Goal: Task Accomplishment & Management: Manage account settings

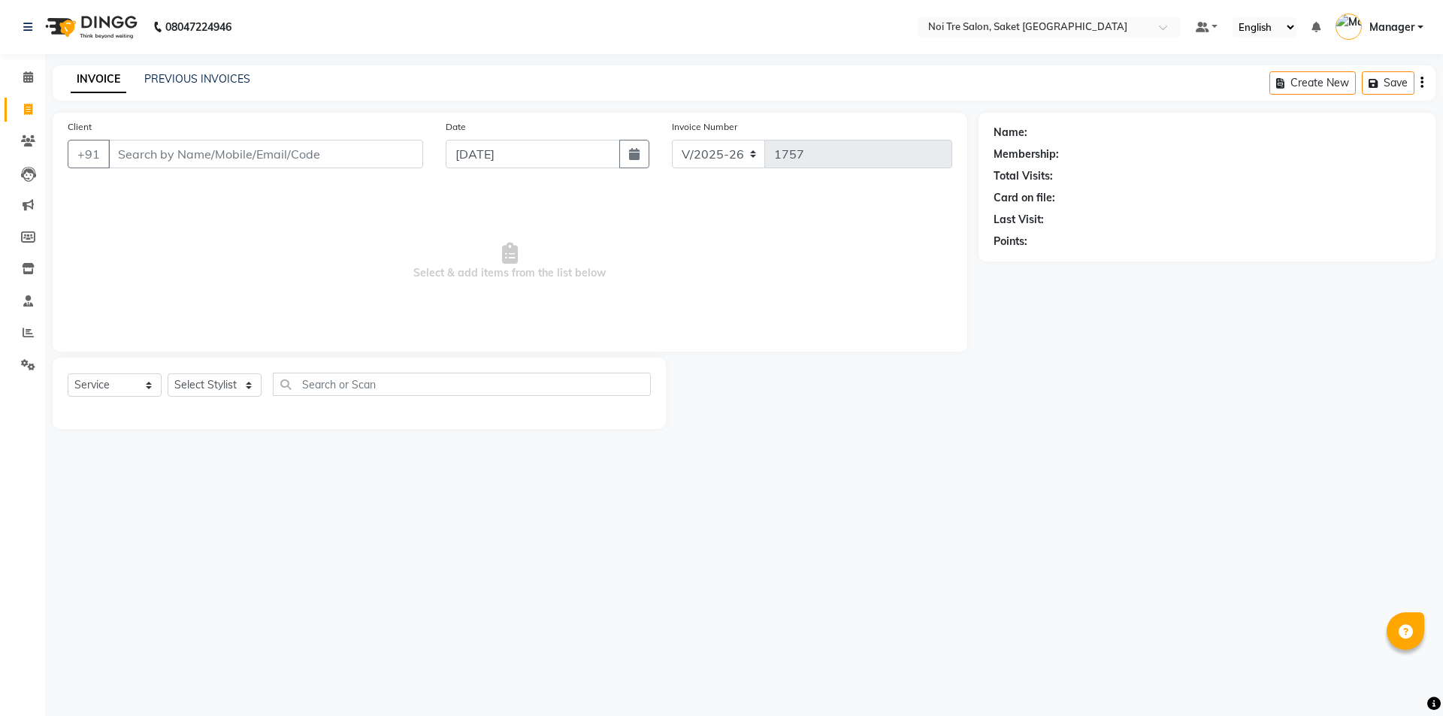
select select "4899"
select select "service"
click at [0, 715] on html "08047224946 Select Location × Noi Tre Salon, Saket South Delhi Default Panel My…" at bounding box center [721, 358] width 1443 height 716
click at [0, 642] on div "Calendar Invoice Clients Leads Marketing Members Inventory Staff Reports Settin…" at bounding box center [101, 368] width 203 height 651
click at [207, 373] on select "Select Stylist AMIT [PERSON_NAME] [PERSON_NAME] Manager [PERSON_NAME] [PERSON_N…" at bounding box center [215, 384] width 94 height 23
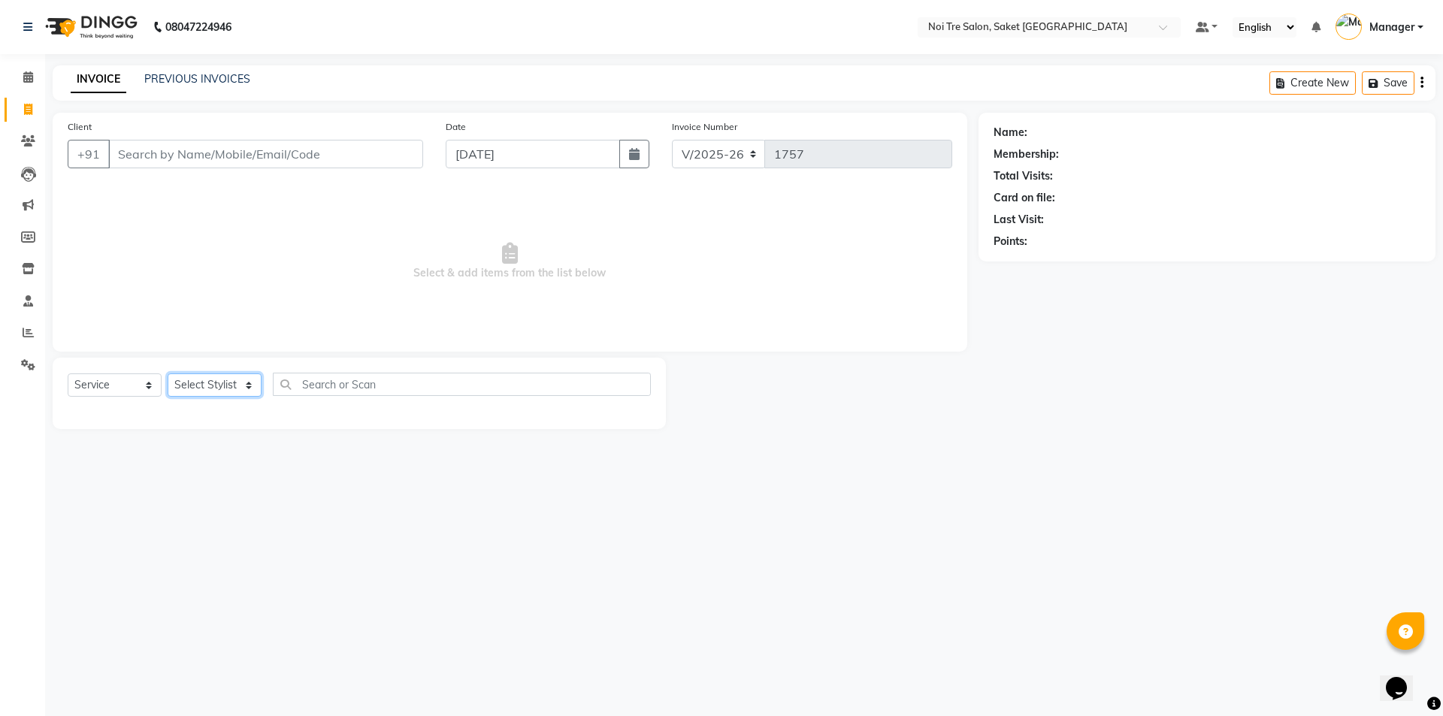
select select "57196"
click at [168, 373] on select "Select Stylist AMIT [PERSON_NAME] [PERSON_NAME] Manager [PERSON_NAME] [PERSON_N…" at bounding box center [215, 384] width 94 height 23
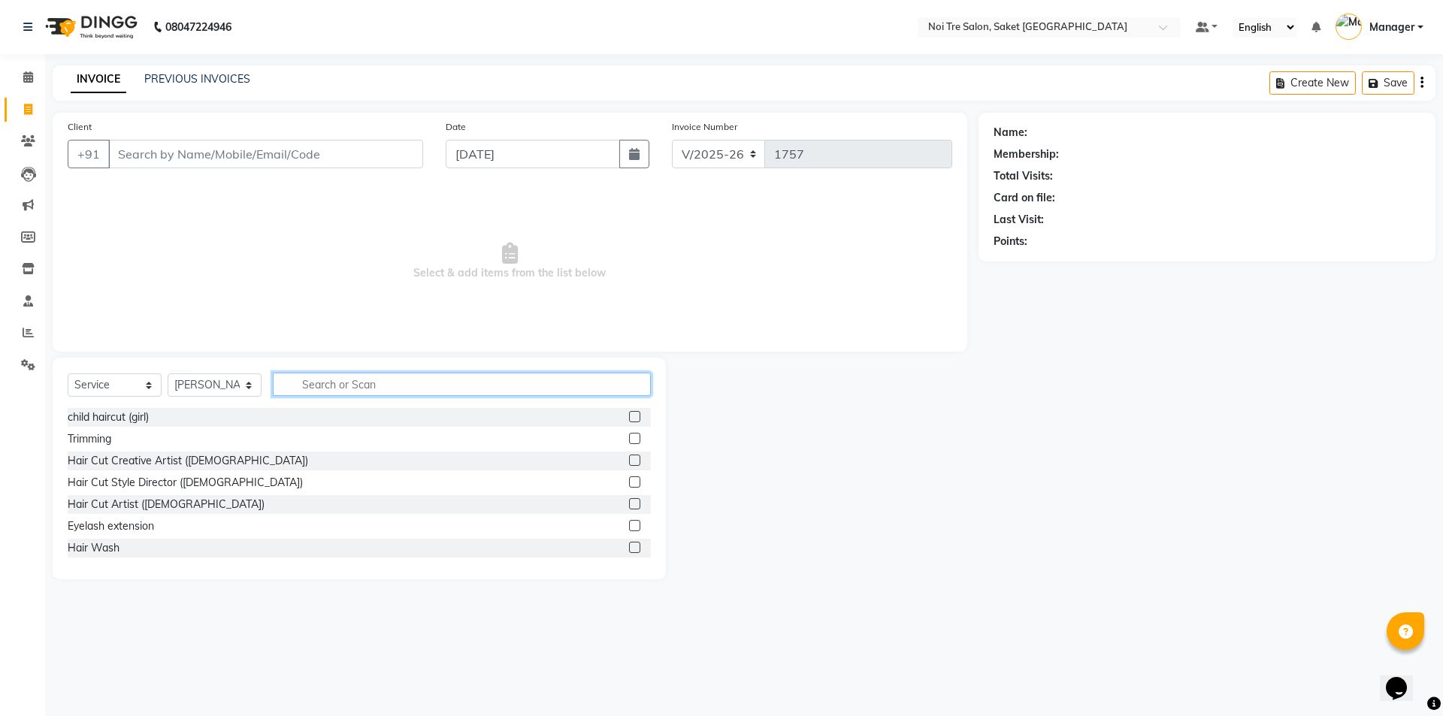
click at [404, 388] on input "text" at bounding box center [462, 384] width 378 height 23
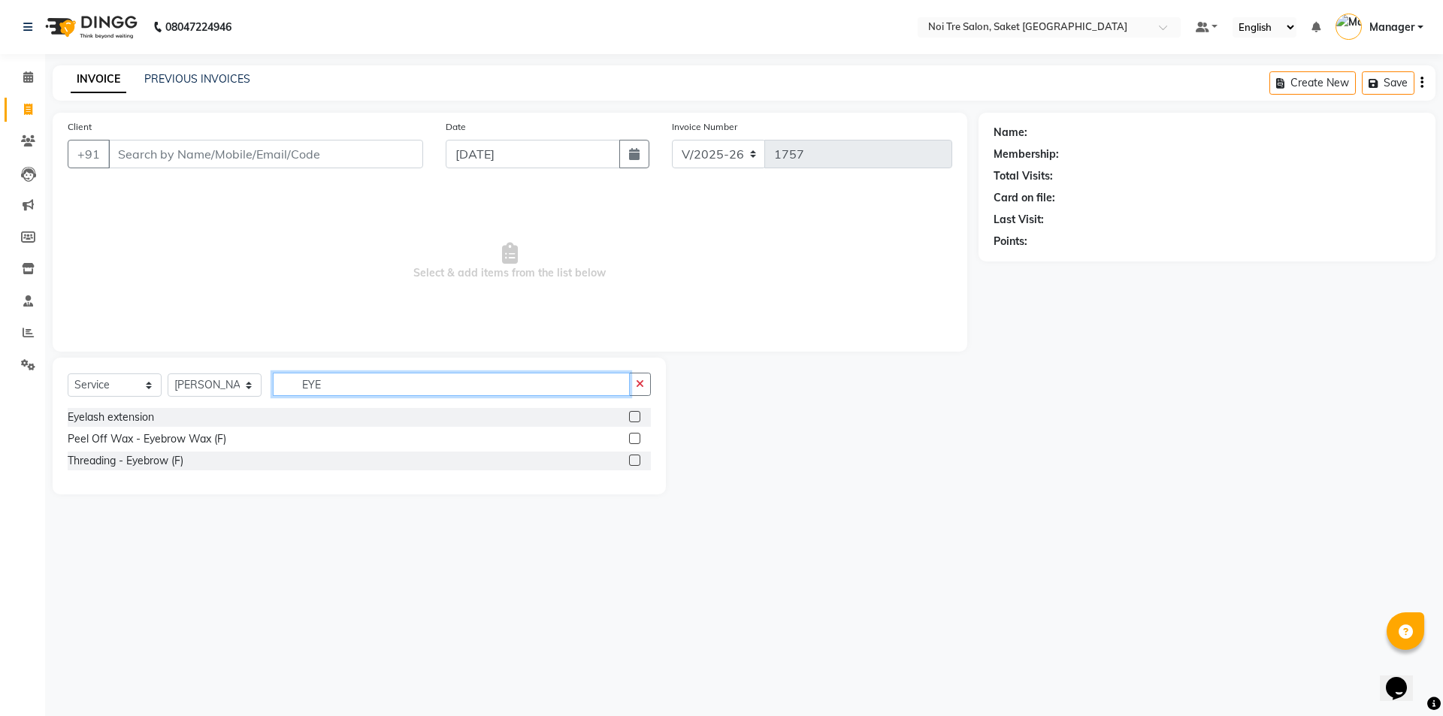
type input "EYE"
click at [630, 466] on div at bounding box center [634, 463] width 10 height 16
click at [633, 460] on label at bounding box center [634, 460] width 11 height 11
click at [633, 460] on input "checkbox" at bounding box center [634, 461] width 10 height 10
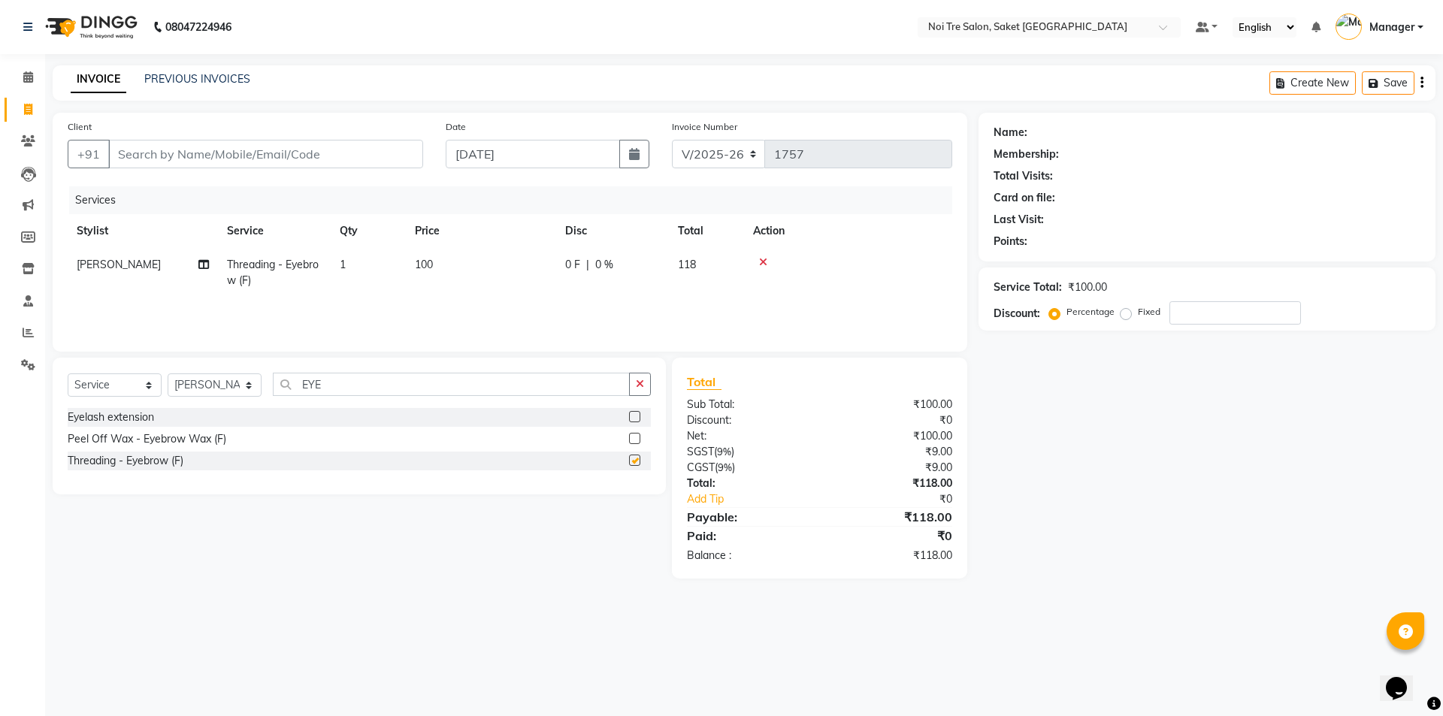
checkbox input "false"
click at [339, 168] on div "Client +91" at bounding box center [245, 150] width 378 height 62
click at [338, 154] on input "Client" at bounding box center [265, 154] width 315 height 29
type input "9"
type input "0"
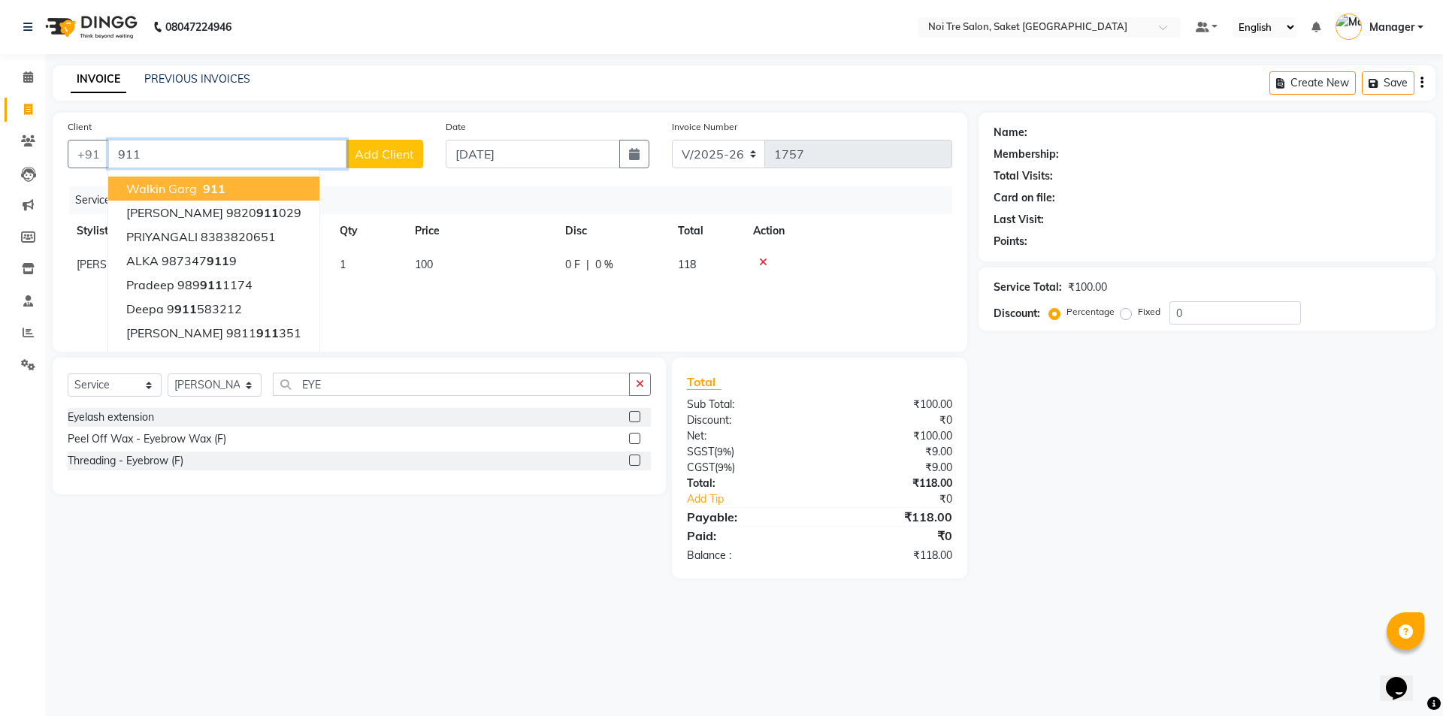
click at [274, 187] on button "Walkin Garg 911" at bounding box center [213, 189] width 211 height 24
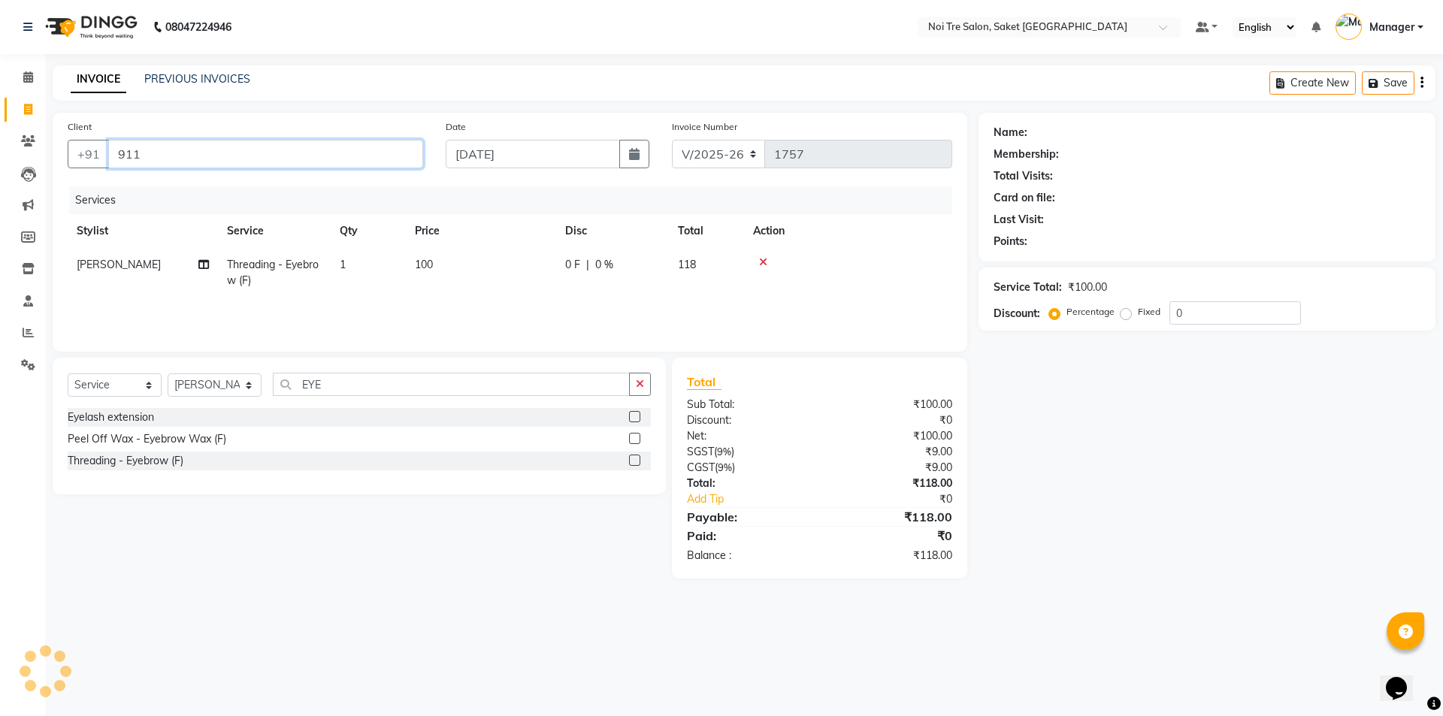
type input "911"
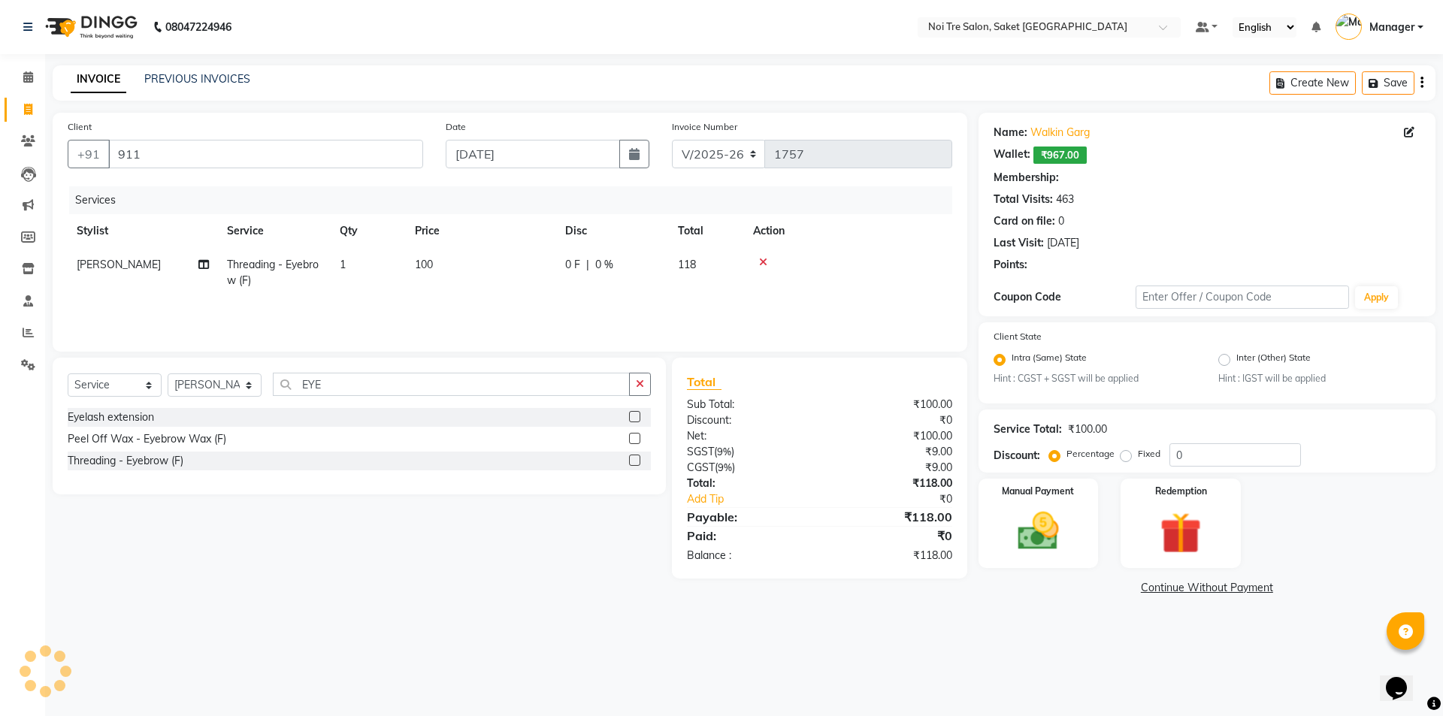
select select "1: Object"
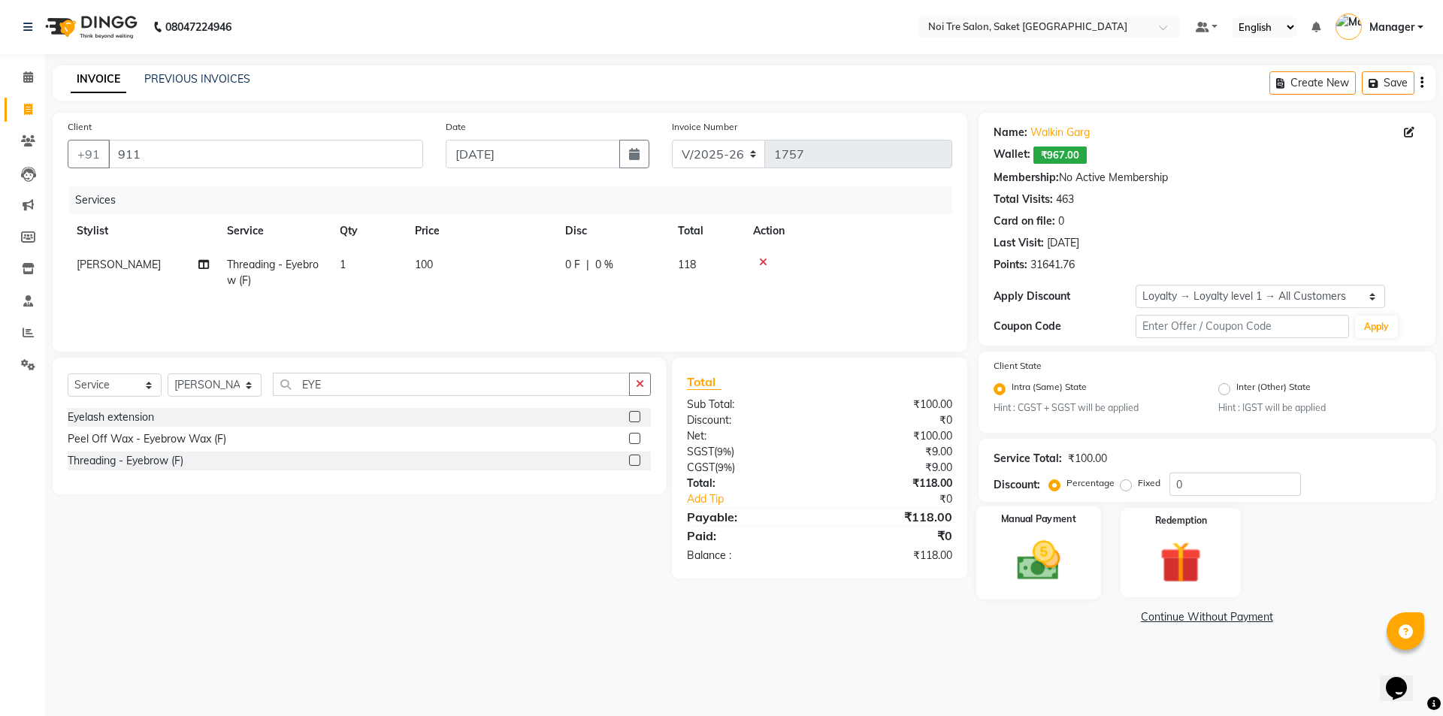
click at [1002, 564] on div "Manual Payment" at bounding box center [1037, 552] width 125 height 92
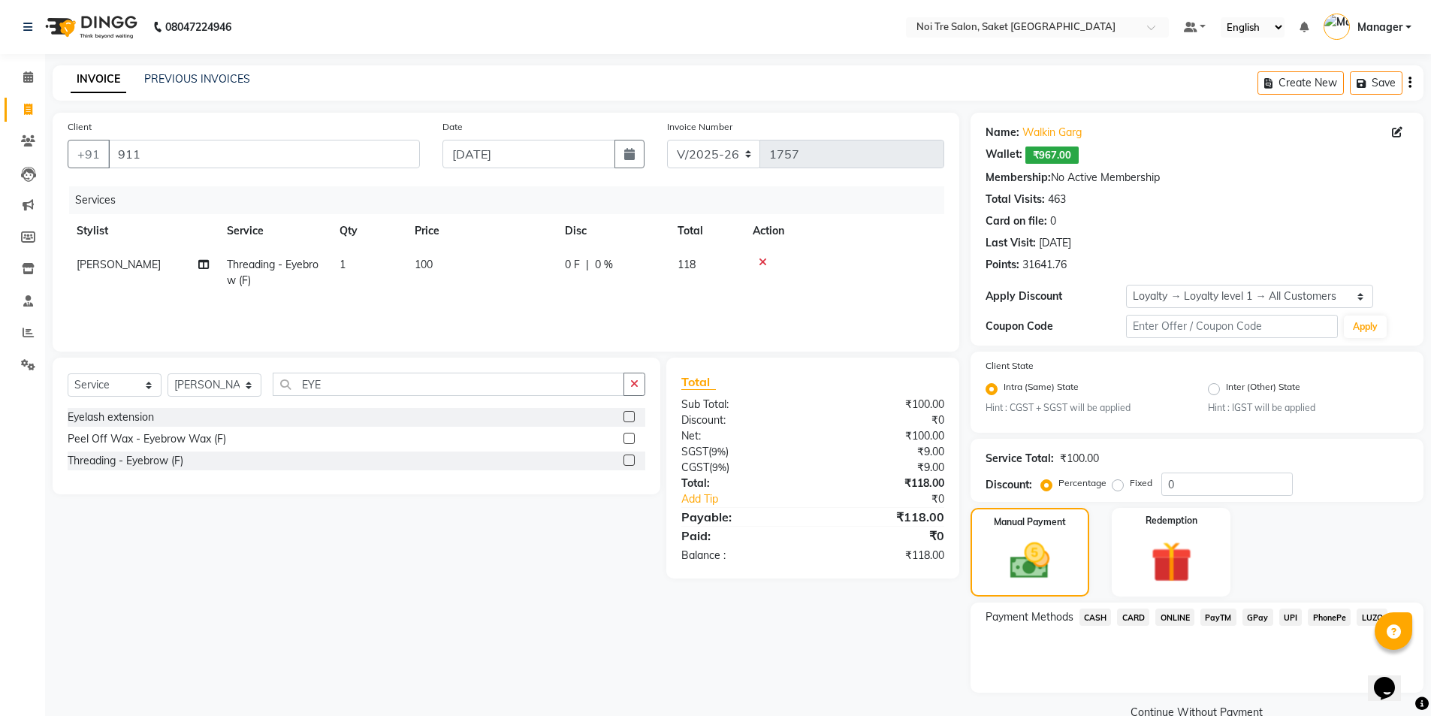
click at [1174, 611] on span "ONLINE" at bounding box center [1175, 617] width 39 height 17
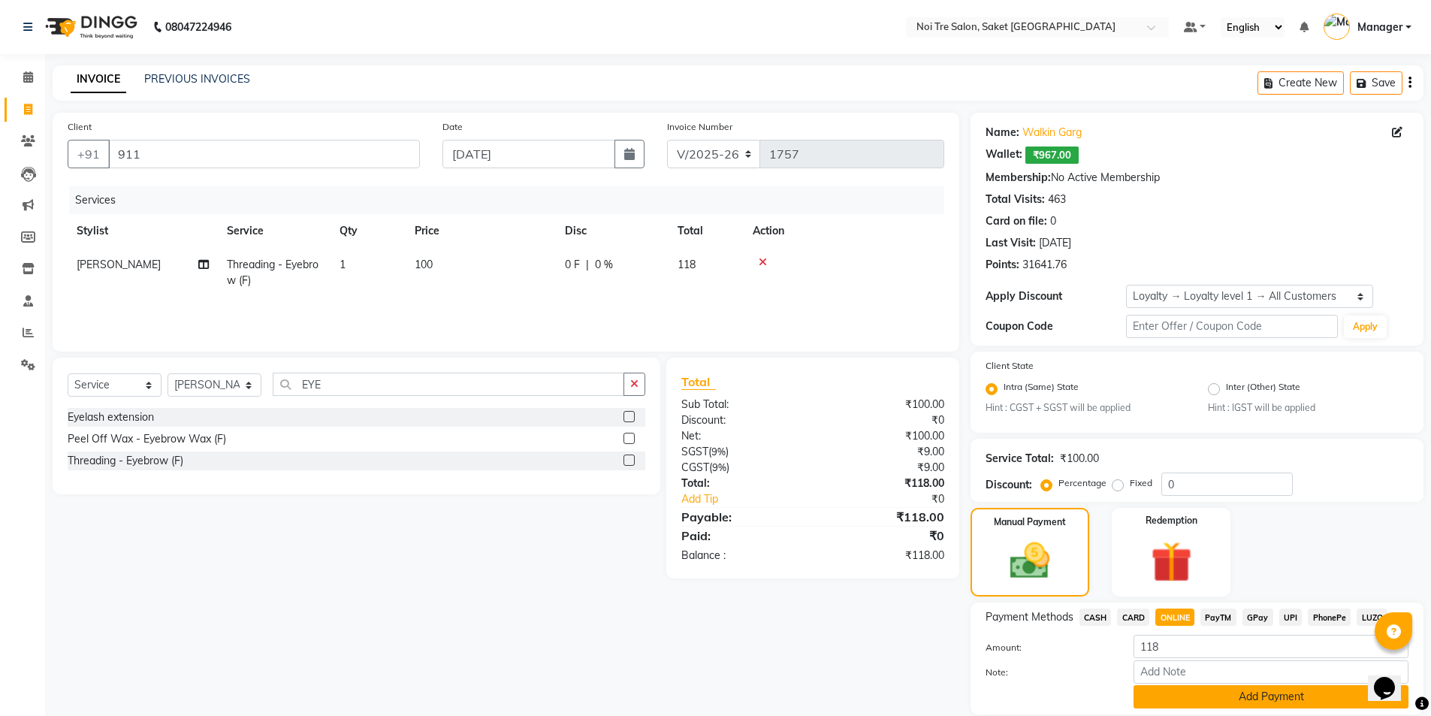
click at [1363, 688] on button "Add Payment" at bounding box center [1271, 696] width 275 height 23
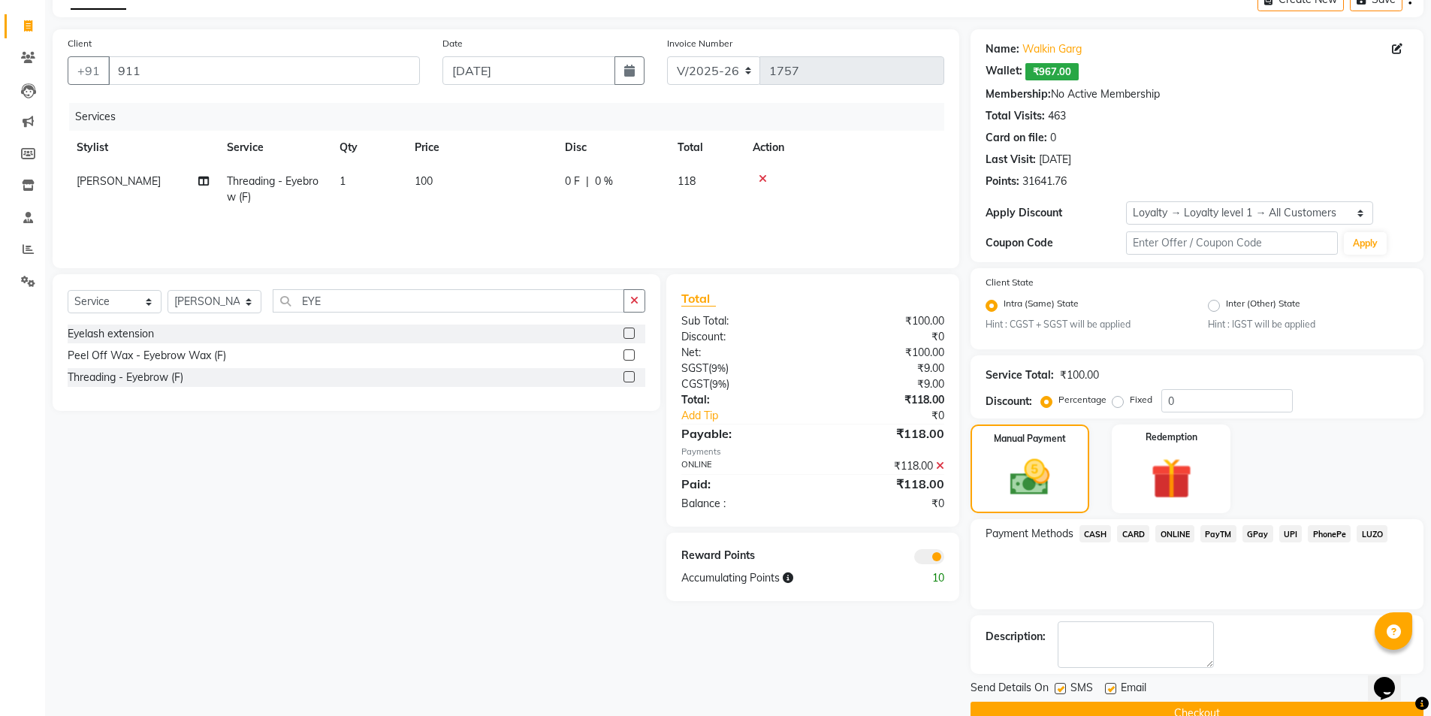
scroll to position [115, 0]
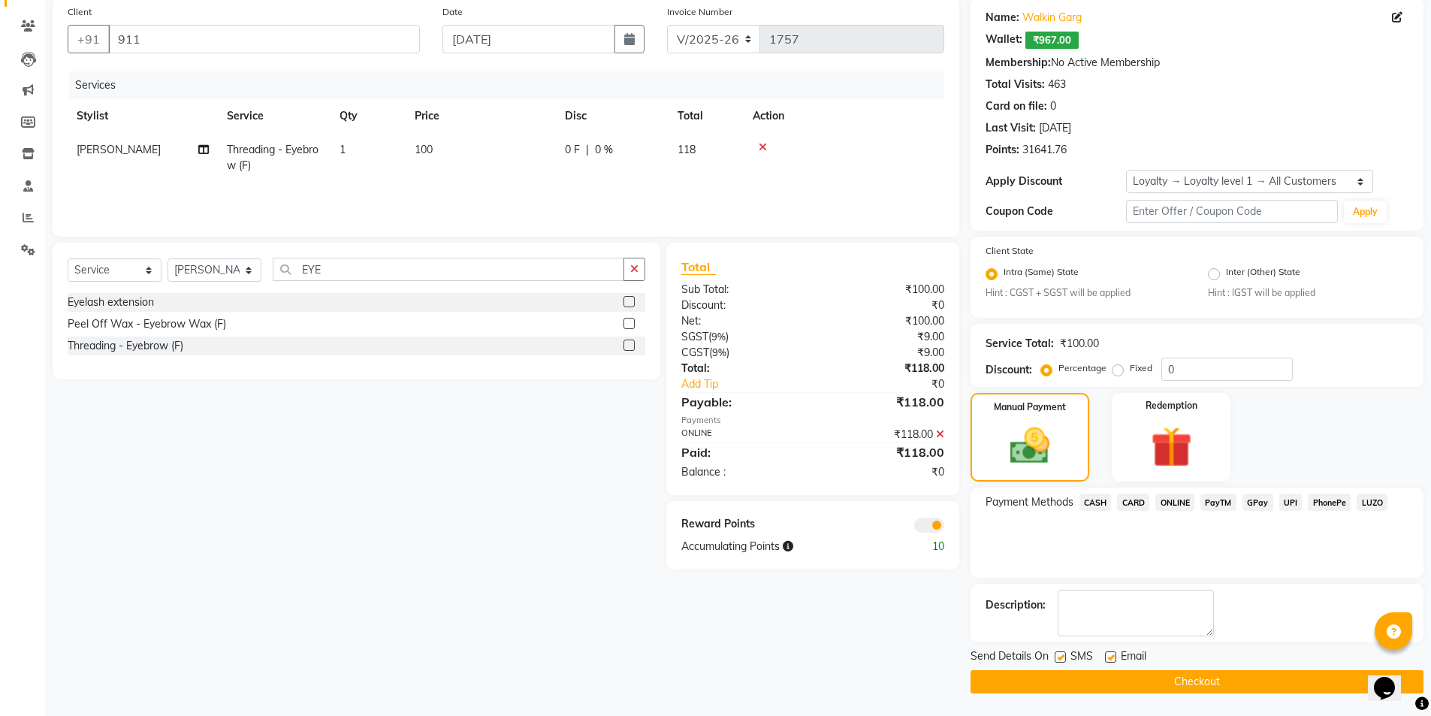
click at [979, 678] on button "Checkout" at bounding box center [1197, 681] width 453 height 23
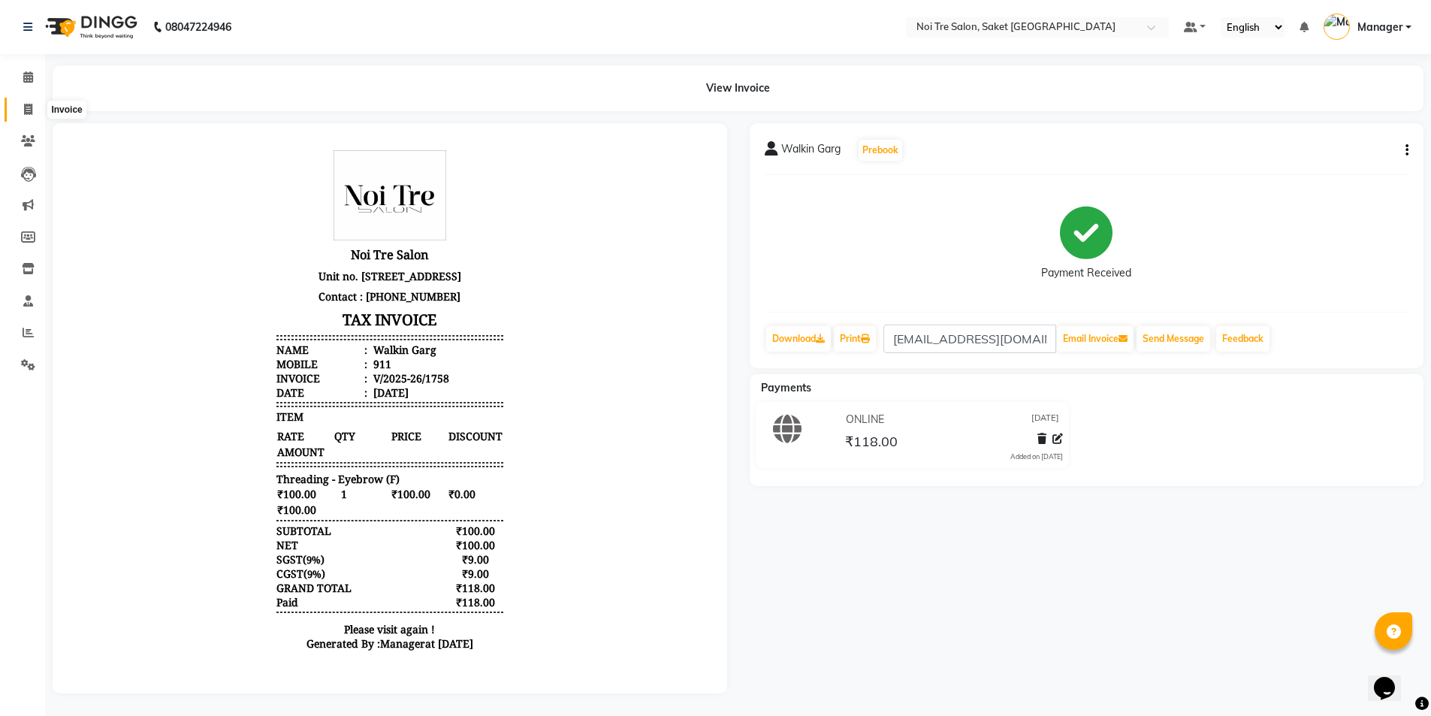
click at [24, 108] on icon at bounding box center [28, 109] width 8 height 11
select select "service"
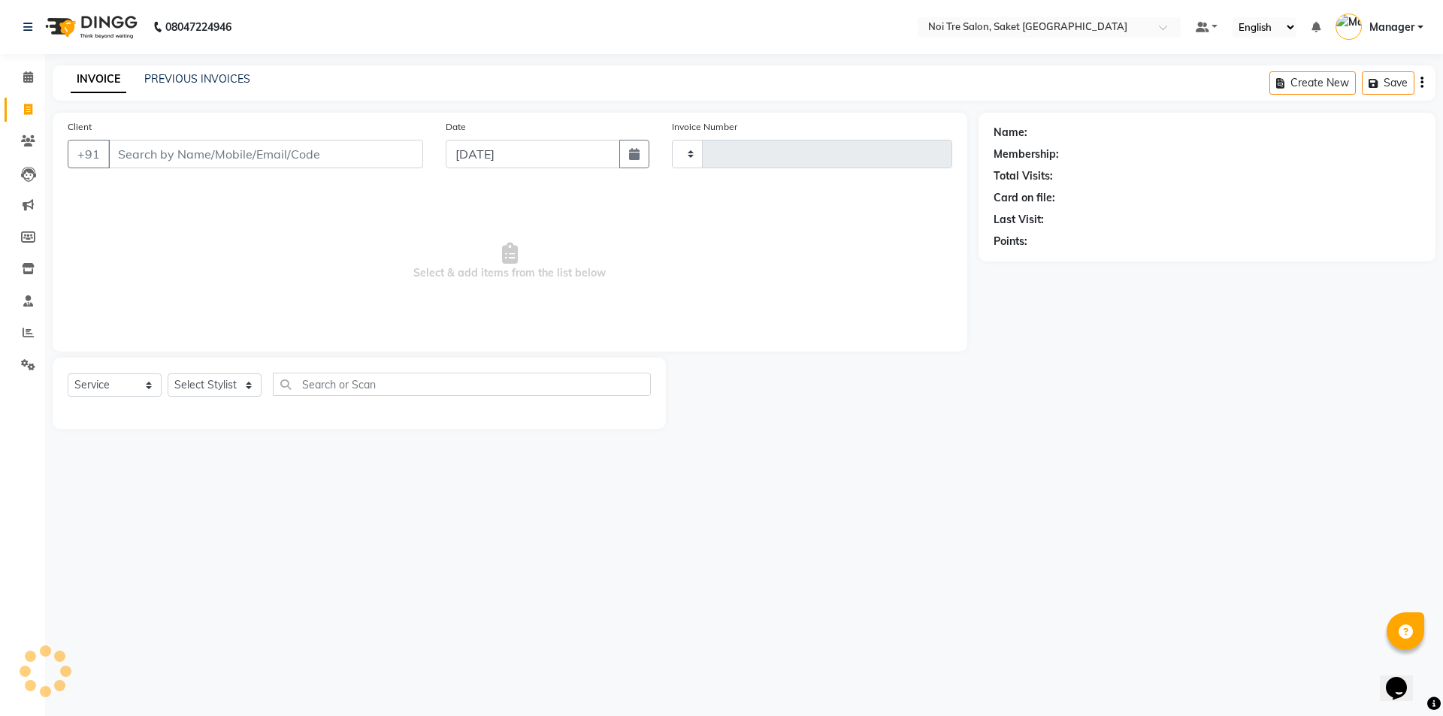
type input "1759"
select select "4899"
click at [210, 373] on div "Select Service Product Membership Package Voucher Prepaid Gift Card Select Styl…" at bounding box center [359, 390] width 583 height 35
click at [210, 377] on select "Select Stylist AMIT [PERSON_NAME] [PERSON_NAME] Manager [PERSON_NAME] [PERSON_N…" at bounding box center [215, 384] width 94 height 23
select select "57196"
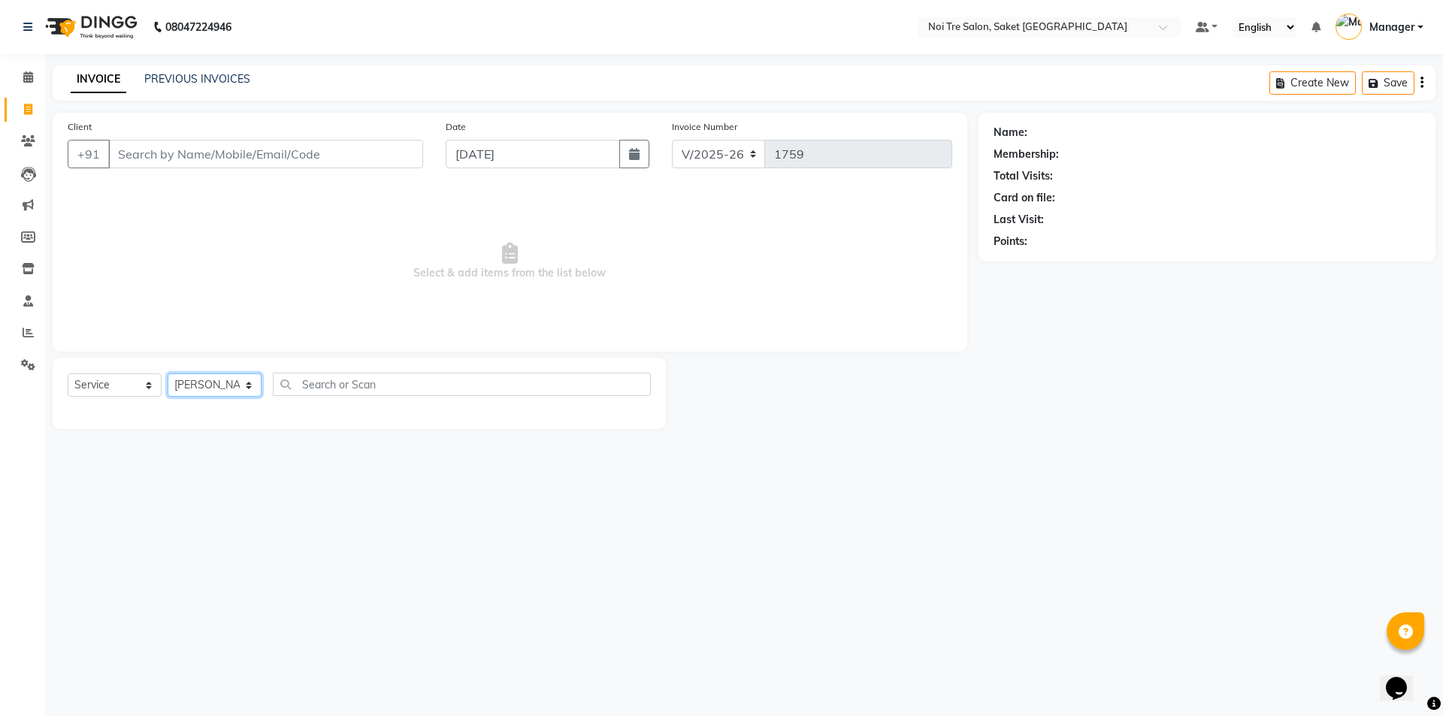
click at [168, 373] on select "Select Stylist AMIT [PERSON_NAME] [PERSON_NAME] Manager [PERSON_NAME] [PERSON_N…" at bounding box center [215, 384] width 94 height 23
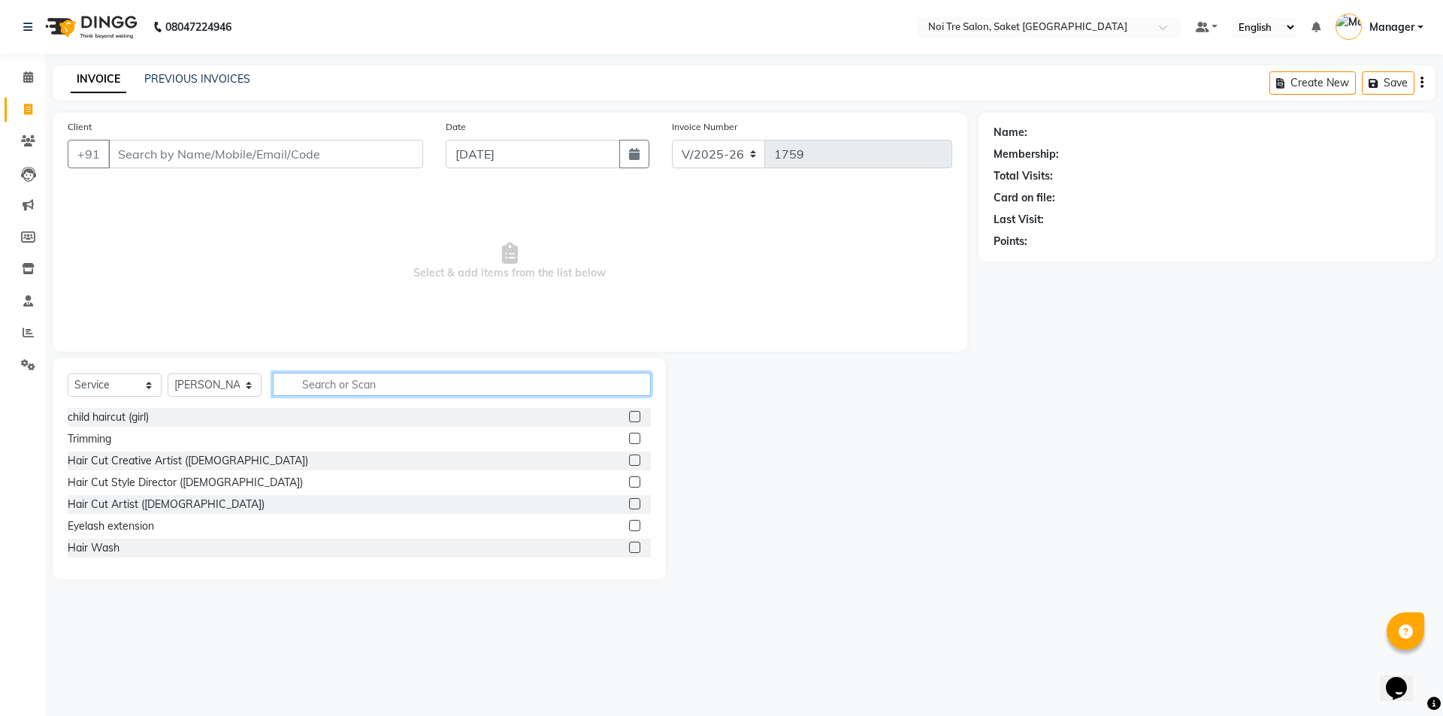
click at [335, 388] on input "text" at bounding box center [462, 384] width 378 height 23
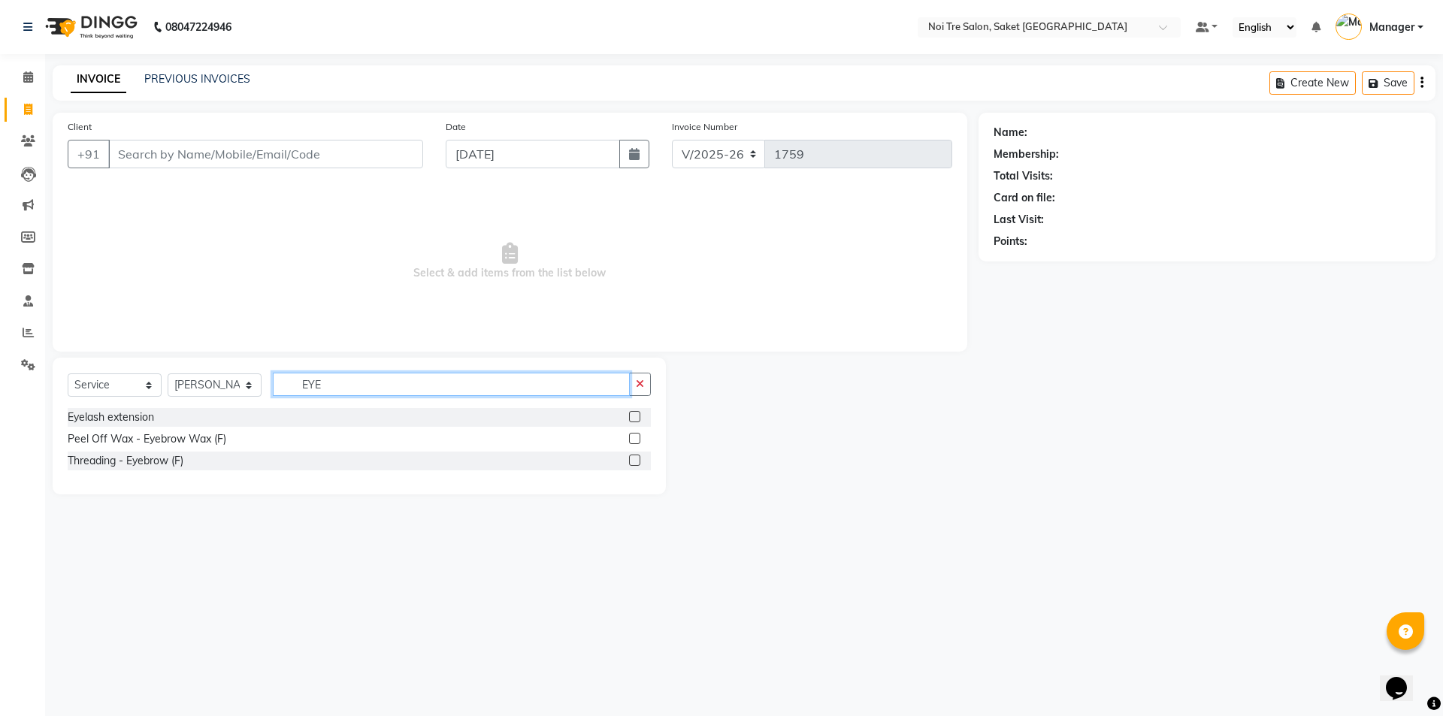
type input "EYE"
click at [639, 460] on label at bounding box center [634, 460] width 11 height 11
click at [639, 460] on input "checkbox" at bounding box center [634, 461] width 10 height 10
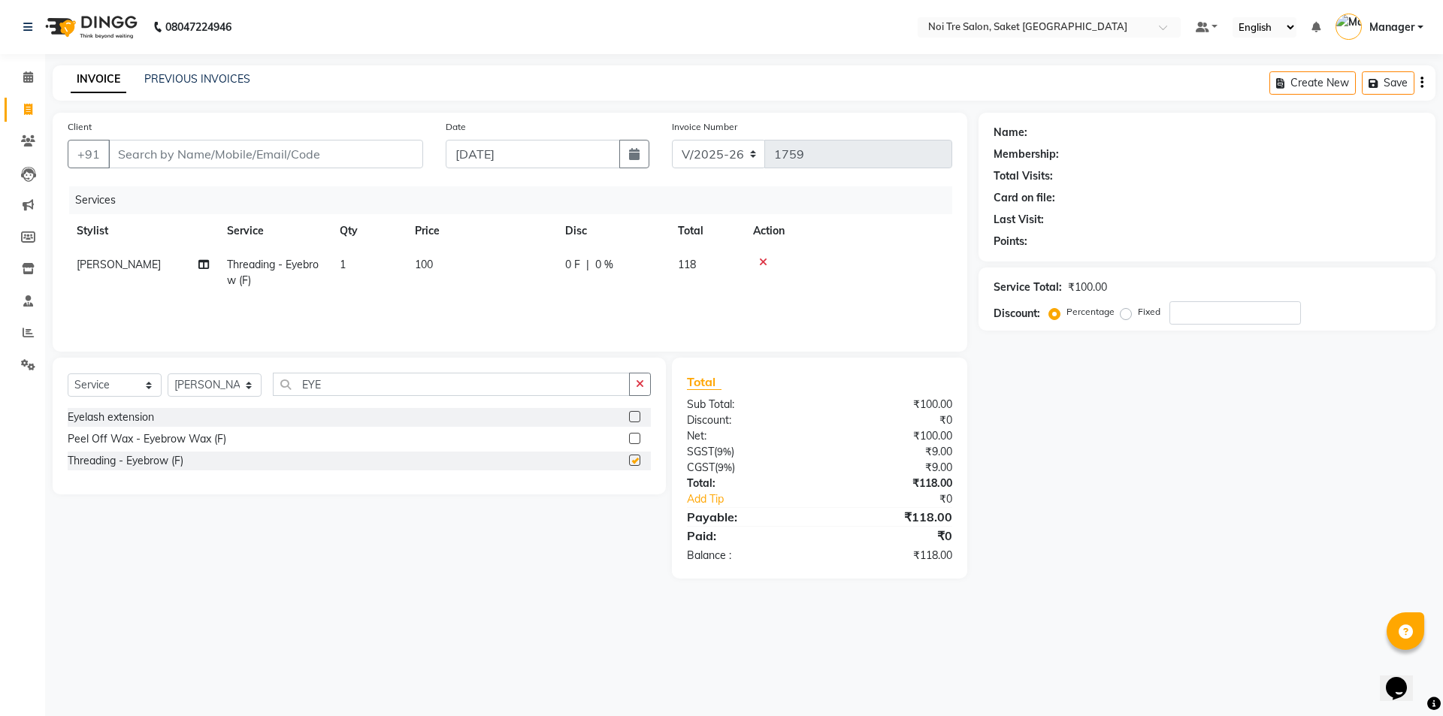
checkbox input "false"
click at [328, 383] on input "EYE" at bounding box center [451, 384] width 357 height 23
click at [632, 390] on button "button" at bounding box center [640, 384] width 22 height 23
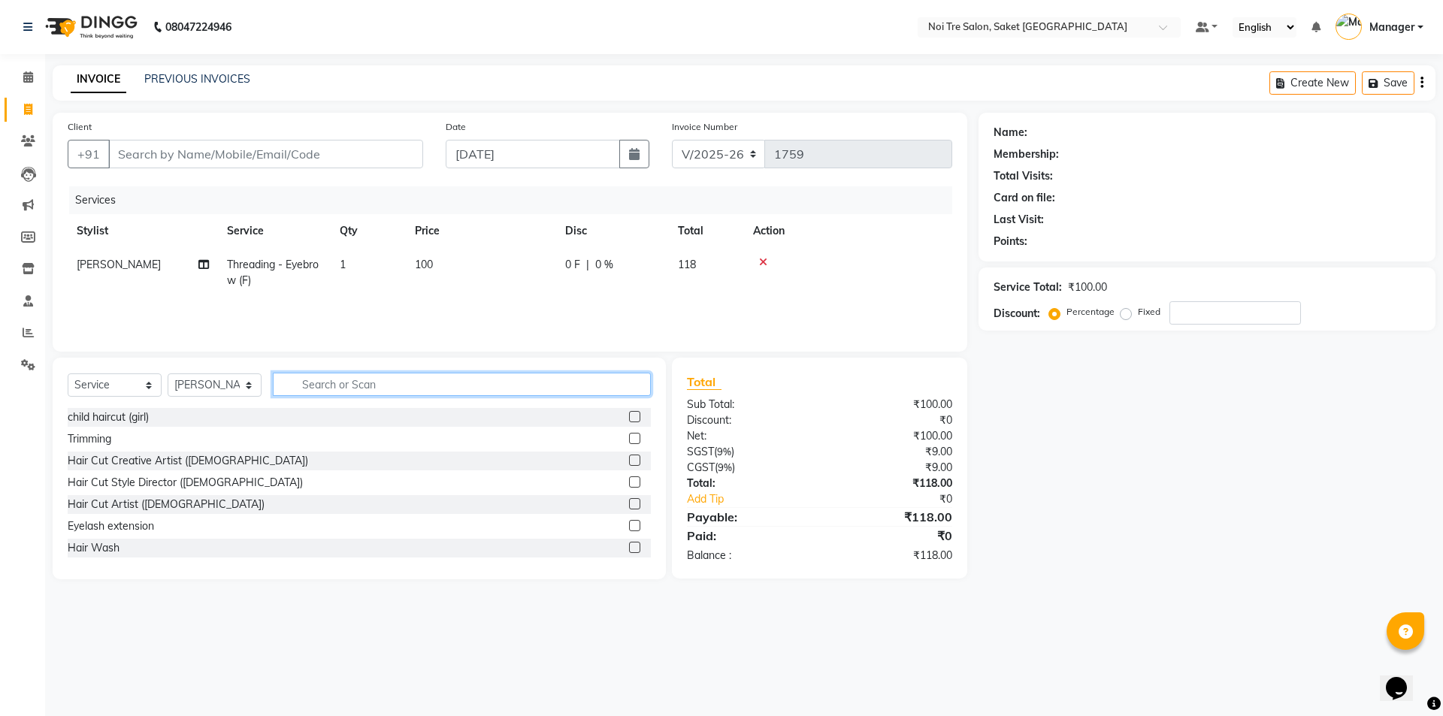
click at [368, 387] on input "text" at bounding box center [462, 384] width 378 height 23
click at [180, 156] on input "Client" at bounding box center [265, 154] width 315 height 29
type input "9"
type input "0"
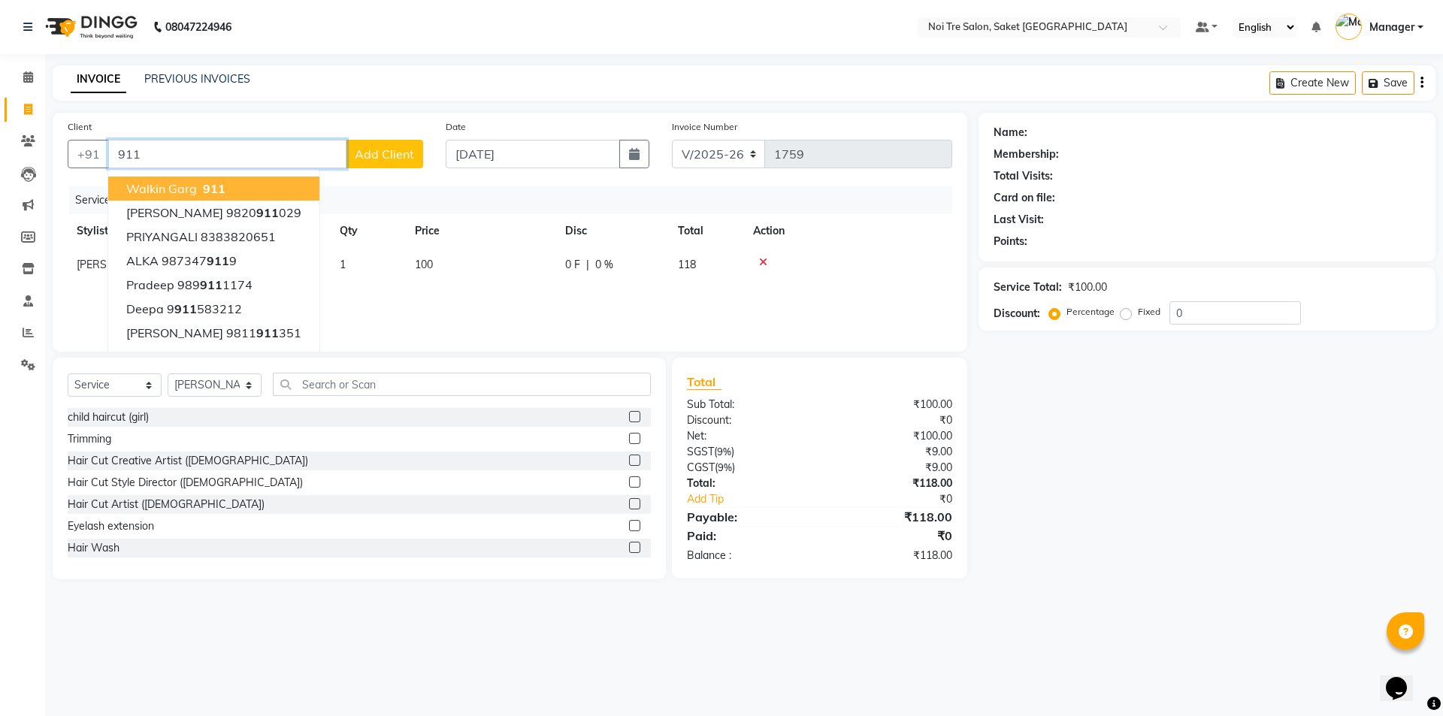
click at [200, 190] on ngb-highlight "911" at bounding box center [213, 188] width 26 height 15
type input "911"
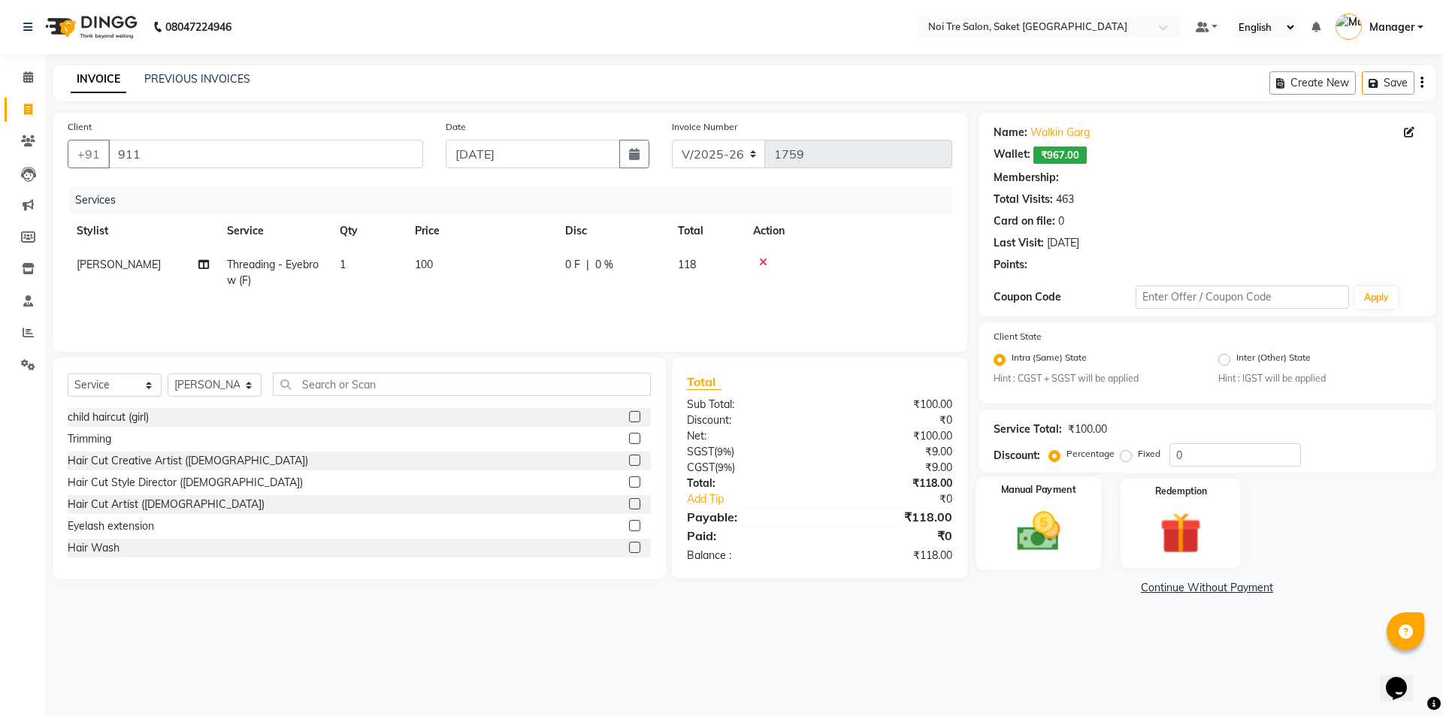
click at [1066, 508] on img at bounding box center [1038, 532] width 70 height 50
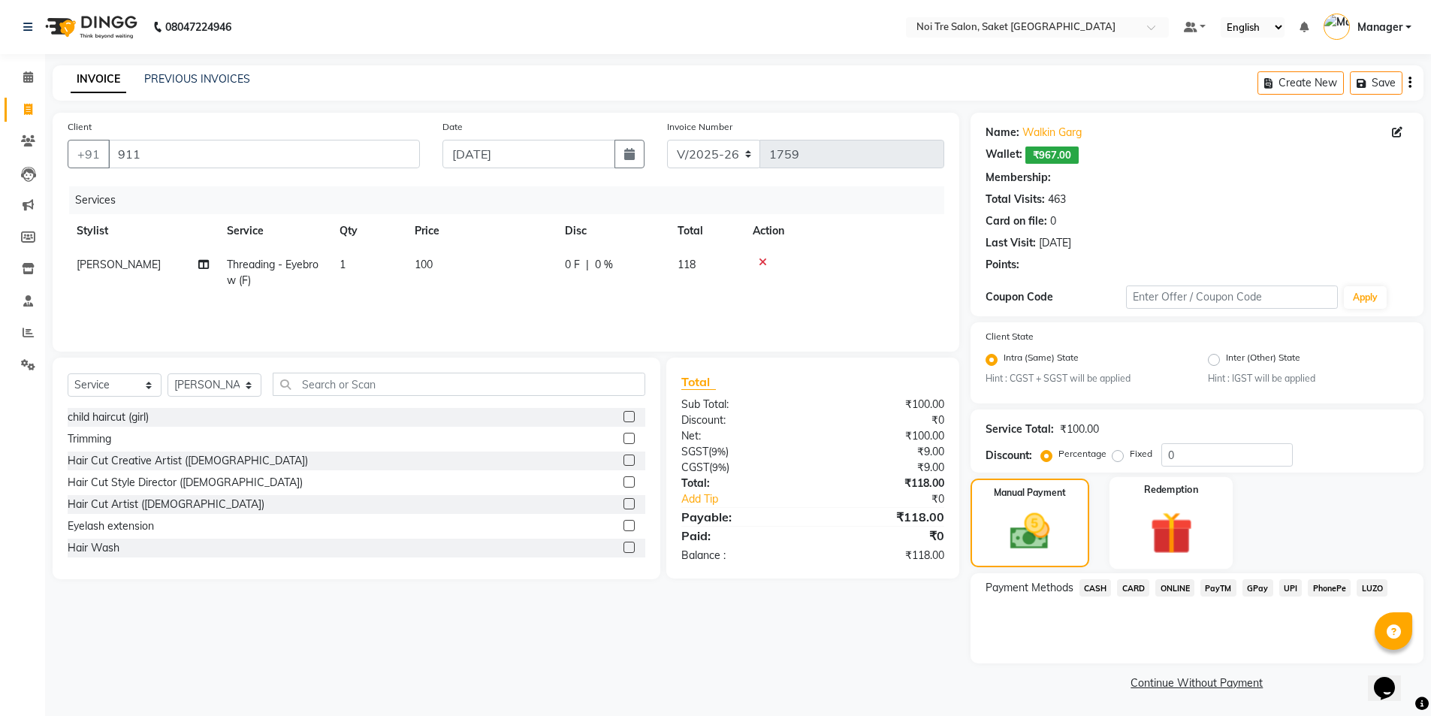
select select "1: Object"
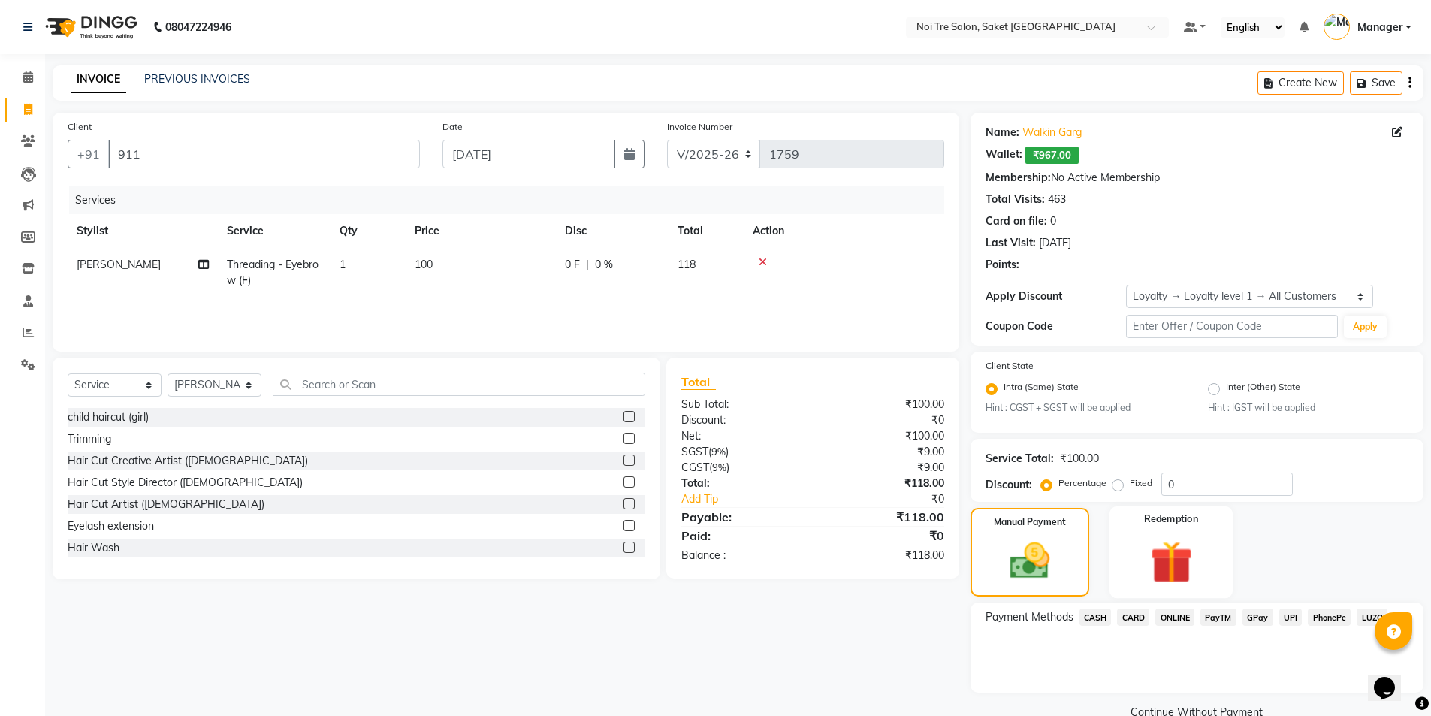
click at [1134, 582] on div "Redemption" at bounding box center [1172, 552] width 124 height 92
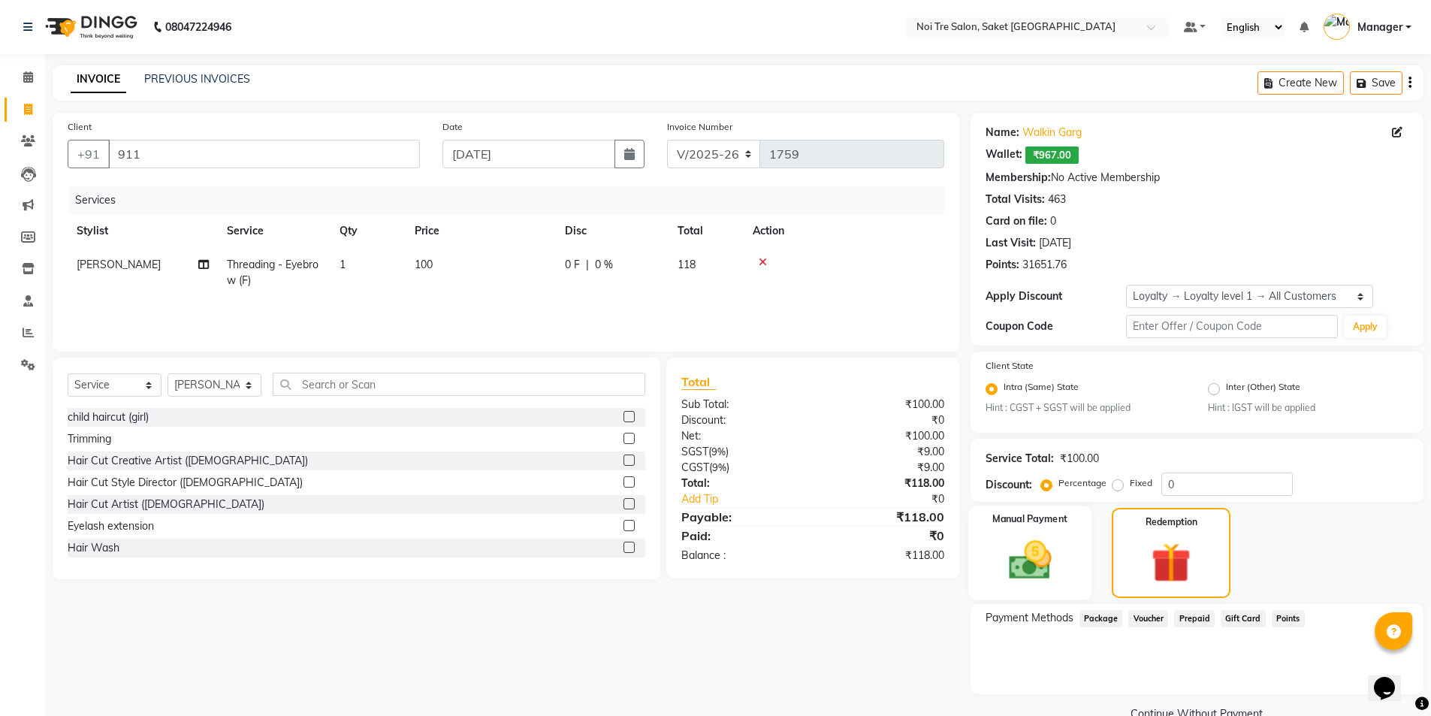
click at [1035, 530] on div "Manual Payment" at bounding box center [1030, 552] width 124 height 93
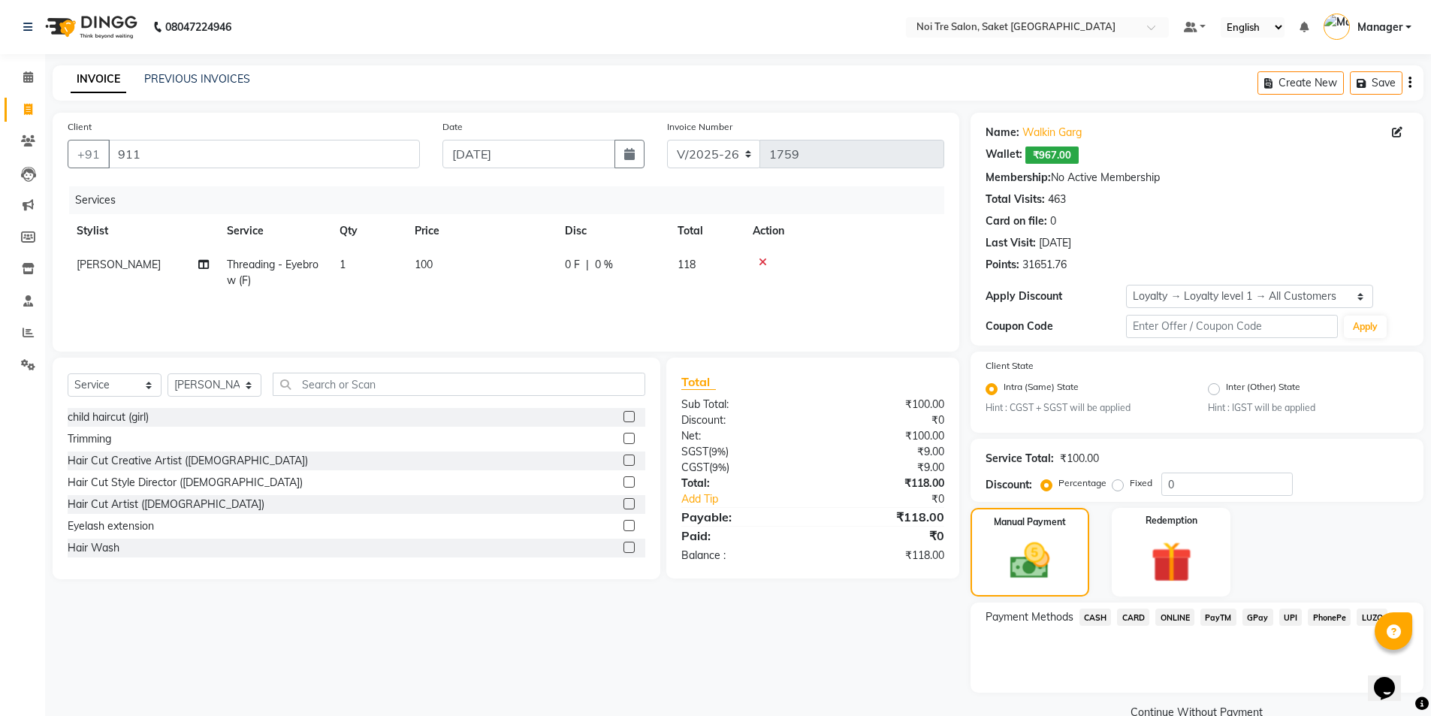
click at [1138, 619] on span "CARD" at bounding box center [1133, 617] width 32 height 17
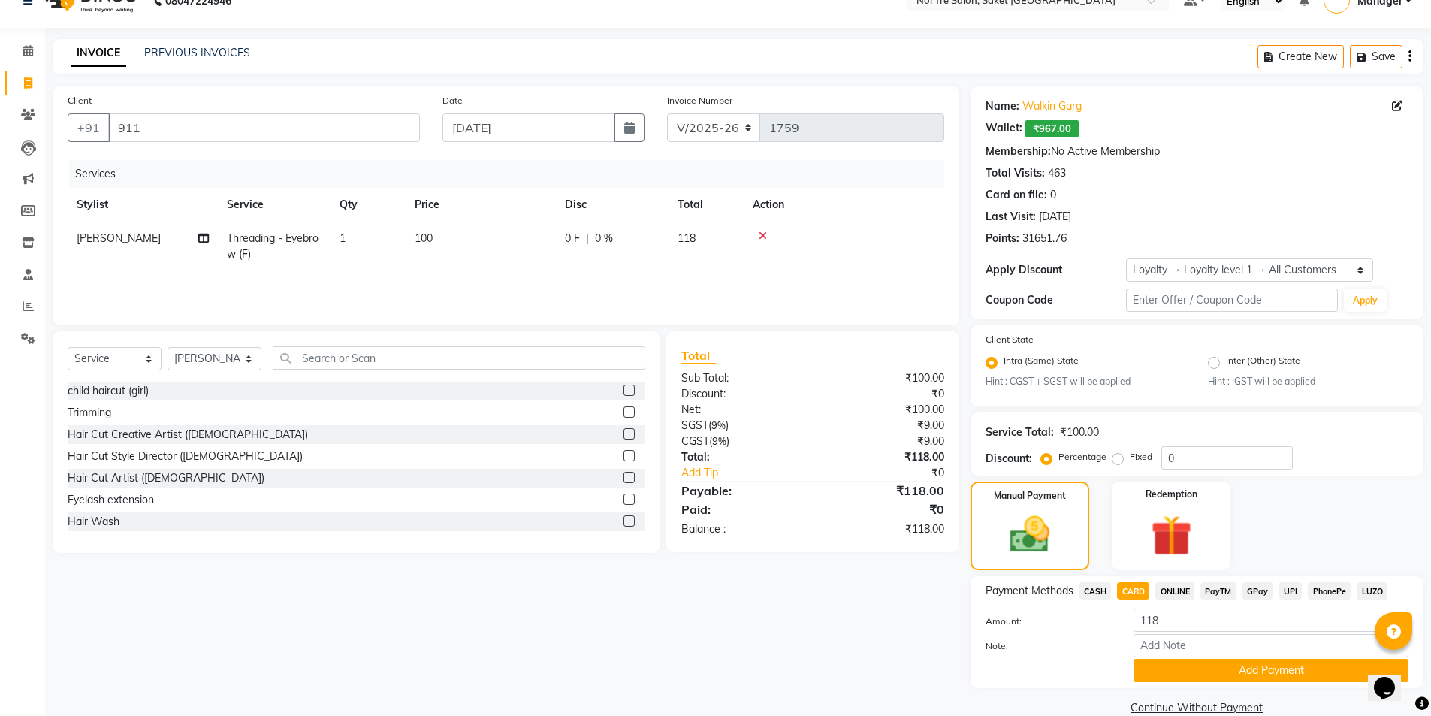
scroll to position [52, 0]
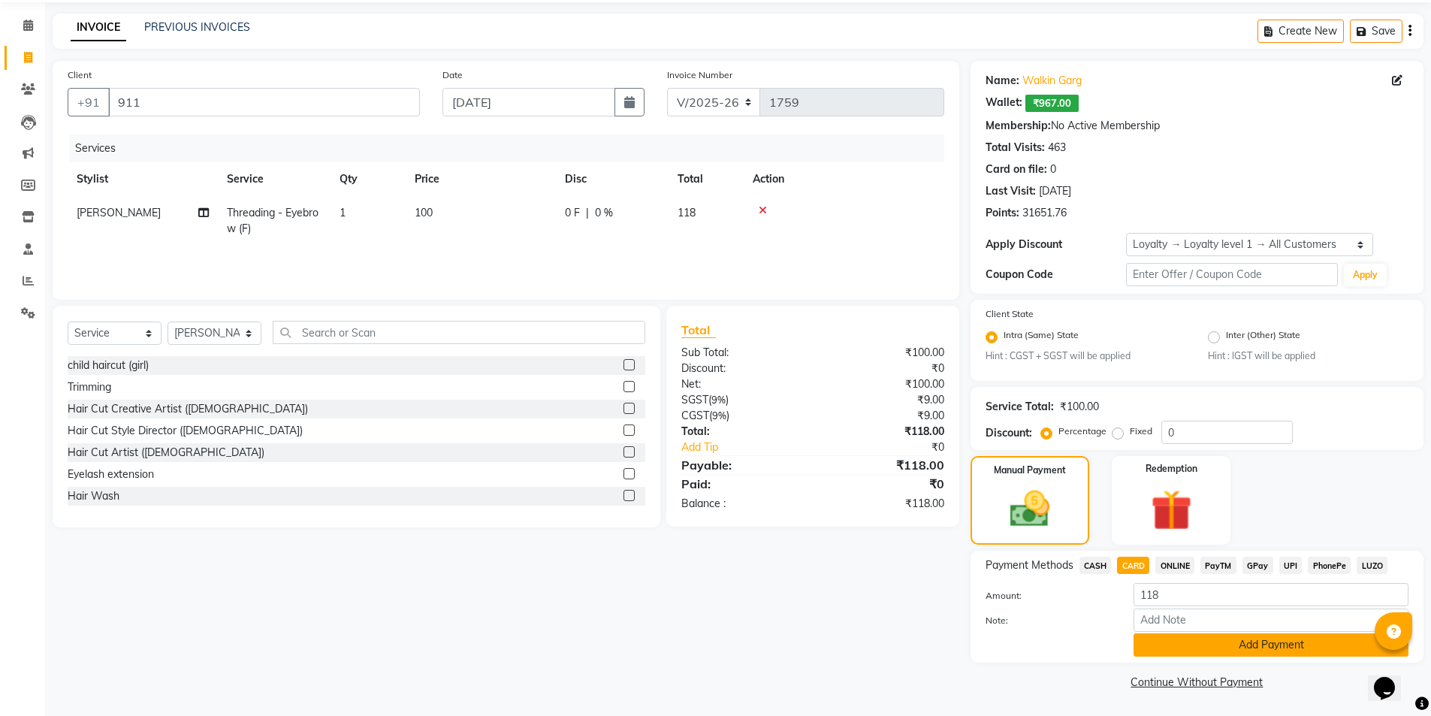
click at [1176, 649] on button "Add Payment" at bounding box center [1271, 644] width 275 height 23
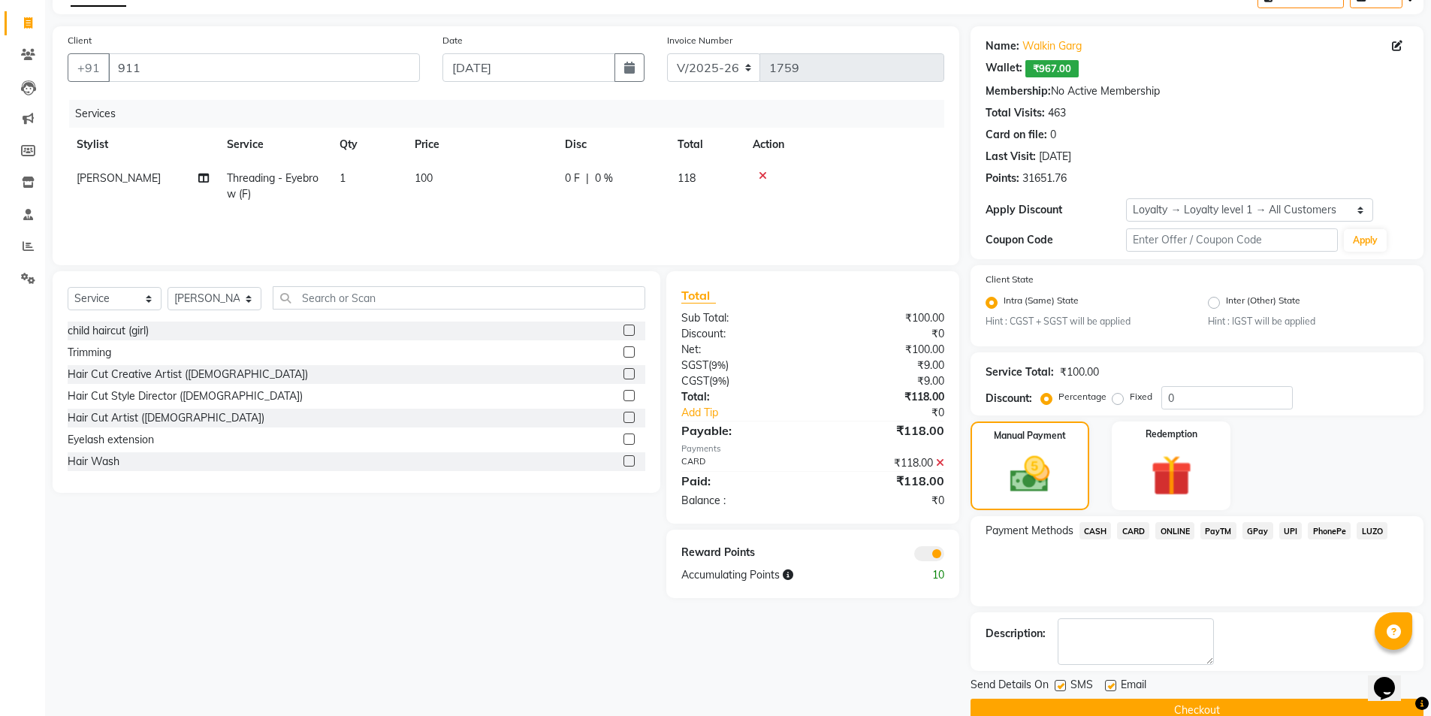
scroll to position [115, 0]
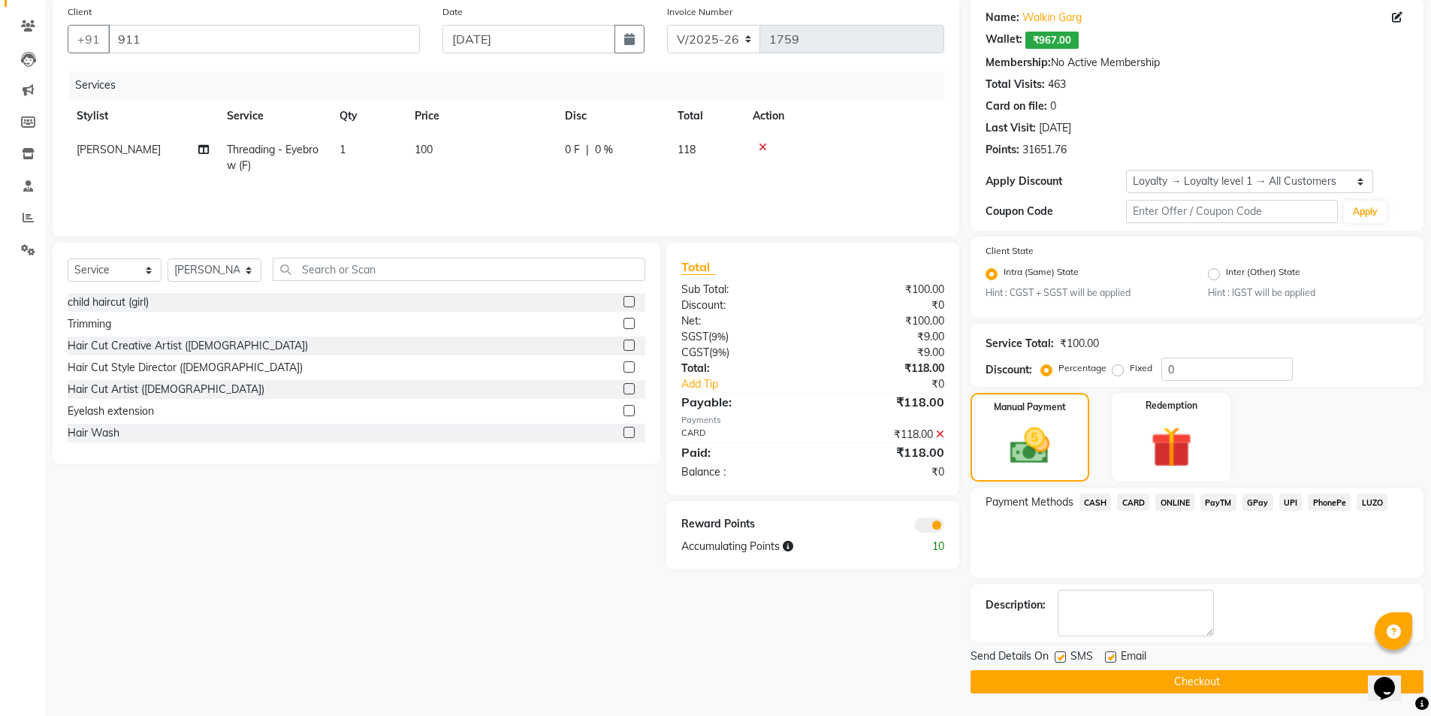
click at [1145, 688] on button "Checkout" at bounding box center [1197, 681] width 453 height 23
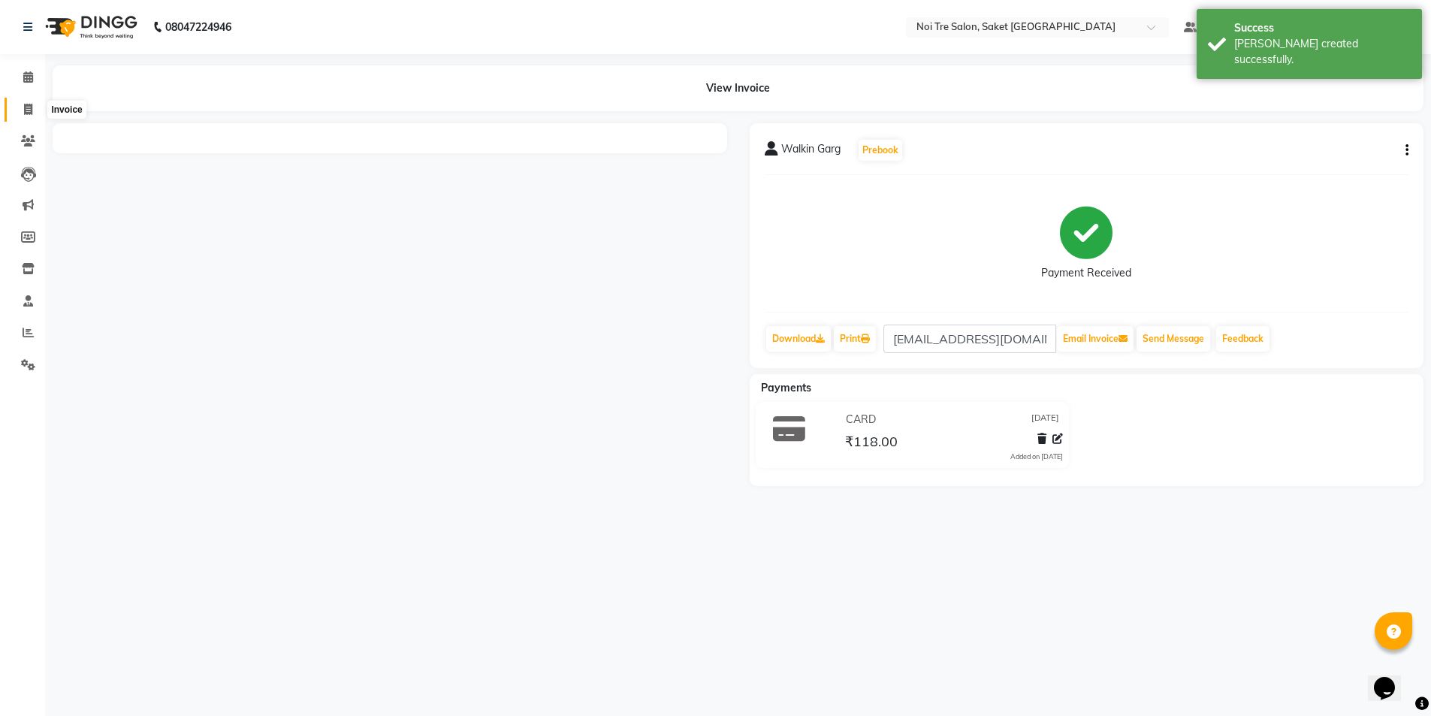
click at [29, 114] on icon at bounding box center [28, 109] width 8 height 11
select select "service"
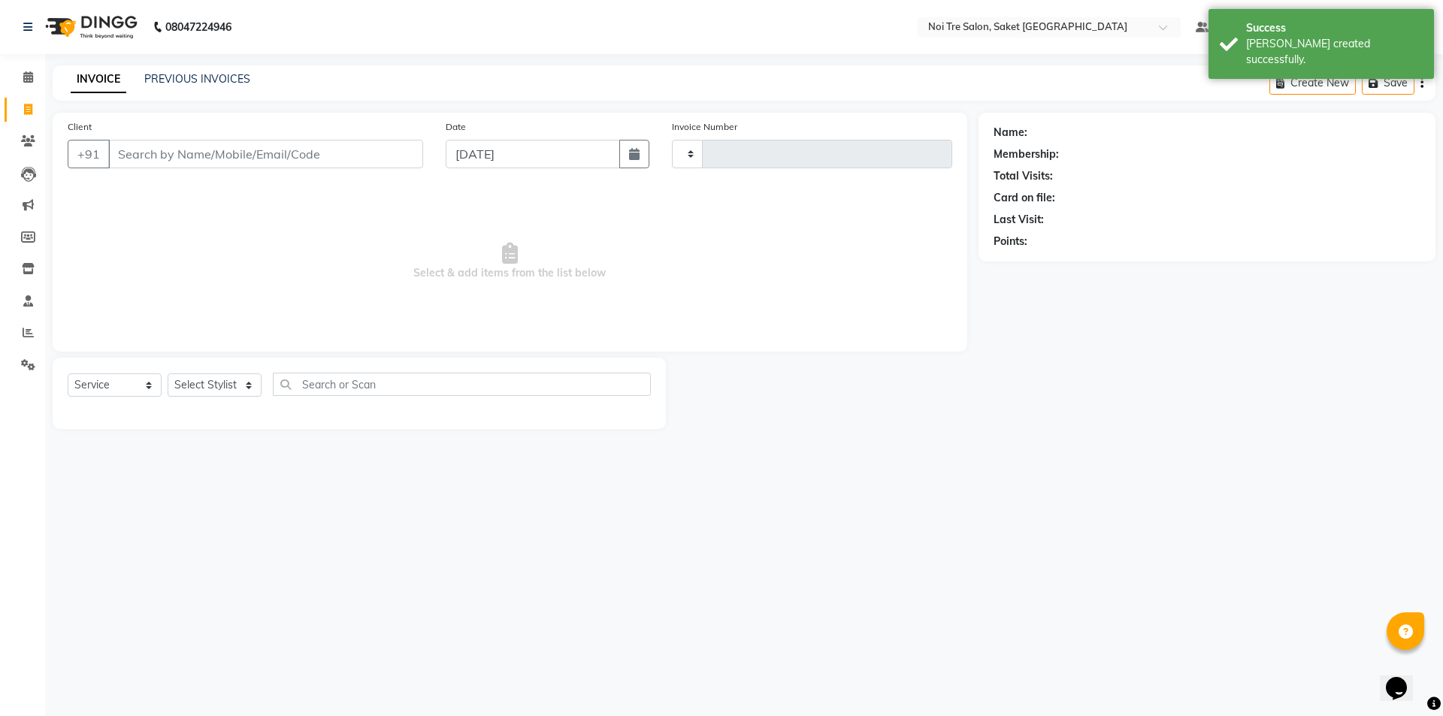
type input "1760"
select select "4899"
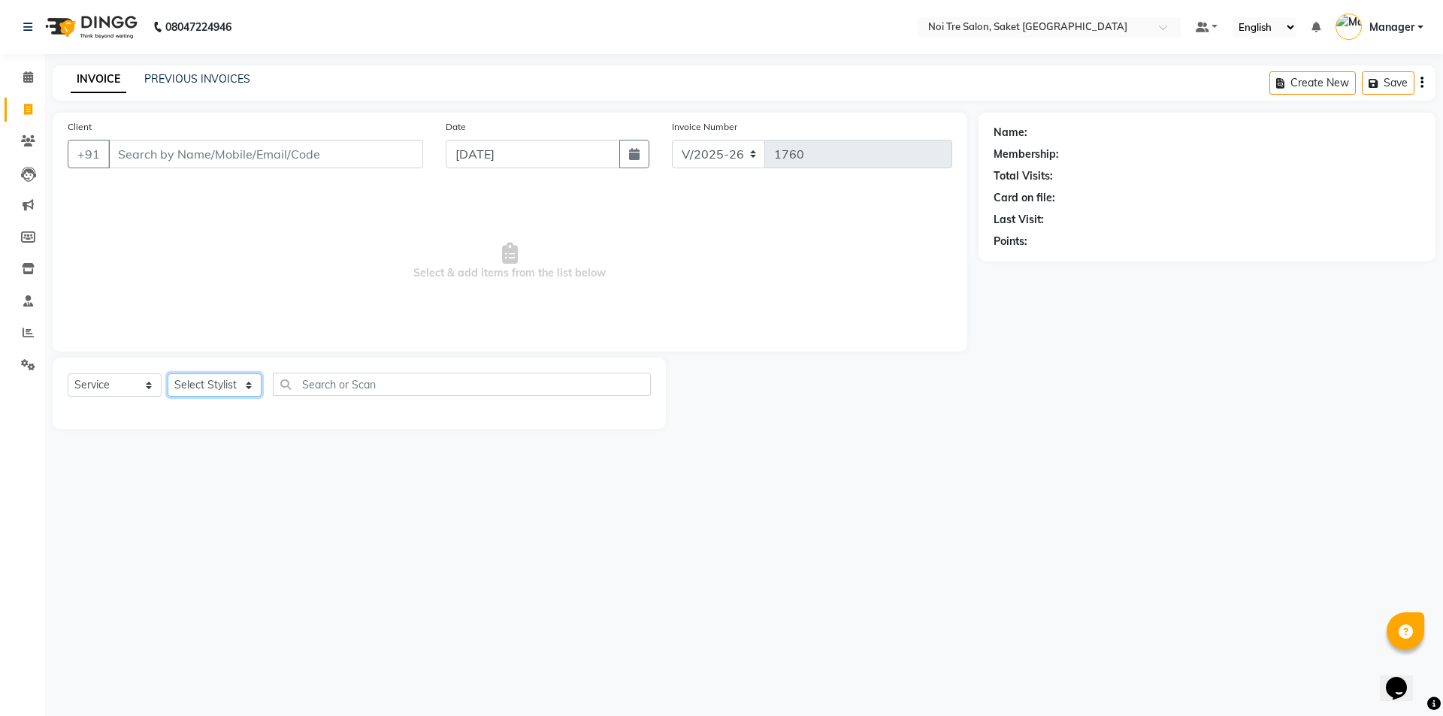
click at [185, 397] on select "Select Stylist AMIT [PERSON_NAME] [PERSON_NAME] Manager [PERSON_NAME] [PERSON_N…" at bounding box center [215, 384] width 94 height 23
select select "57196"
click at [168, 373] on select "Select Stylist AMIT [PERSON_NAME] [PERSON_NAME] Manager [PERSON_NAME] [PERSON_N…" at bounding box center [215, 384] width 94 height 23
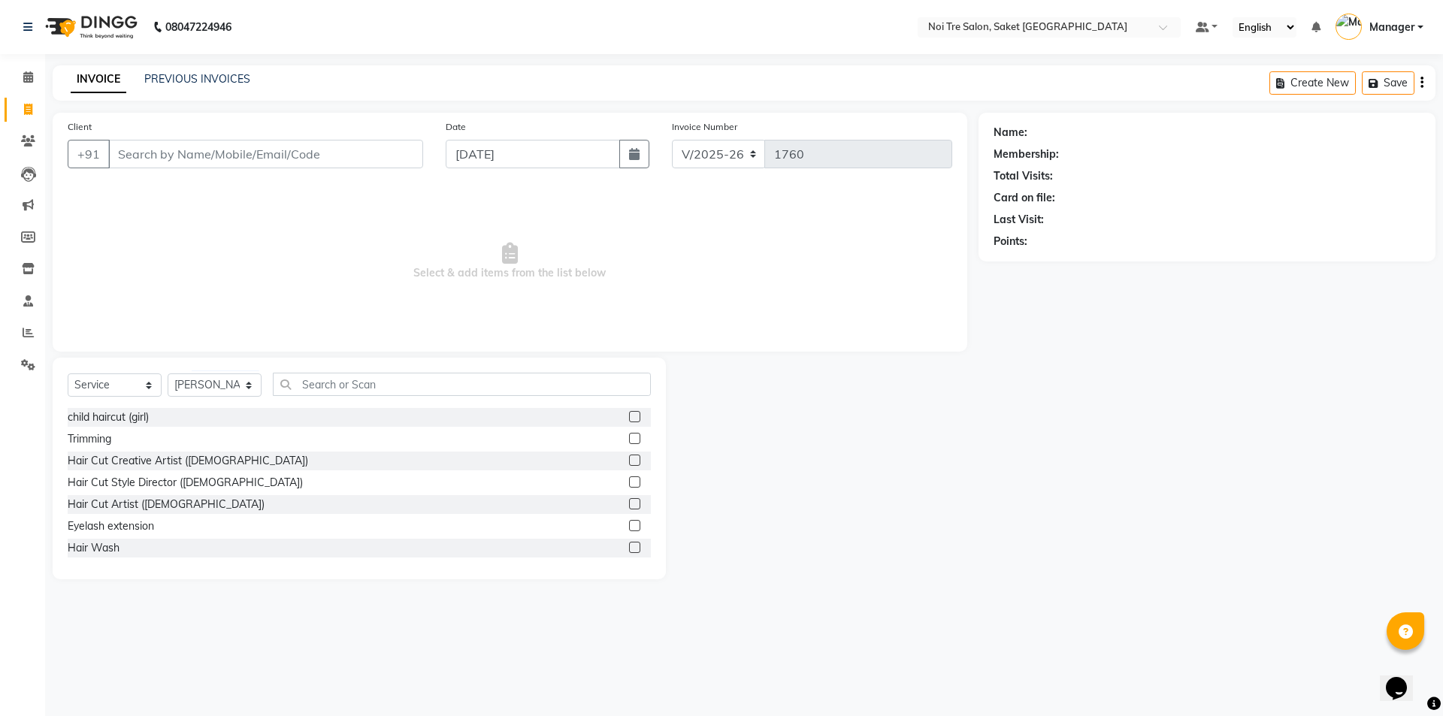
click at [340, 369] on div "Select Service Product Membership Package Voucher Prepaid Gift Card Select Styl…" at bounding box center [359, 469] width 613 height 222
click at [340, 388] on input "text" at bounding box center [462, 384] width 378 height 23
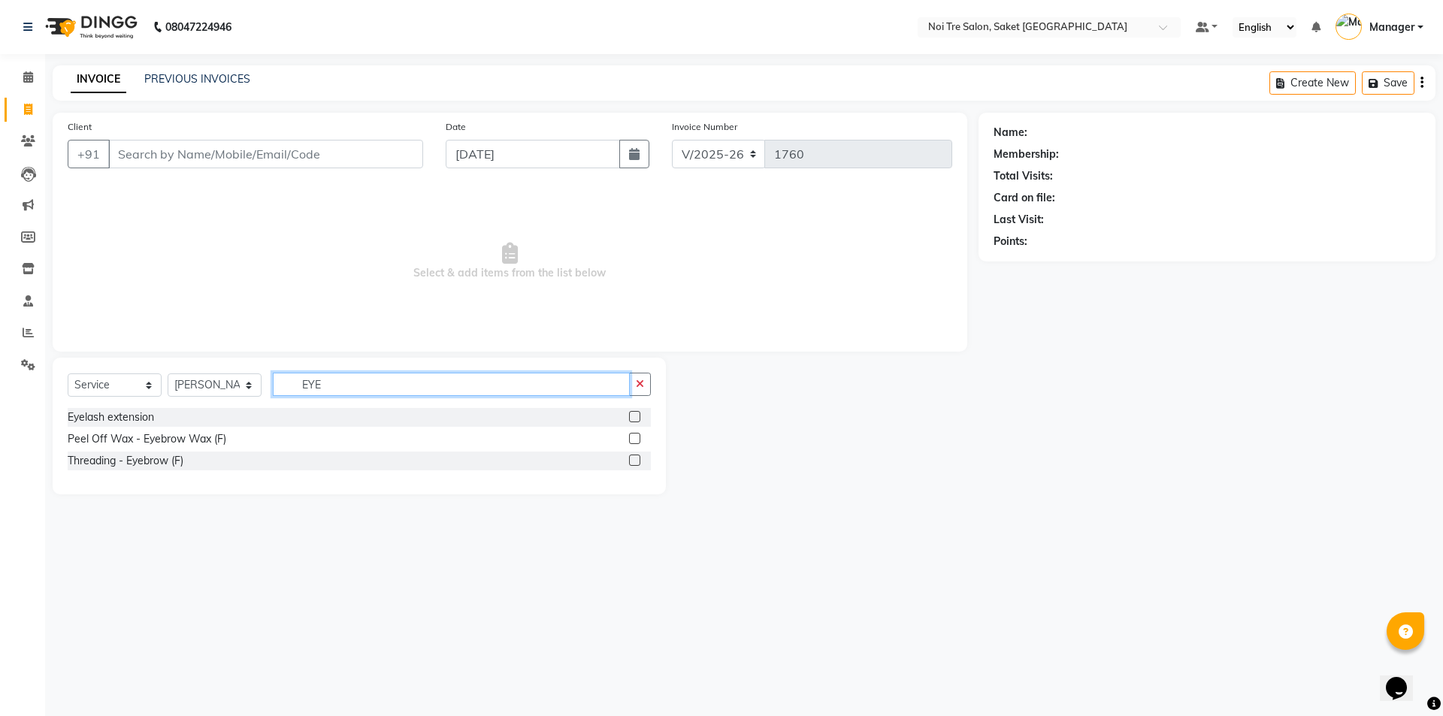
type input "EYE"
click at [634, 461] on label at bounding box center [634, 460] width 11 height 11
click at [634, 461] on input "checkbox" at bounding box center [634, 461] width 10 height 10
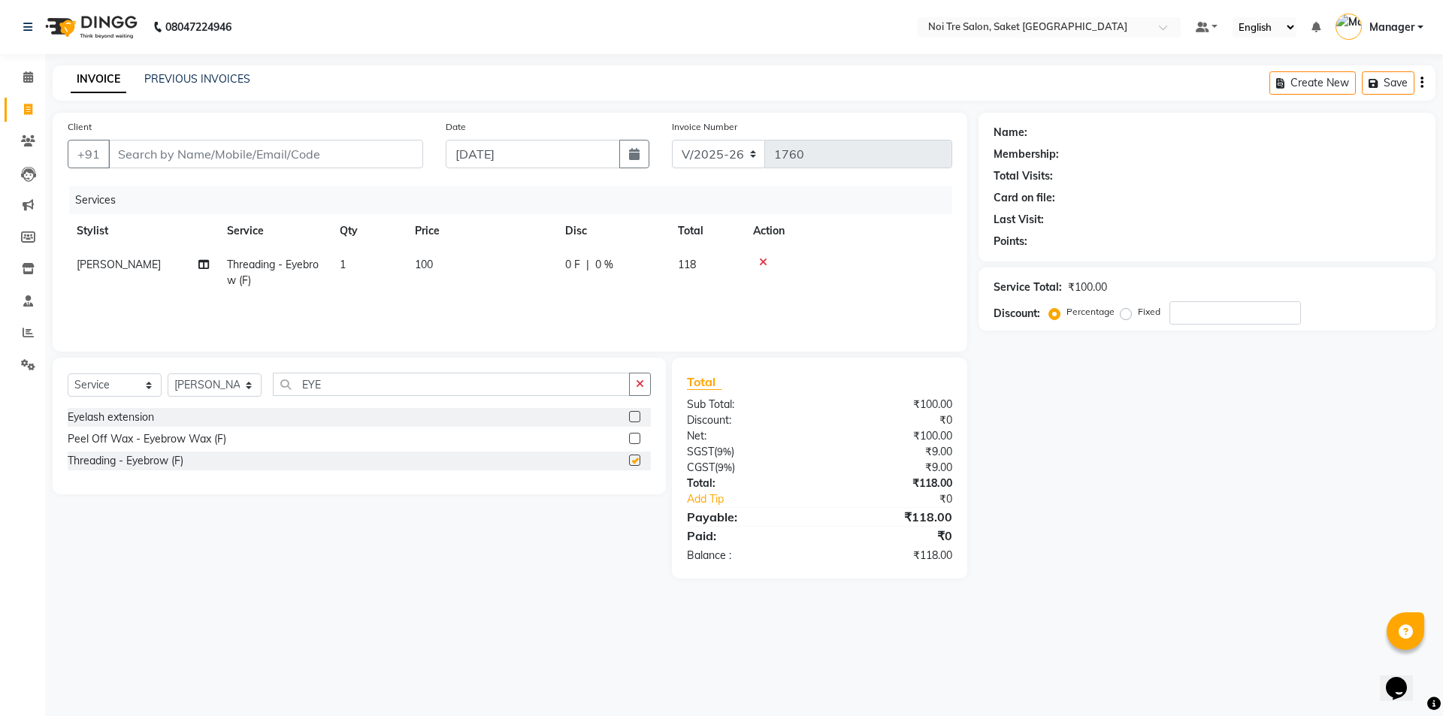
checkbox input "false"
click at [642, 385] on icon "button" at bounding box center [640, 384] width 8 height 11
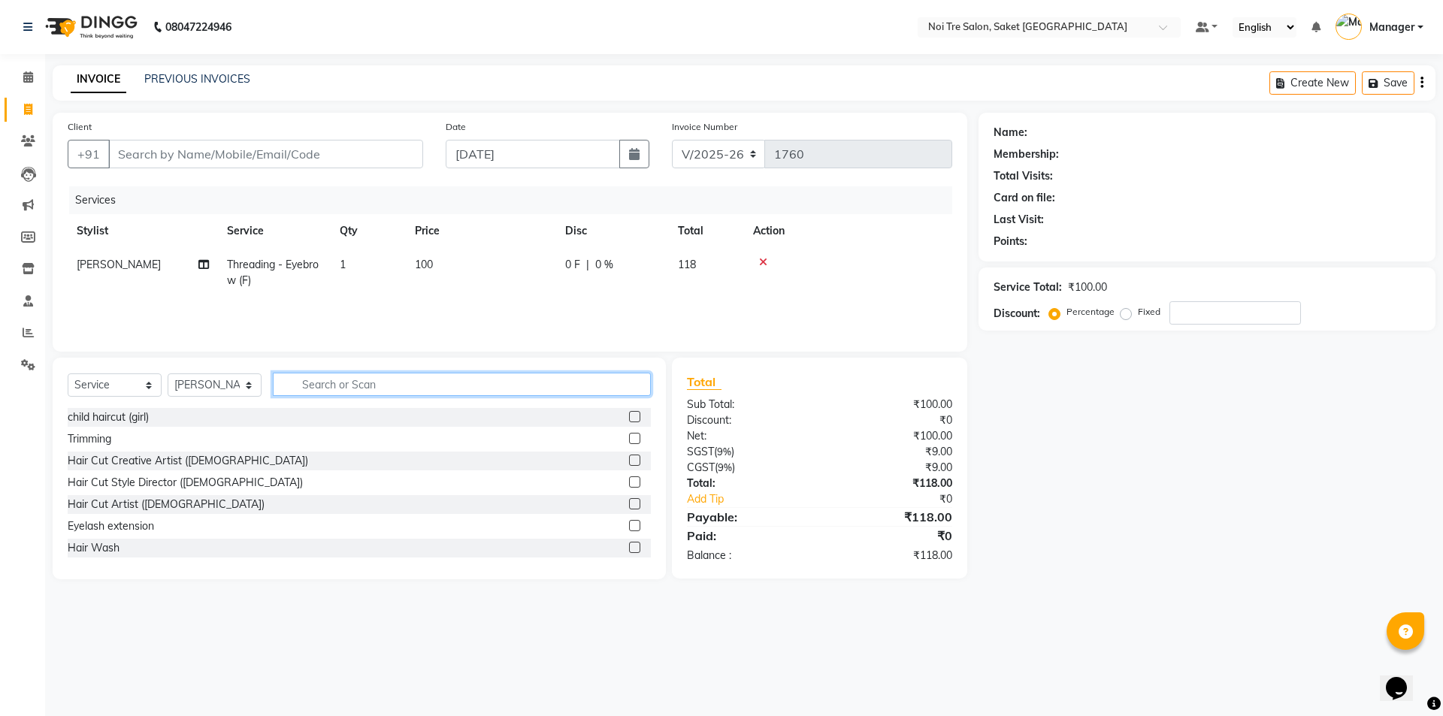
click at [556, 377] on input "text" at bounding box center [462, 384] width 378 height 23
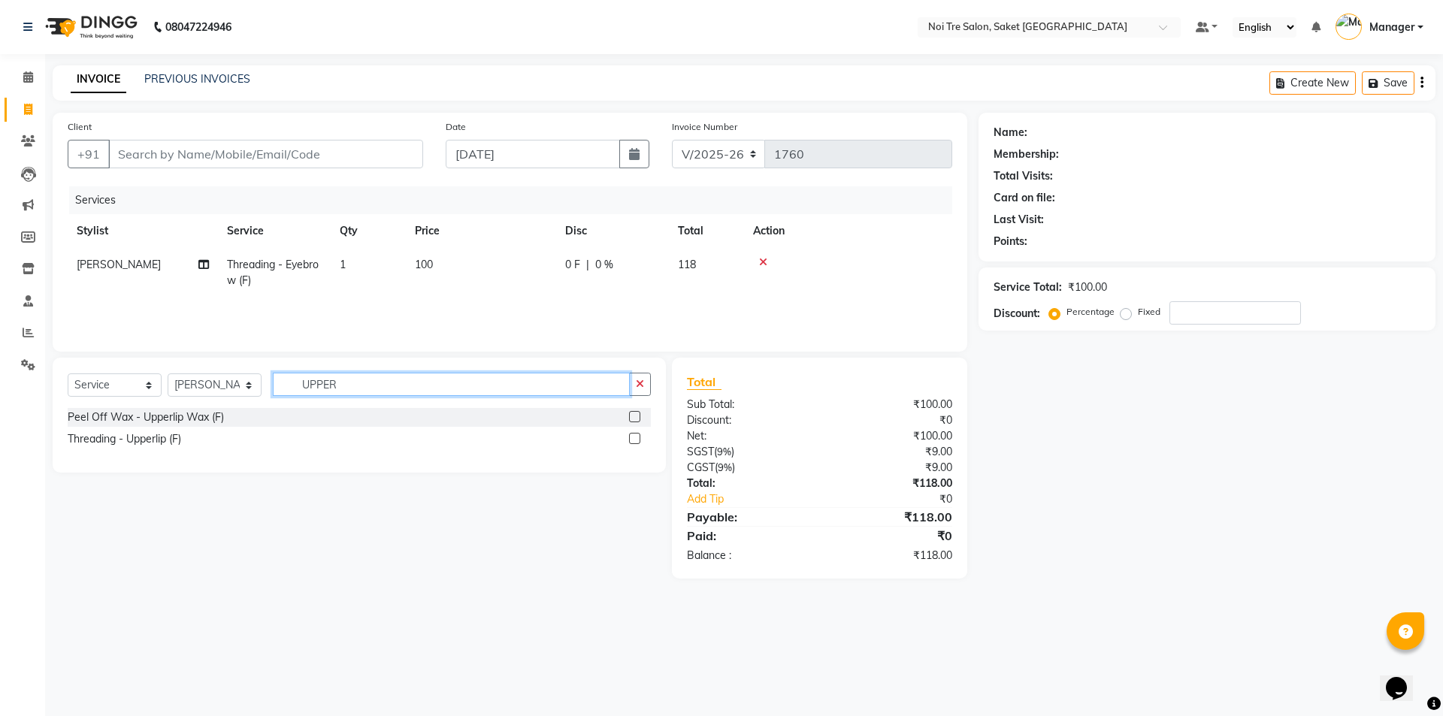
type input "UPPER"
click at [632, 439] on label at bounding box center [634, 438] width 11 height 11
click at [632, 439] on input "checkbox" at bounding box center [634, 439] width 10 height 10
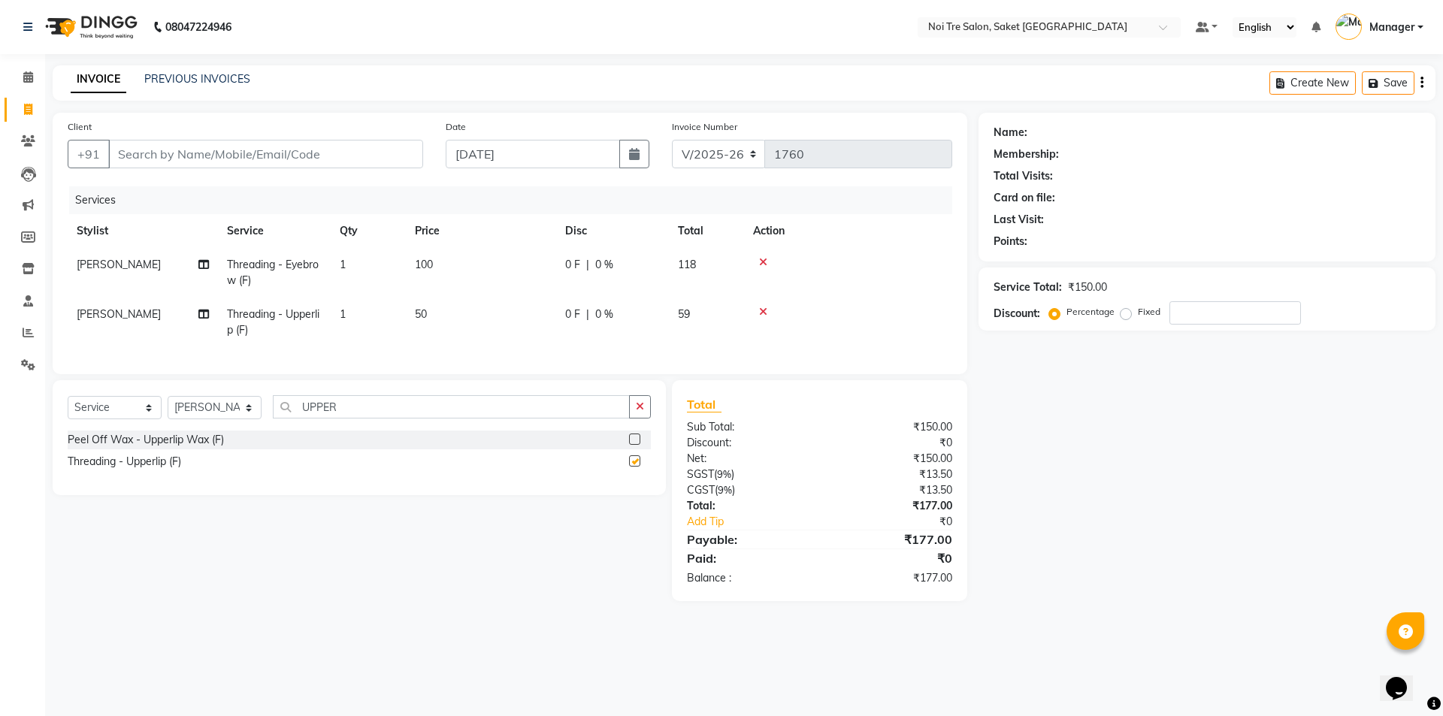
checkbox input "false"
click at [230, 159] on input "Client" at bounding box center [265, 154] width 315 height 29
type input "9"
type input "0"
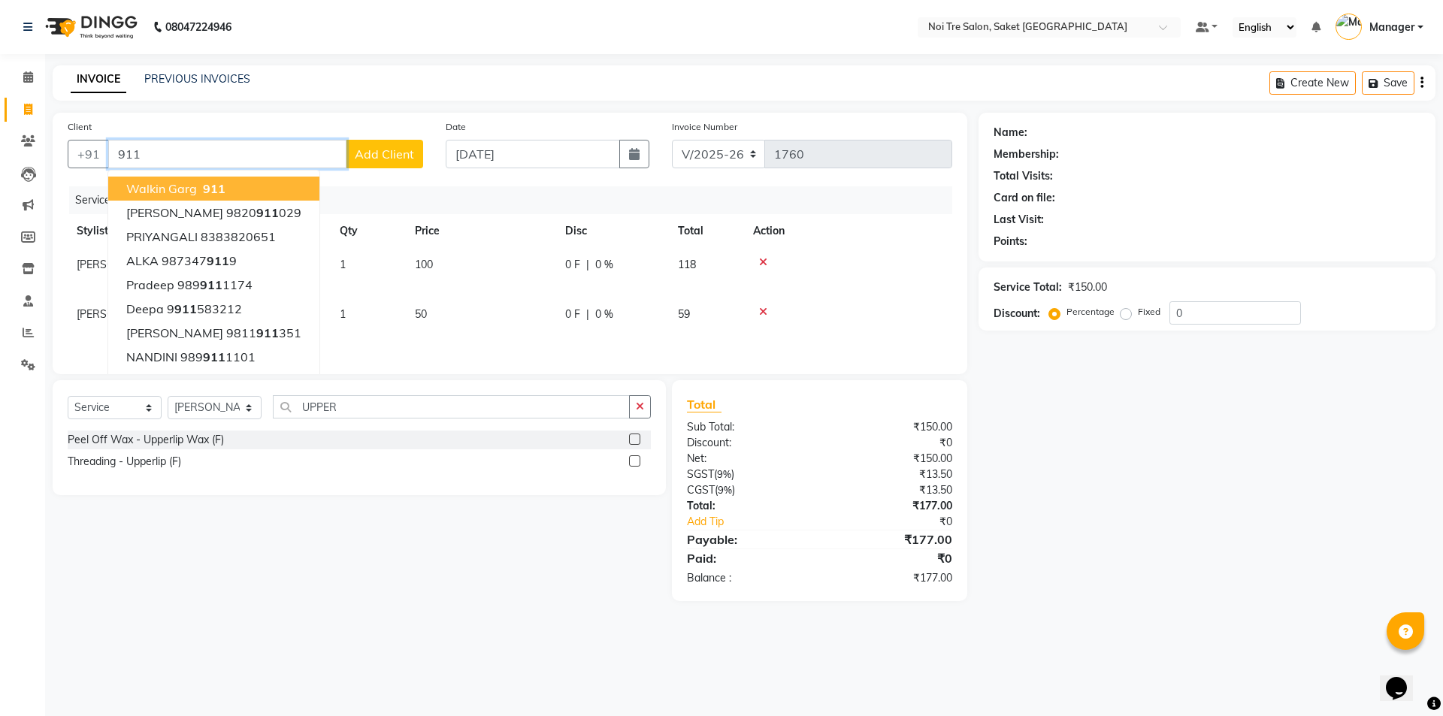
click at [259, 186] on button "Walkin Garg 911" at bounding box center [213, 189] width 211 height 24
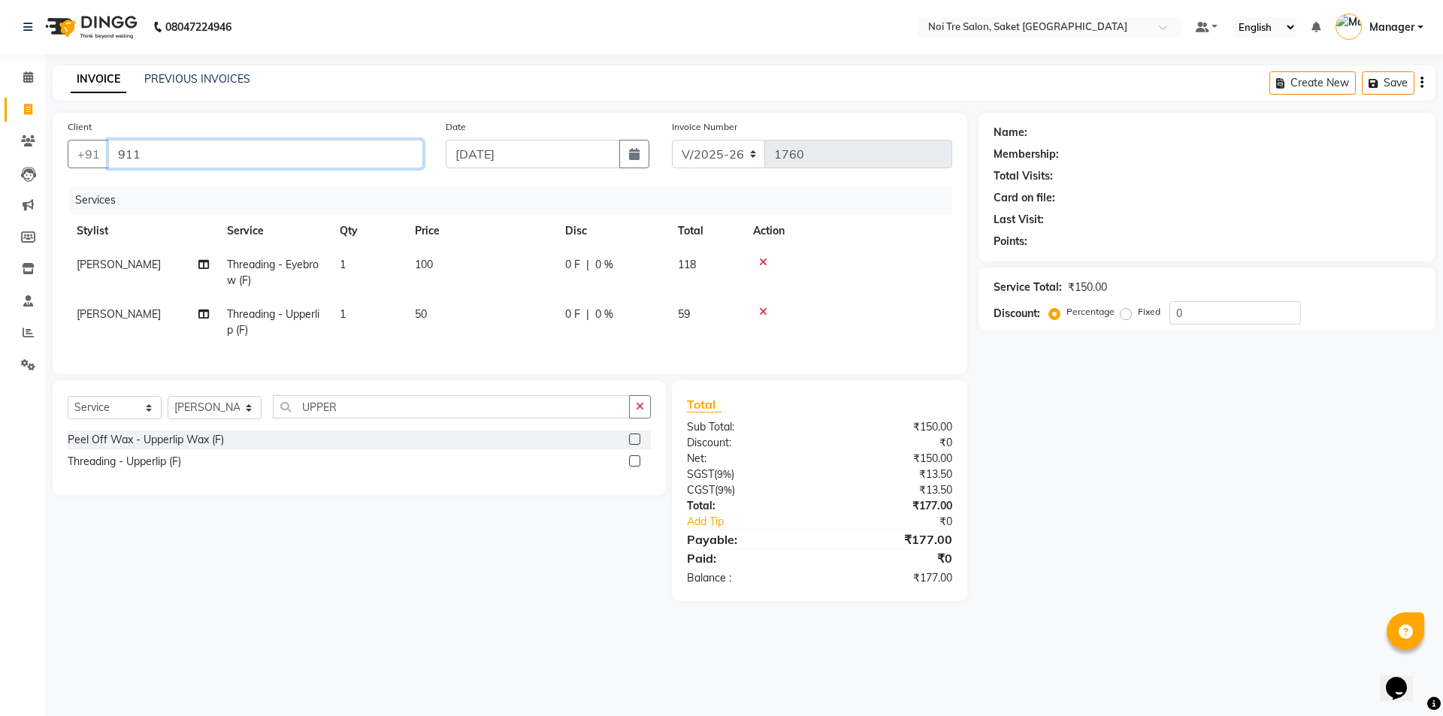
type input "911"
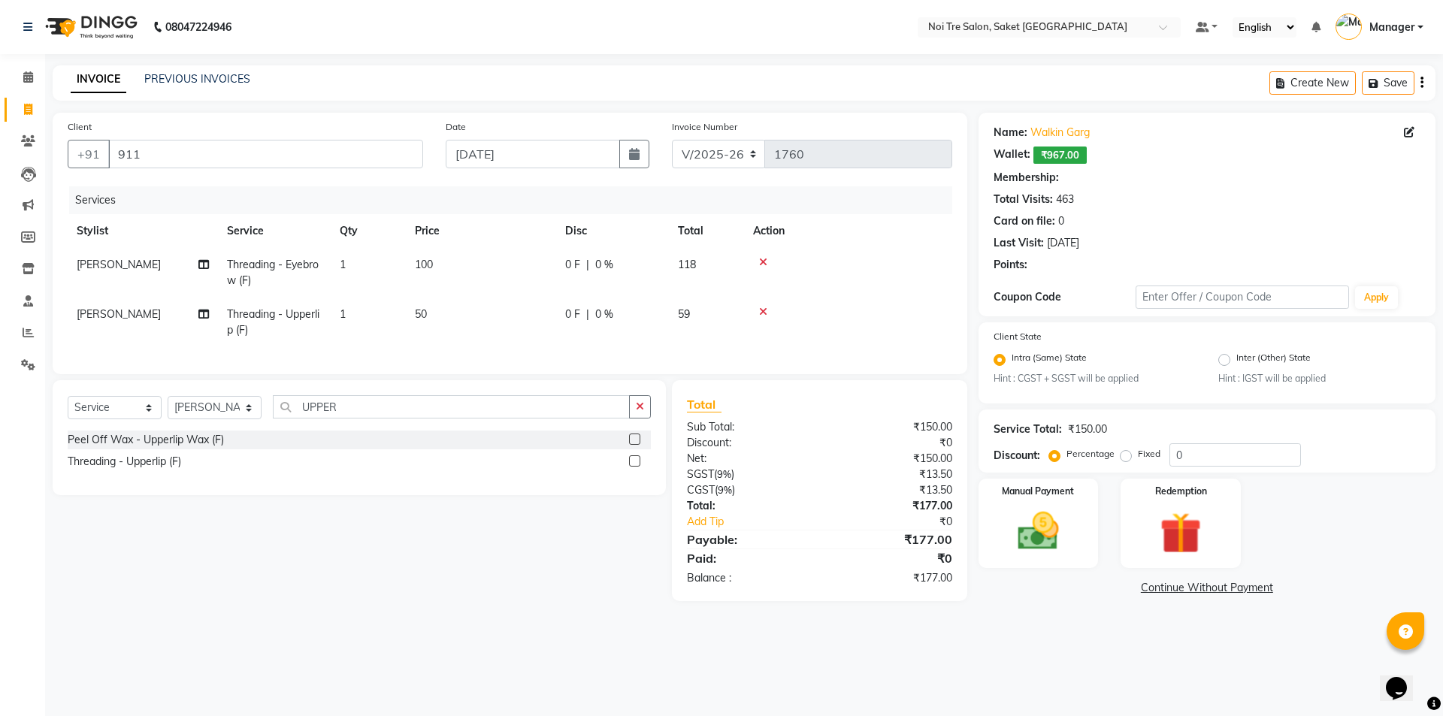
select select "1: Object"
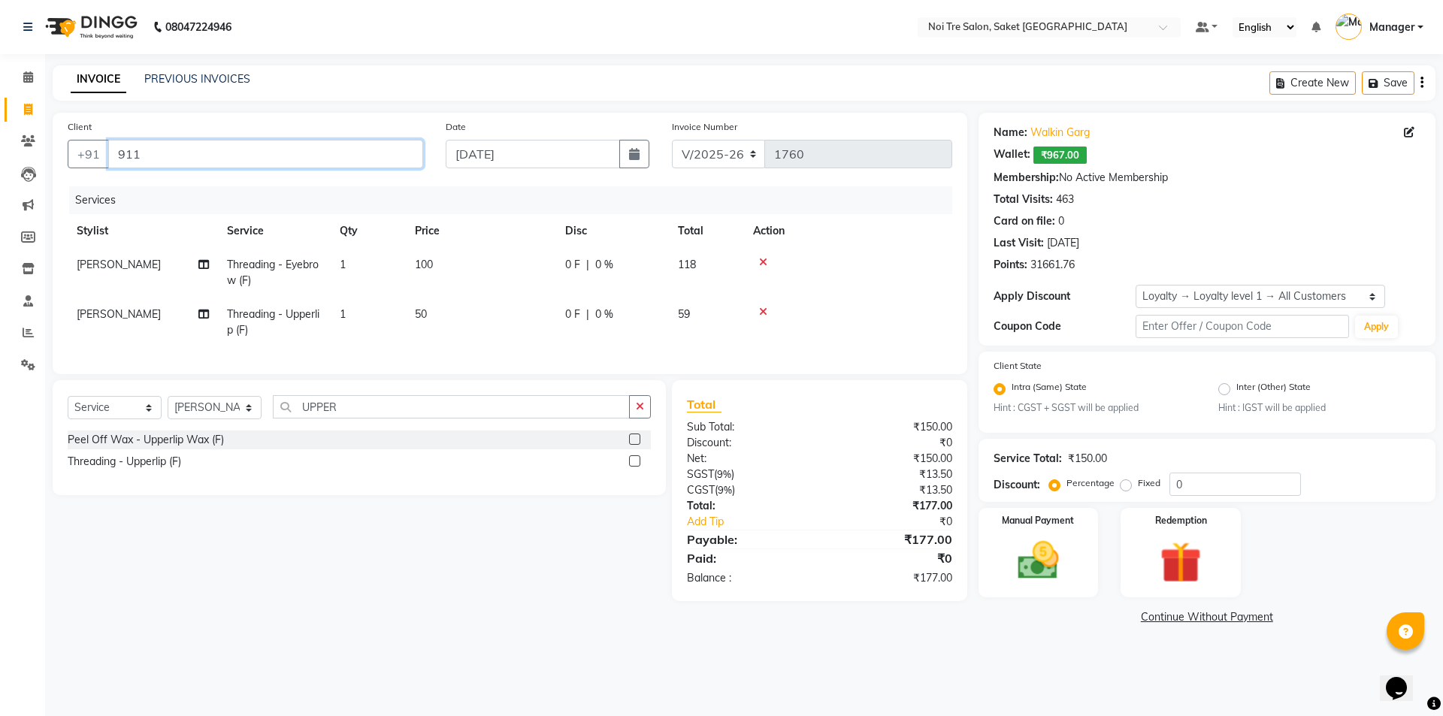
drag, startPoint x: 125, startPoint y: 151, endPoint x: 54, endPoint y: 154, distance: 71.4
click at [54, 154] on div "Client +91 911 Date 01-09-2025 Invoice Number V/2025 V/2025-26 1760 Services St…" at bounding box center [510, 243] width 914 height 261
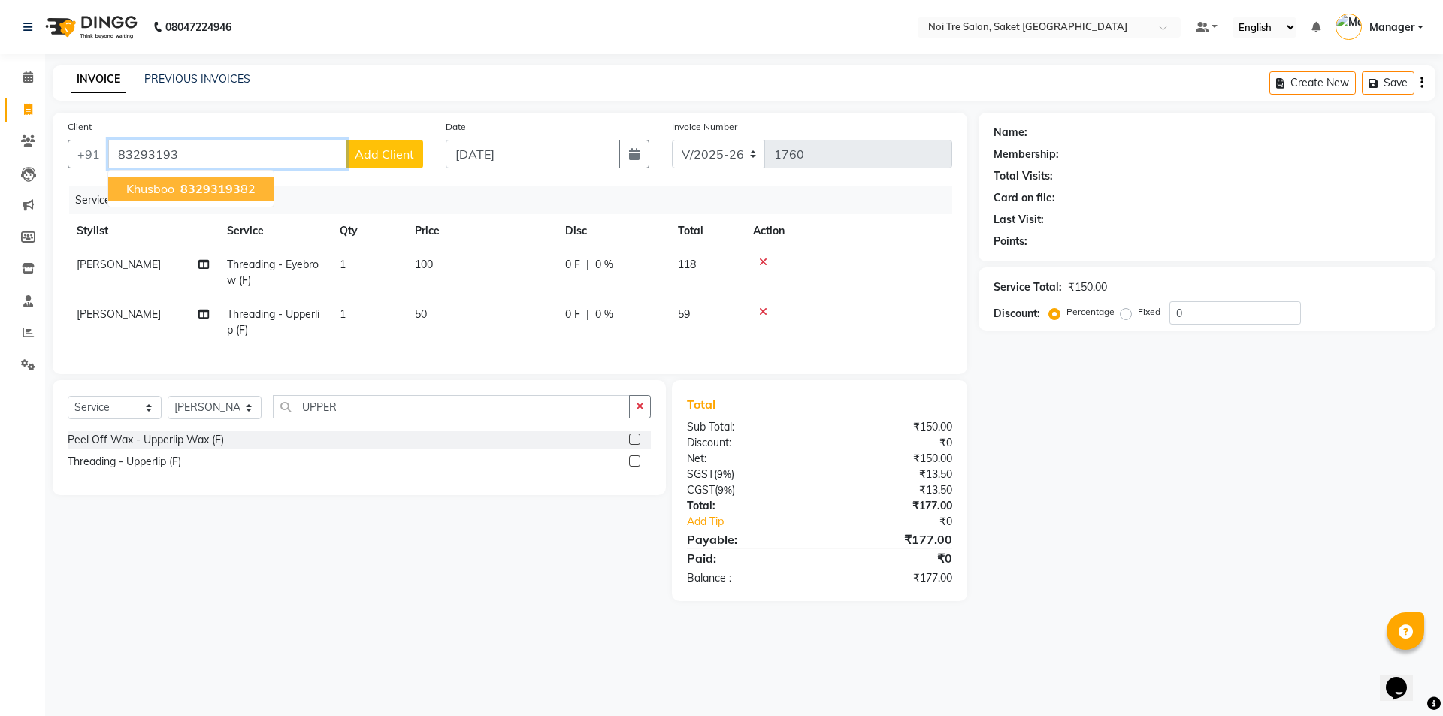
click at [135, 181] on span "khusboo" at bounding box center [150, 188] width 48 height 15
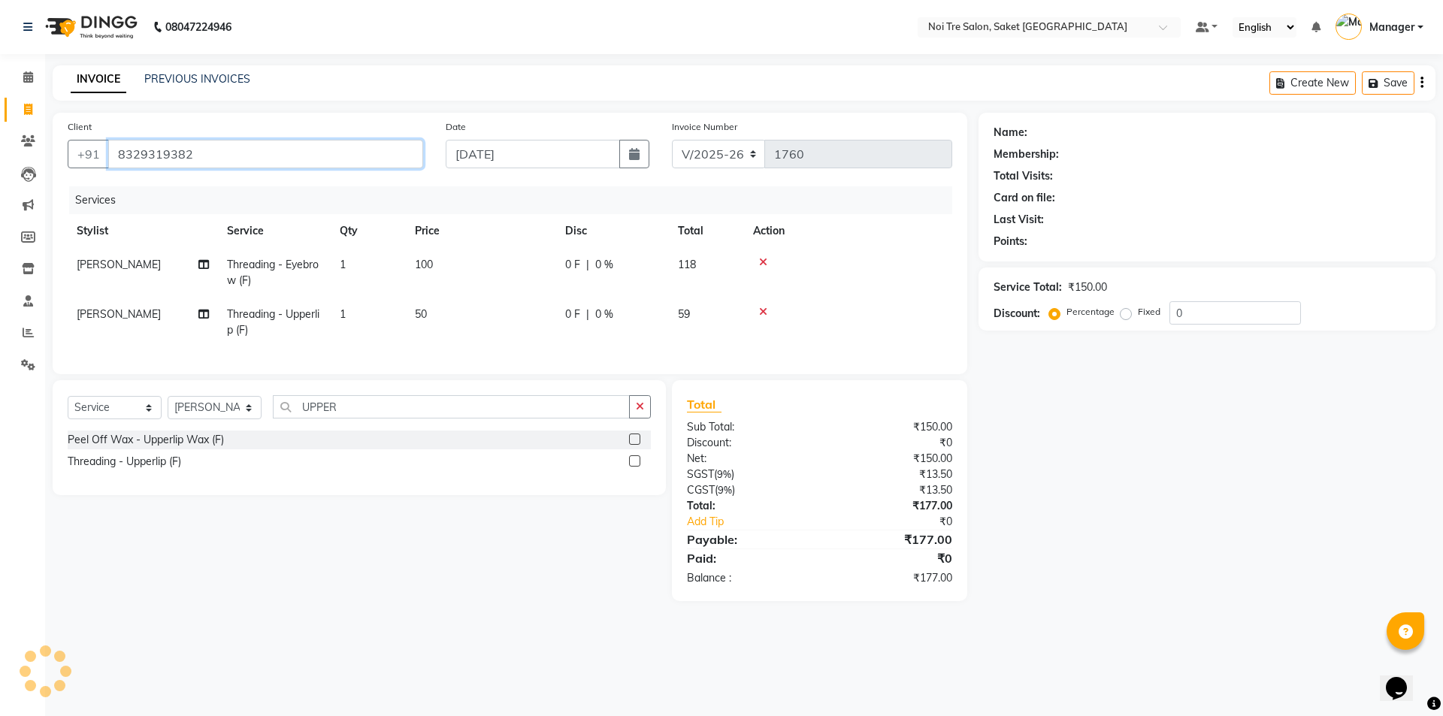
type input "8329319382"
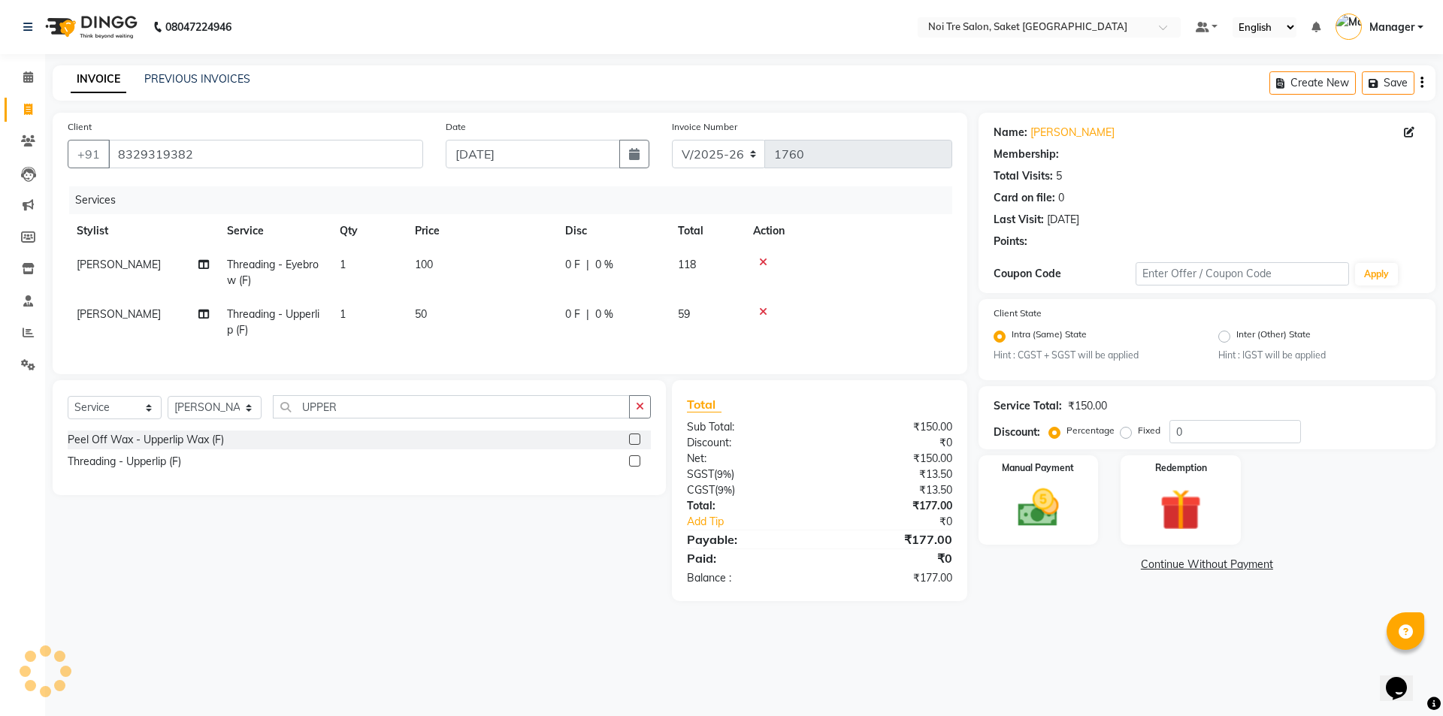
select select "1: Object"
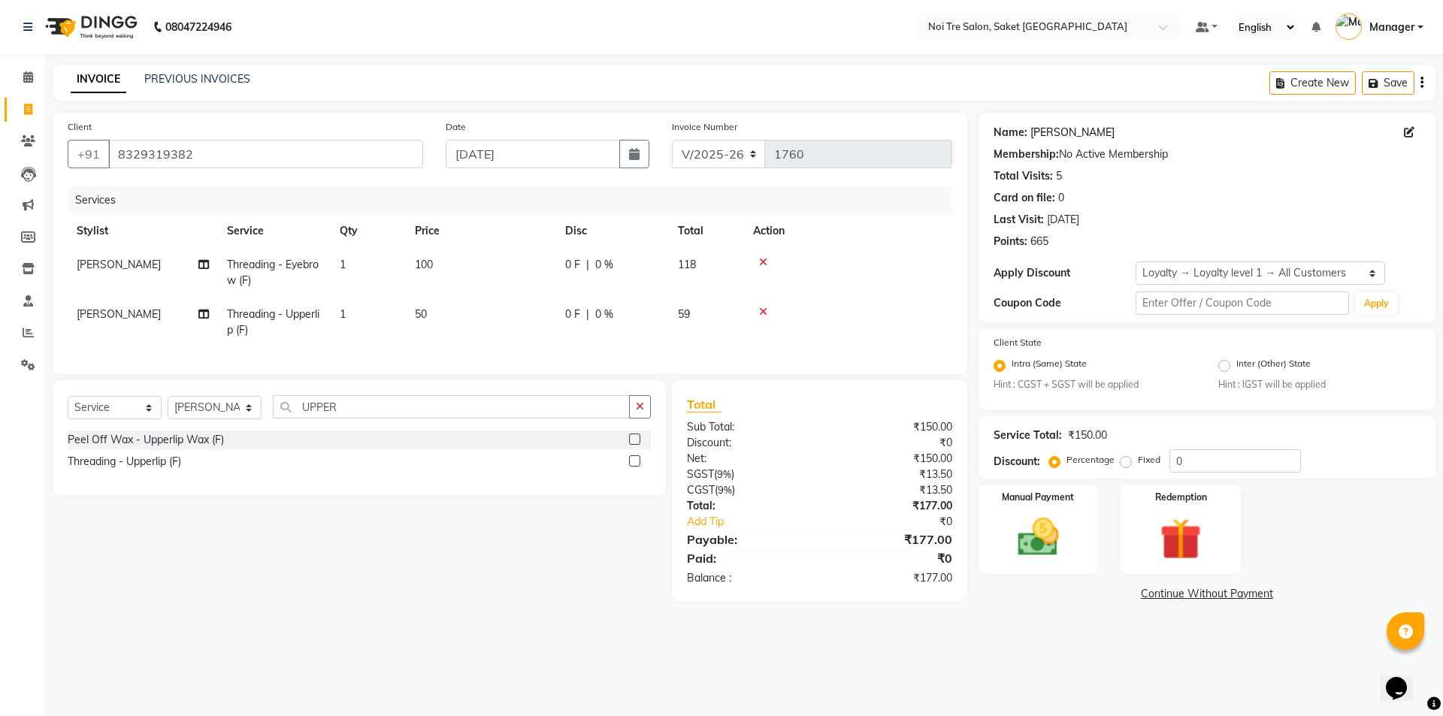
click at [1048, 134] on link "Khusboo" at bounding box center [1072, 133] width 84 height 16
click at [1059, 570] on div "Manual Payment" at bounding box center [1037, 529] width 125 height 92
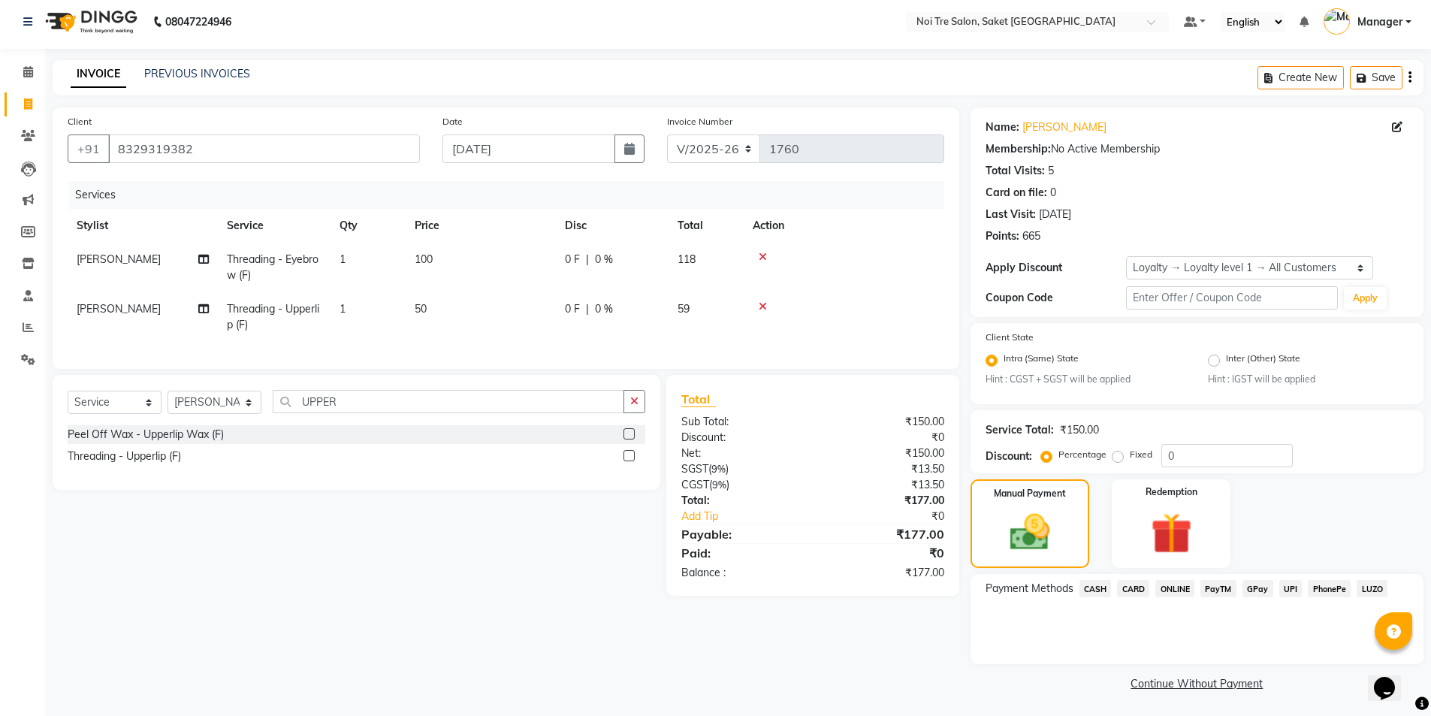
scroll to position [7, 0]
click at [1176, 585] on span "ONLINE" at bounding box center [1175, 587] width 39 height 17
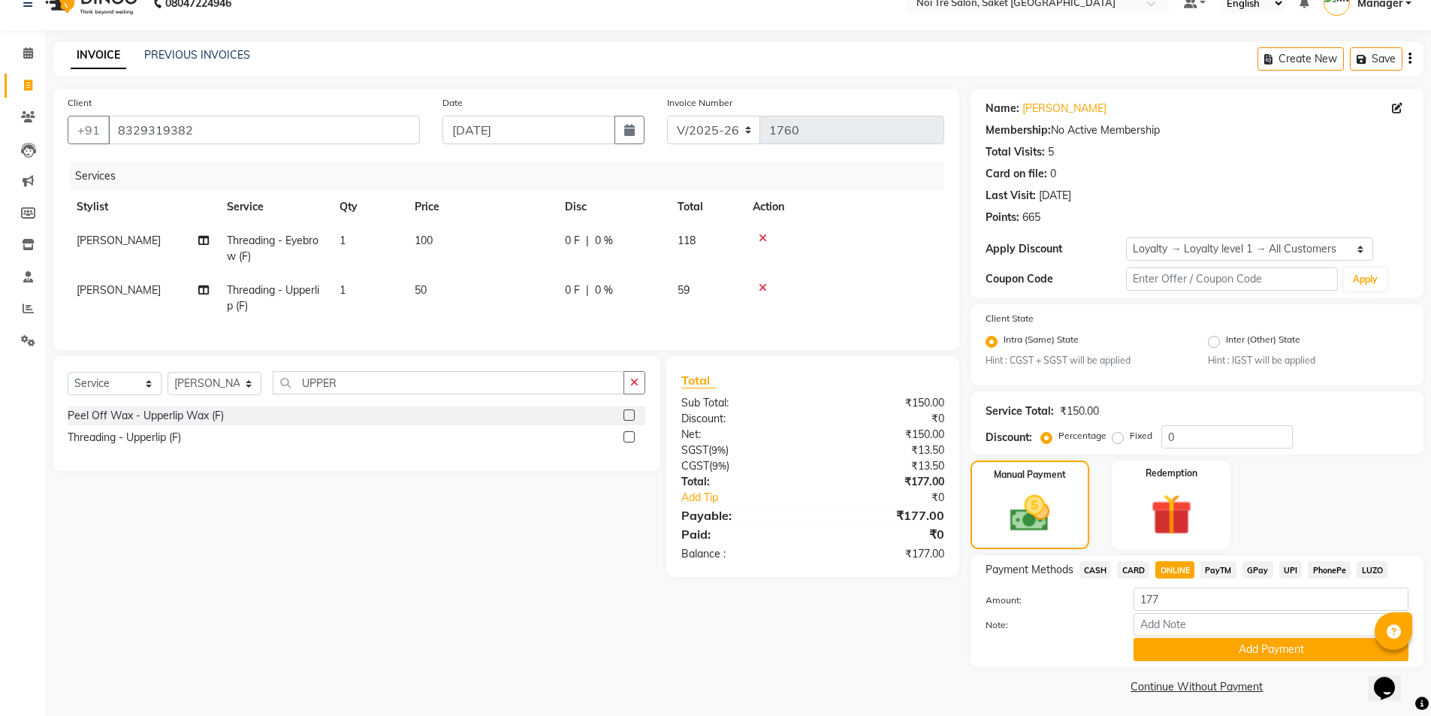
scroll to position [29, 0]
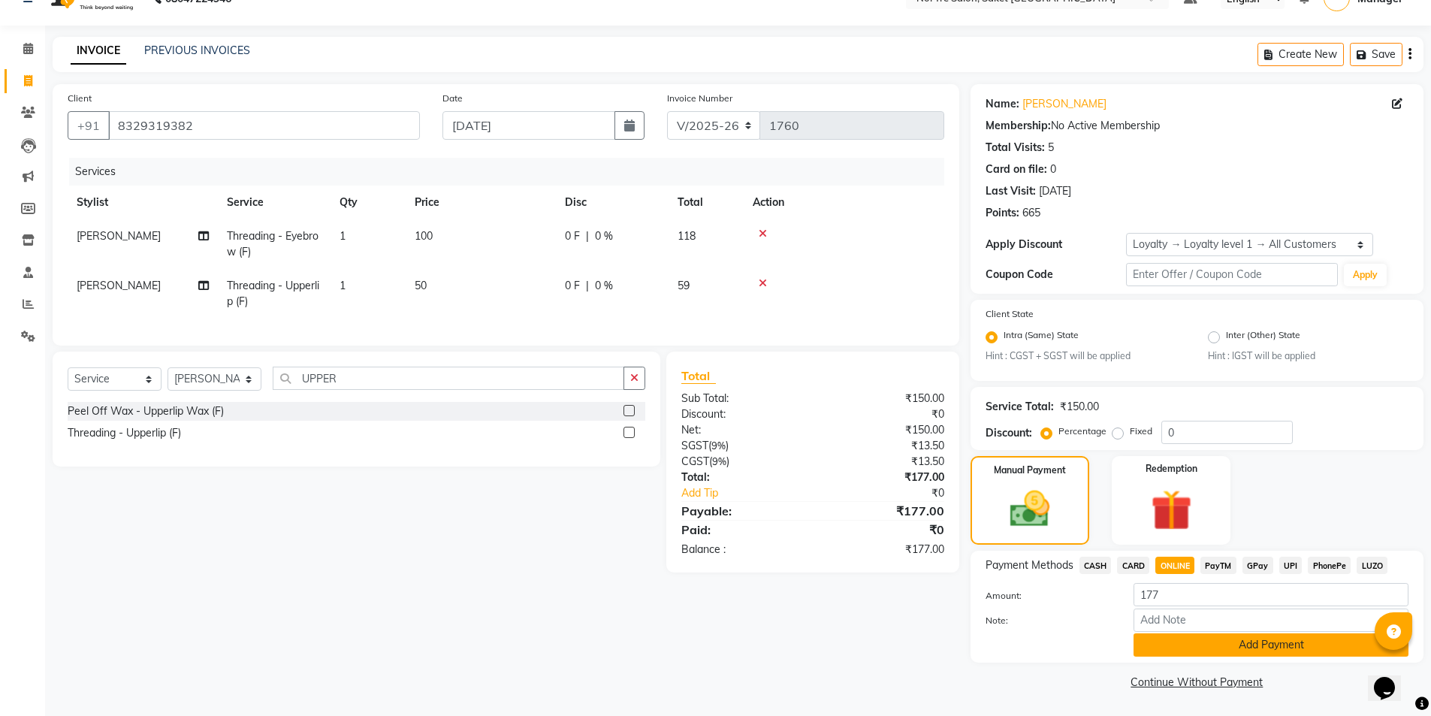
click at [1161, 636] on button "Add Payment" at bounding box center [1271, 644] width 275 height 23
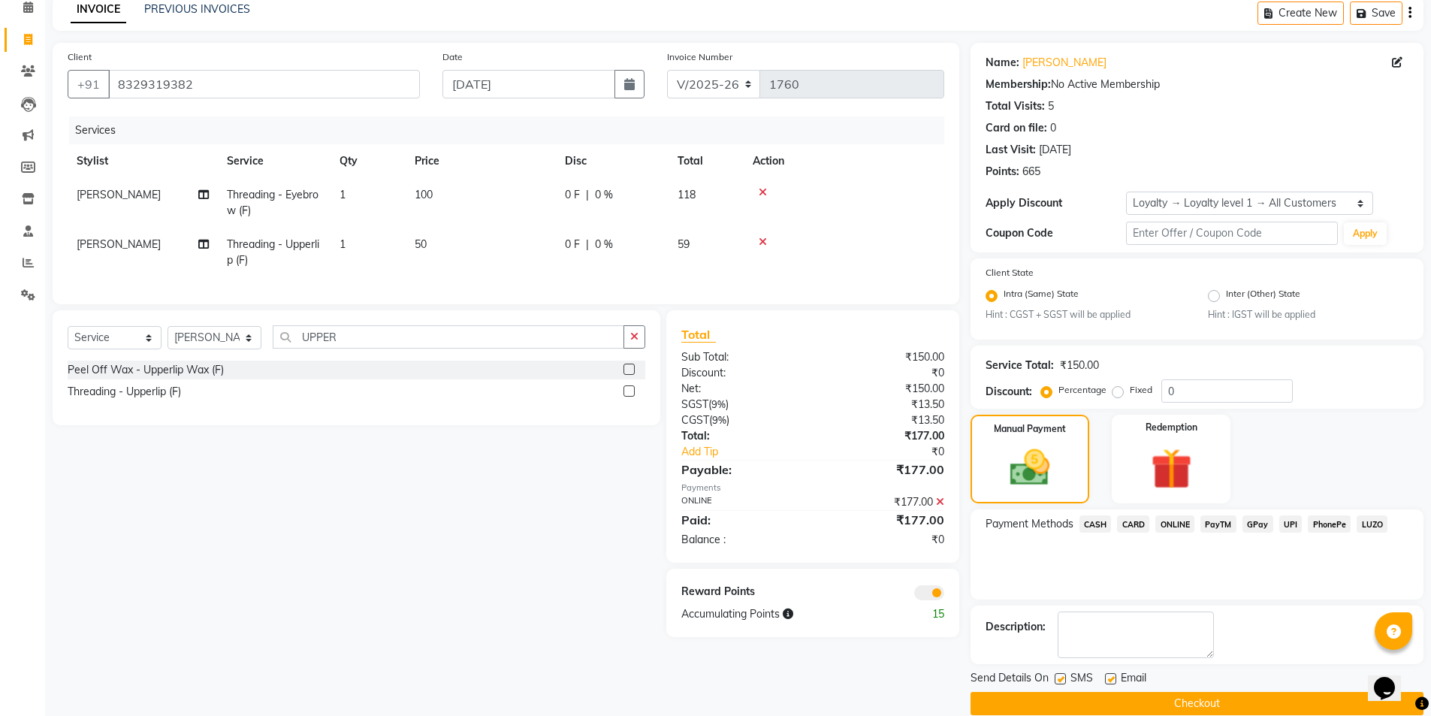
scroll to position [92, 0]
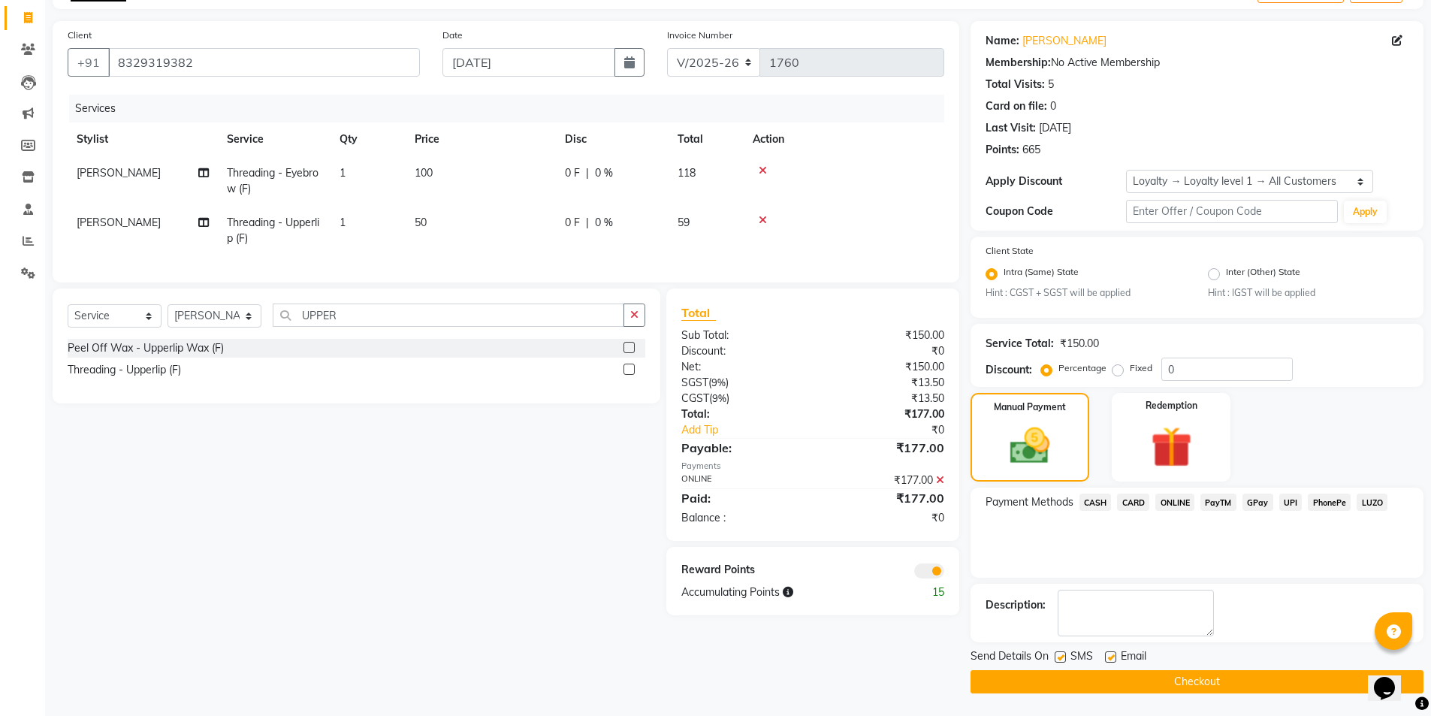
click at [1136, 679] on button "Checkout" at bounding box center [1197, 681] width 453 height 23
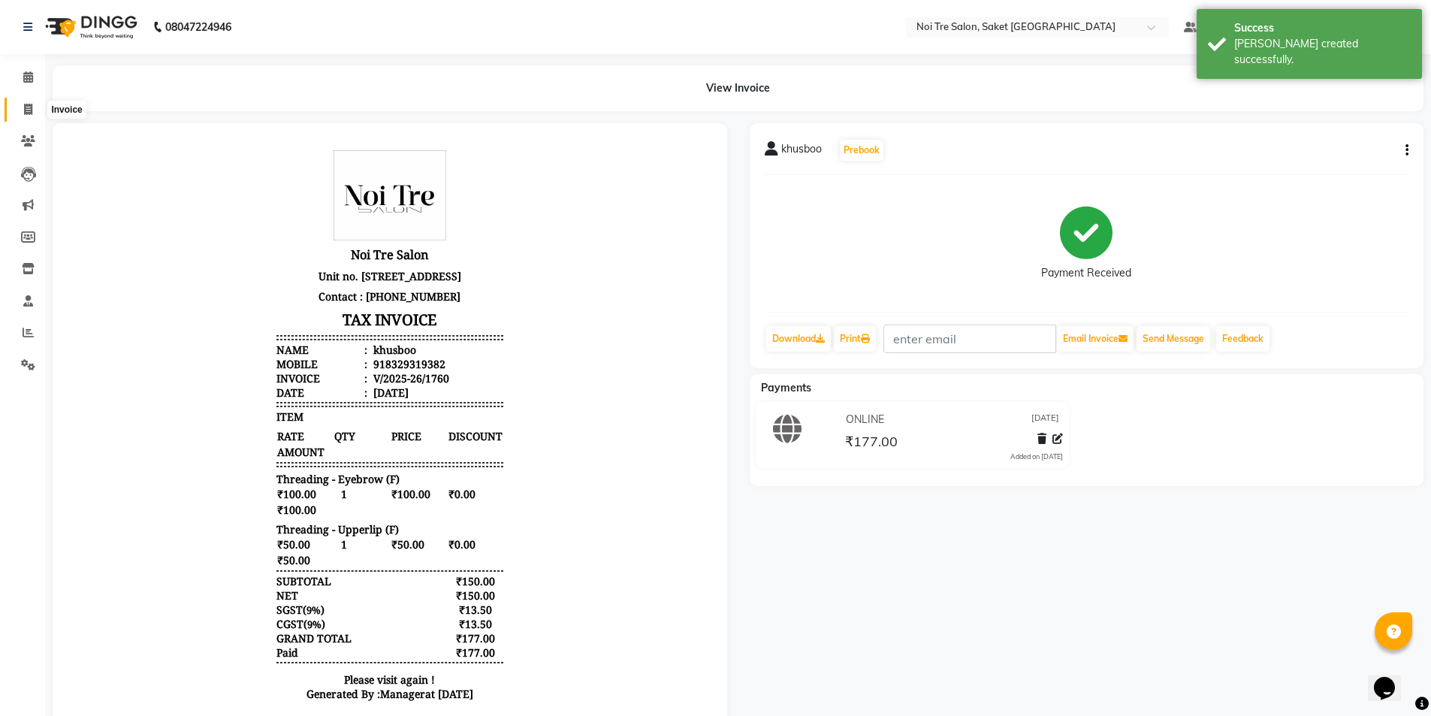
click at [23, 101] on span at bounding box center [28, 109] width 26 height 17
select select "service"
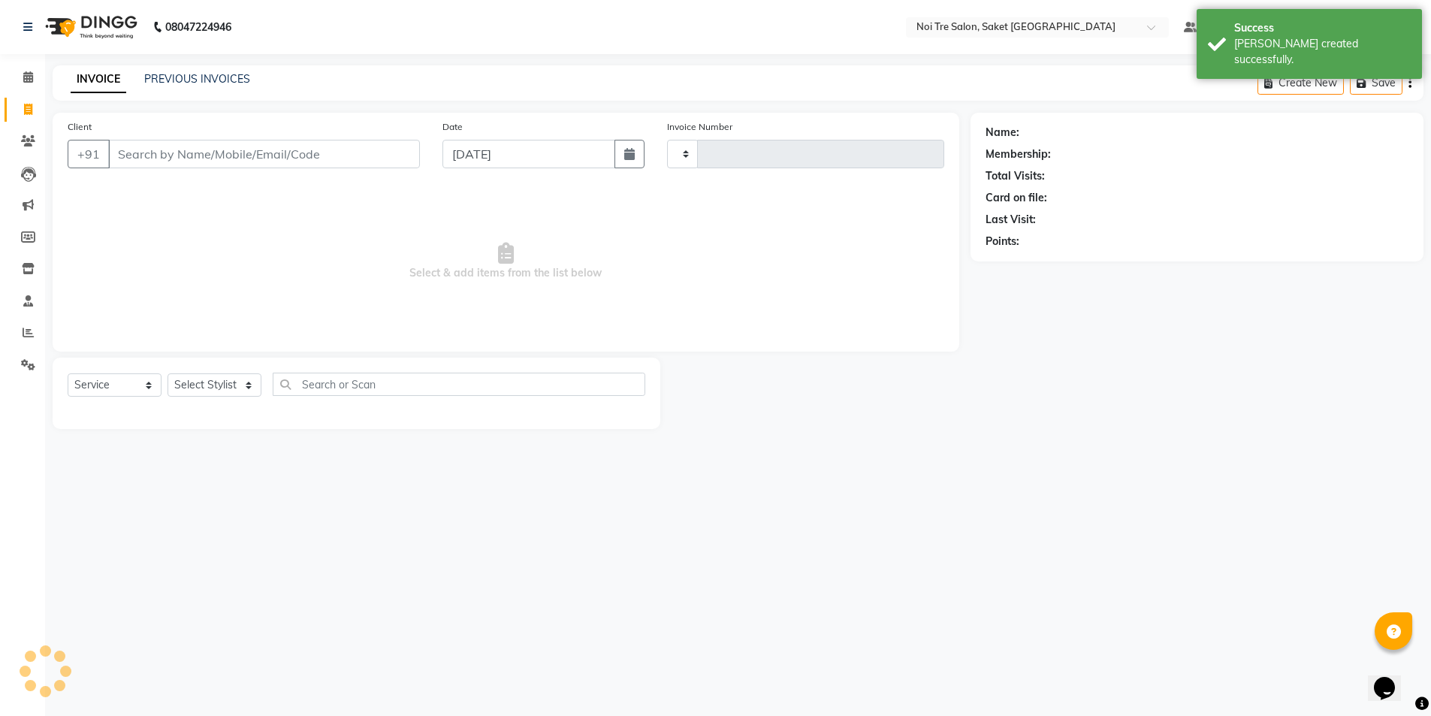
type input "1761"
select select "4899"
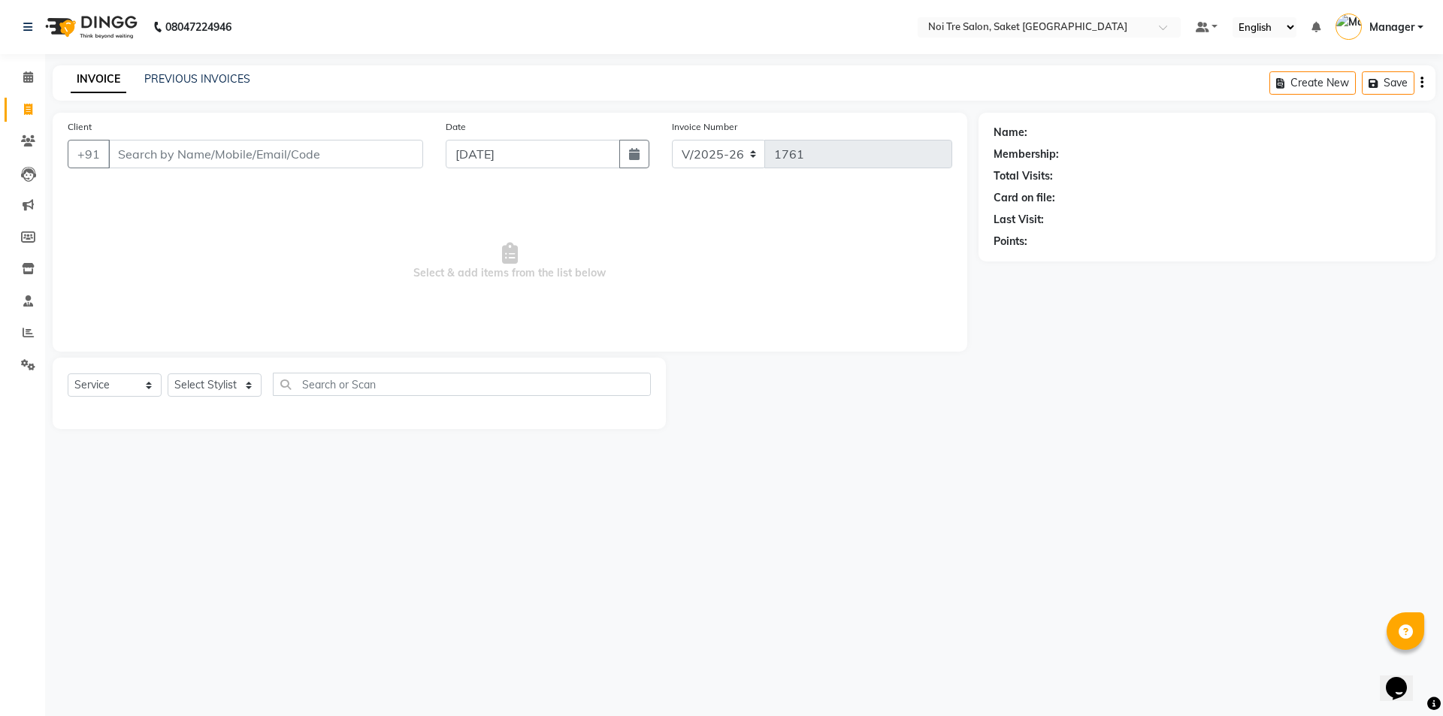
click at [179, 69] on div "INVOICE PREVIOUS INVOICES Create New Save" at bounding box center [744, 82] width 1383 height 35
click at [179, 74] on link "PREVIOUS INVOICES" at bounding box center [197, 79] width 106 height 14
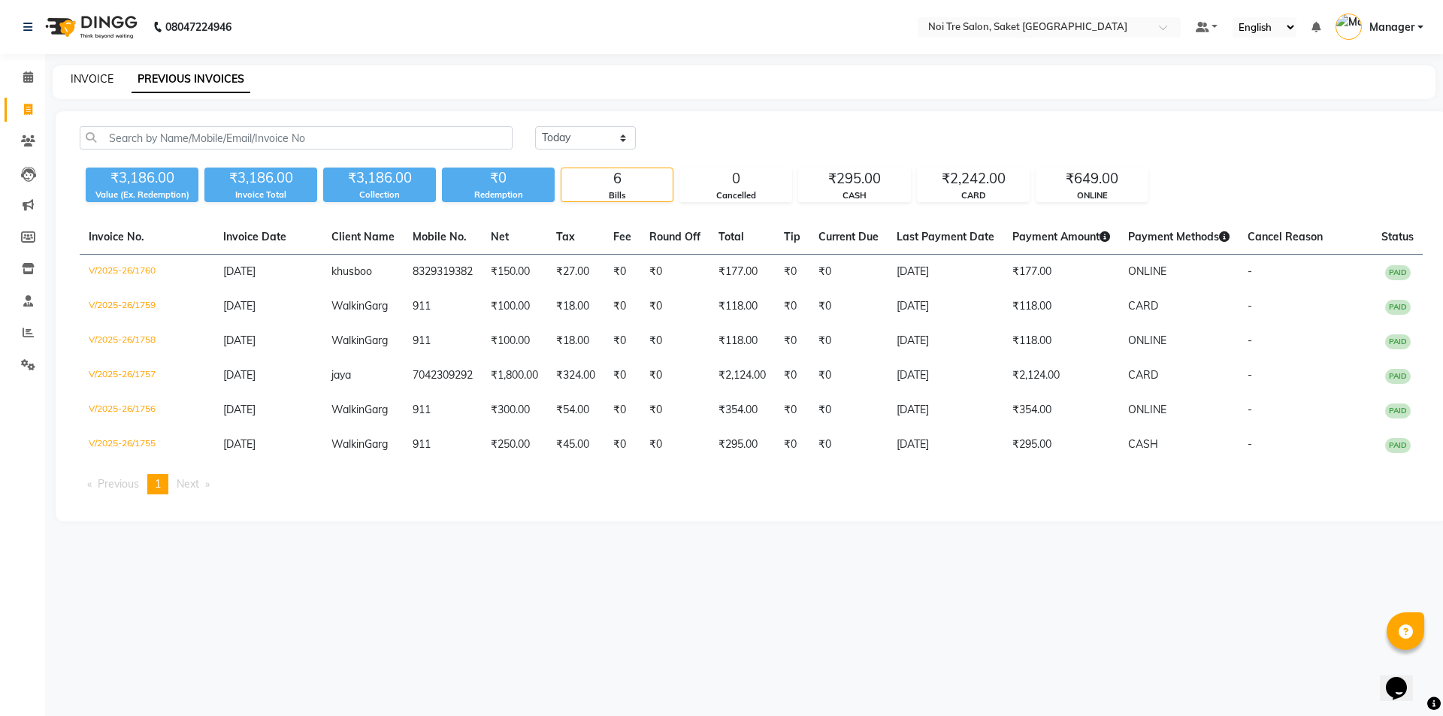
click at [95, 77] on link "INVOICE" at bounding box center [92, 79] width 43 height 14
select select "service"
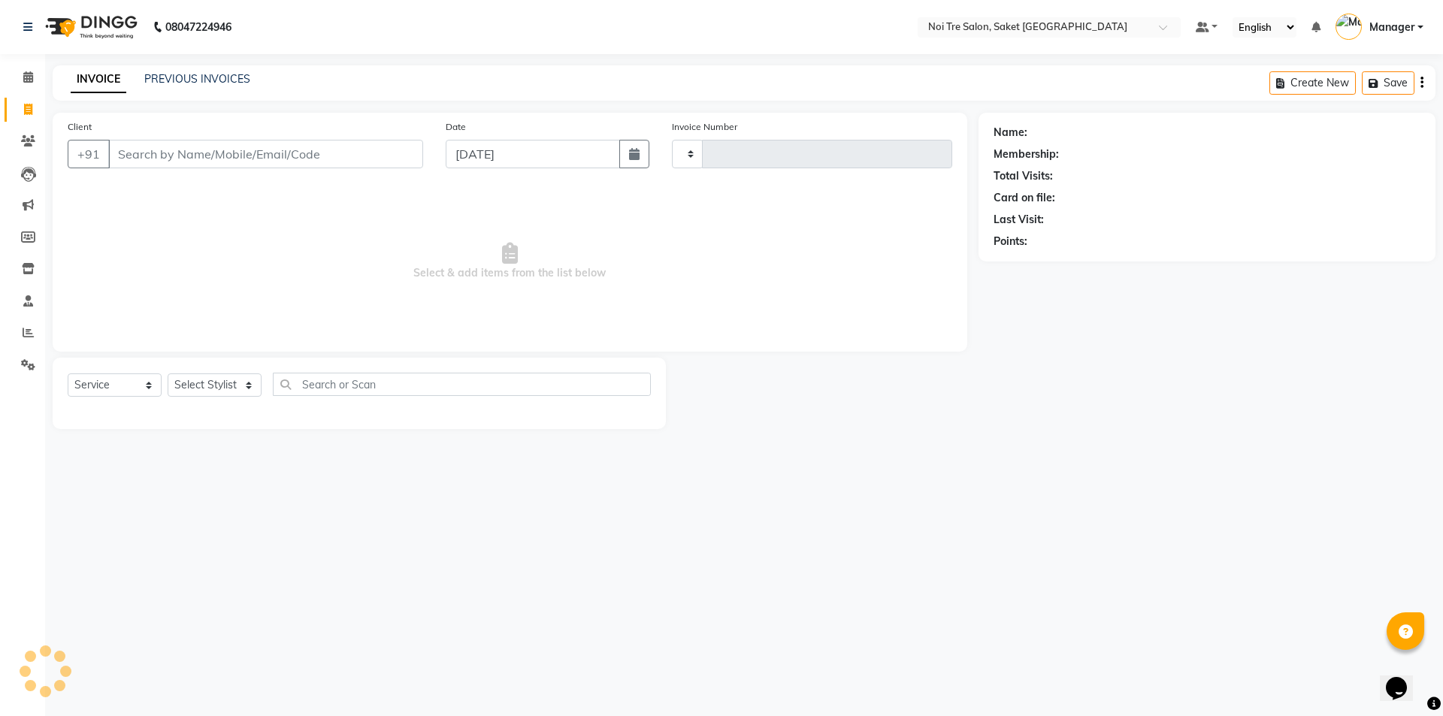
type input "1761"
select select "4899"
click at [82, 87] on link "INVOICE" at bounding box center [99, 79] width 56 height 27
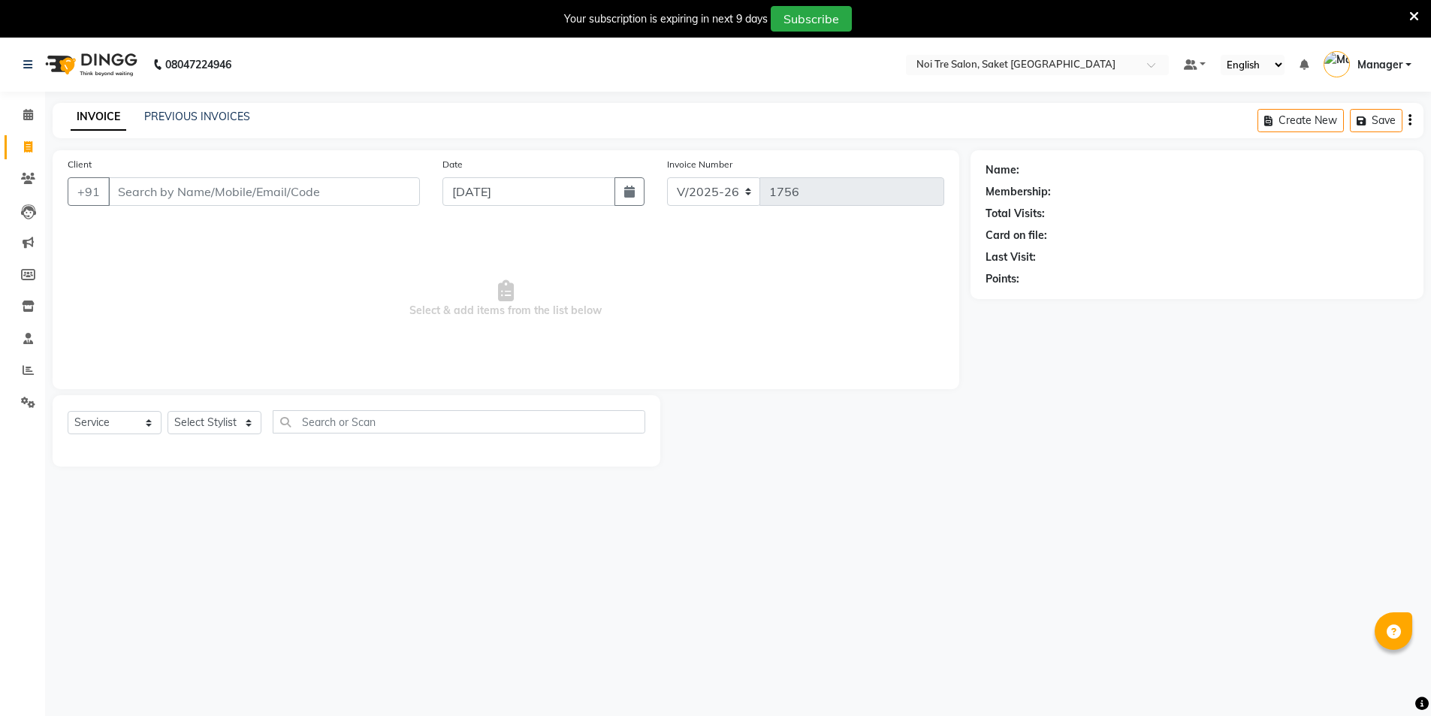
select select "4899"
select select "service"
click at [205, 410] on div "Select Service Product Membership Package Voucher Prepaid Gift Card Select Styl…" at bounding box center [357, 430] width 608 height 71
click at [205, 421] on select "Select Stylist AMIT [PERSON_NAME] [PERSON_NAME] Manager [PERSON_NAME] [PERSON_N…" at bounding box center [215, 422] width 94 height 23
select select "53800"
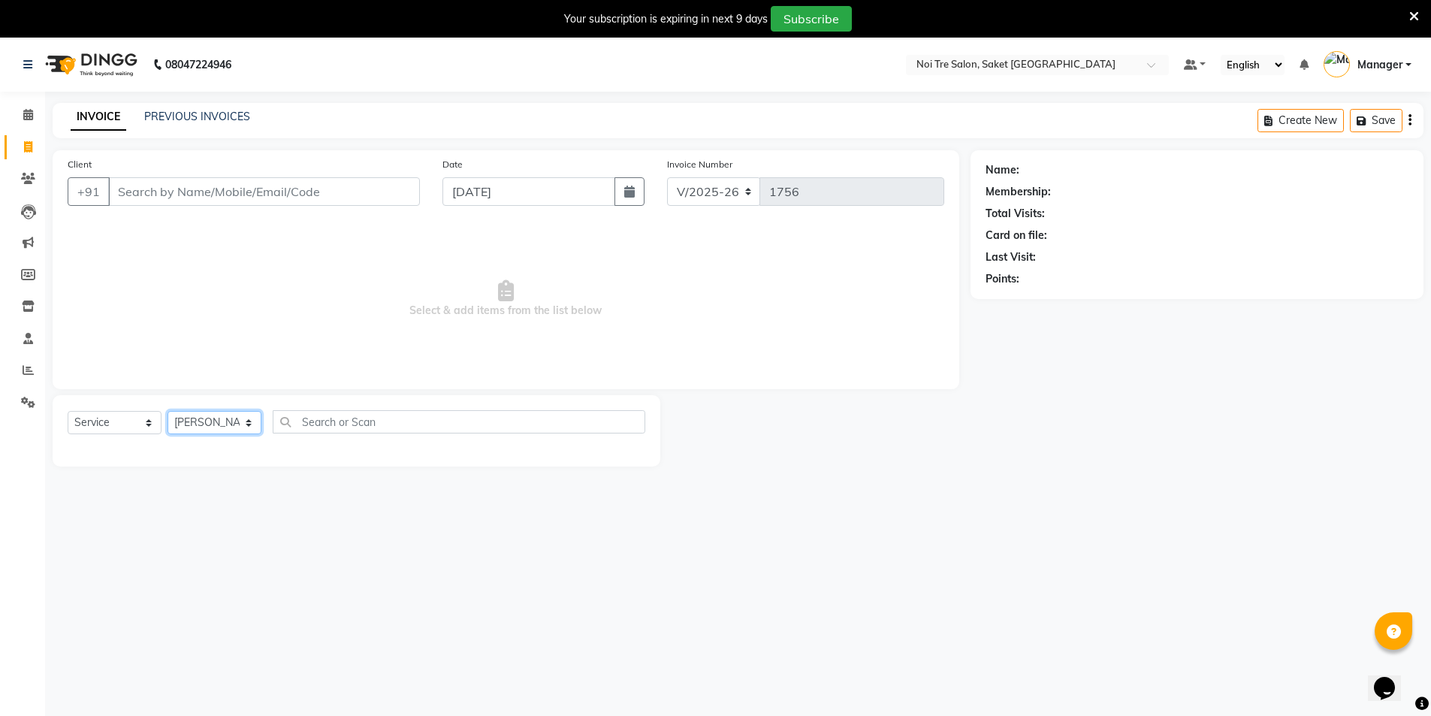
click at [168, 411] on select "Select Stylist AMIT [PERSON_NAME] [PERSON_NAME] Manager [PERSON_NAME] [PERSON_N…" at bounding box center [215, 422] width 94 height 23
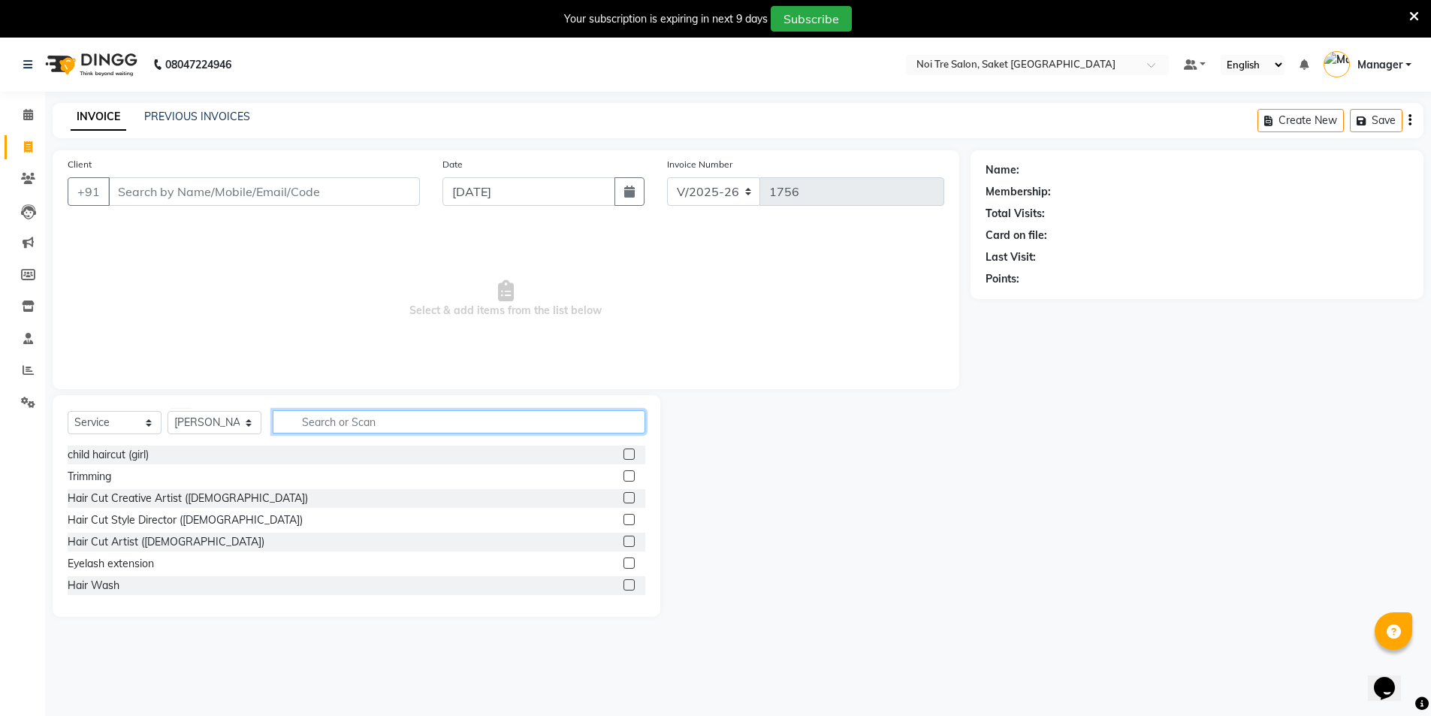
click at [310, 415] on input "text" at bounding box center [459, 421] width 373 height 23
click at [624, 519] on label at bounding box center [629, 519] width 11 height 11
click at [624, 519] on input "checkbox" at bounding box center [629, 520] width 10 height 10
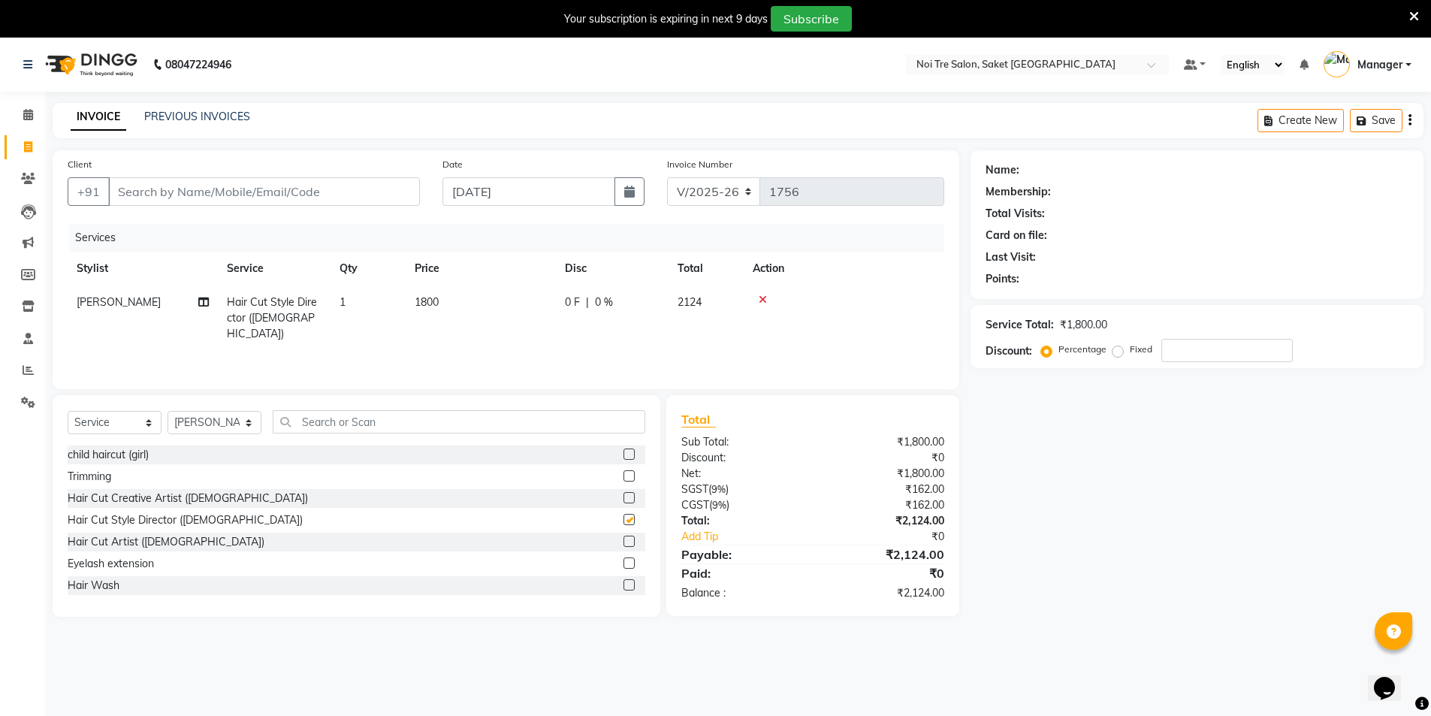
checkbox input "false"
click at [325, 192] on input "Client" at bounding box center [264, 191] width 312 height 29
type input "7"
type input "0"
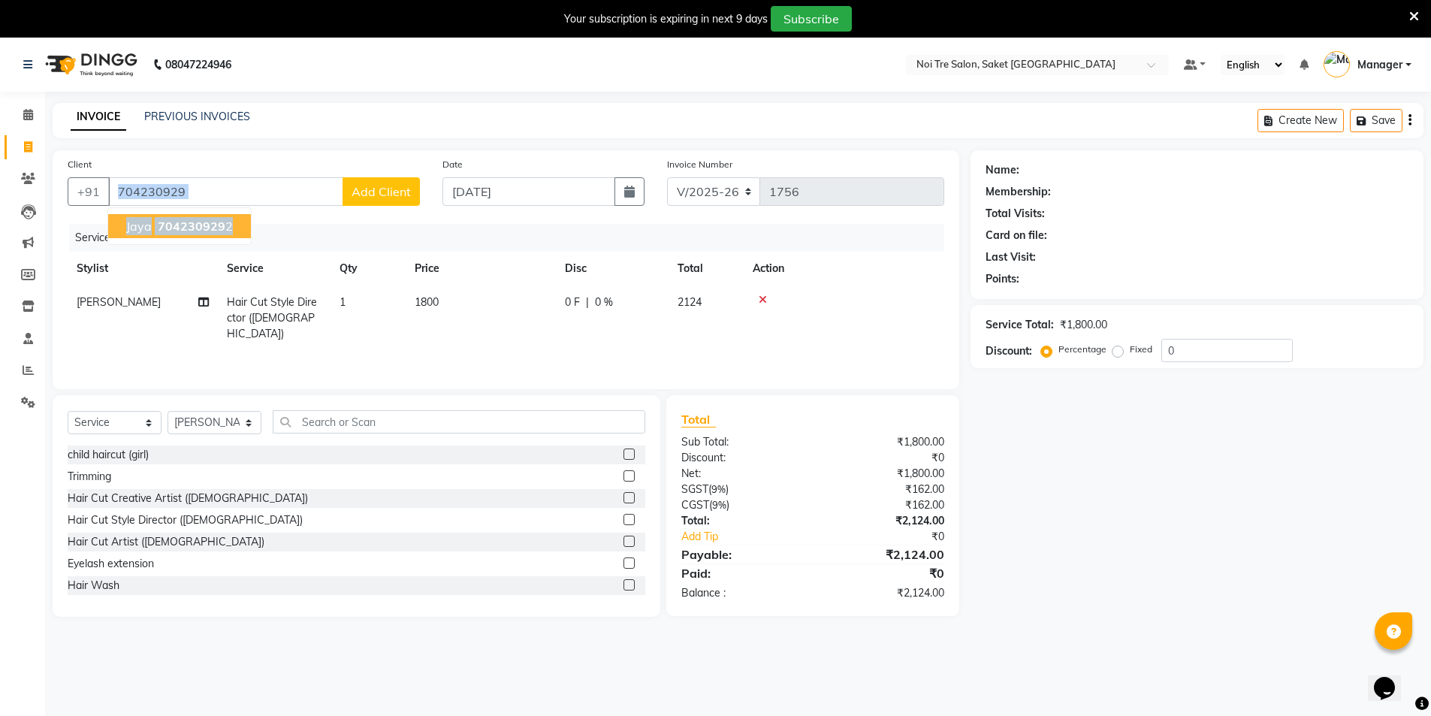
click at [243, 219] on div "Client [PHONE_NUMBER] jaya 704230929 2 Add Client Date [DATE] Invoice Number V/…" at bounding box center [506, 269] width 907 height 239
click at [237, 223] on div "Client [PHONE_NUMBER] Add Client Date [DATE] Invoice Number V/2025 V/[PHONE_NUM…" at bounding box center [506, 269] width 907 height 239
click at [227, 187] on input "704230929" at bounding box center [225, 191] width 235 height 29
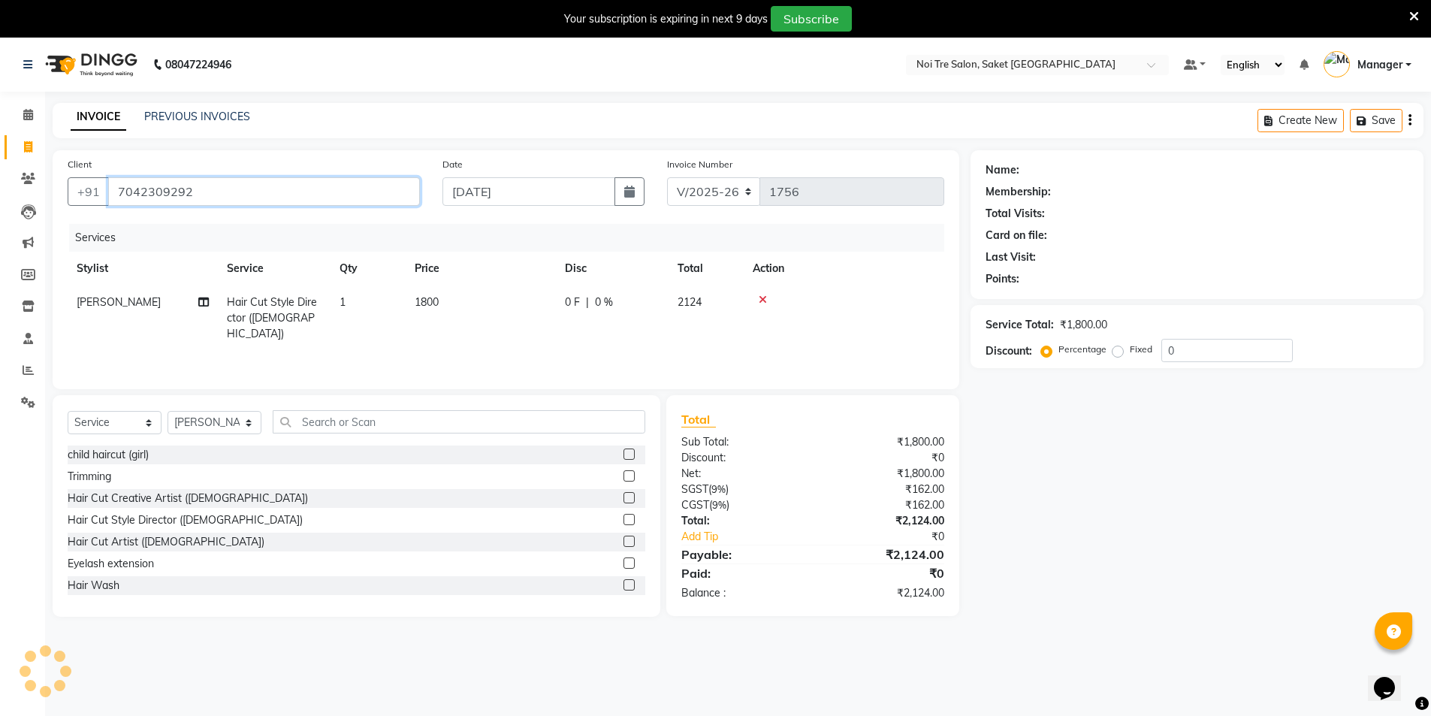
type input "7042309292"
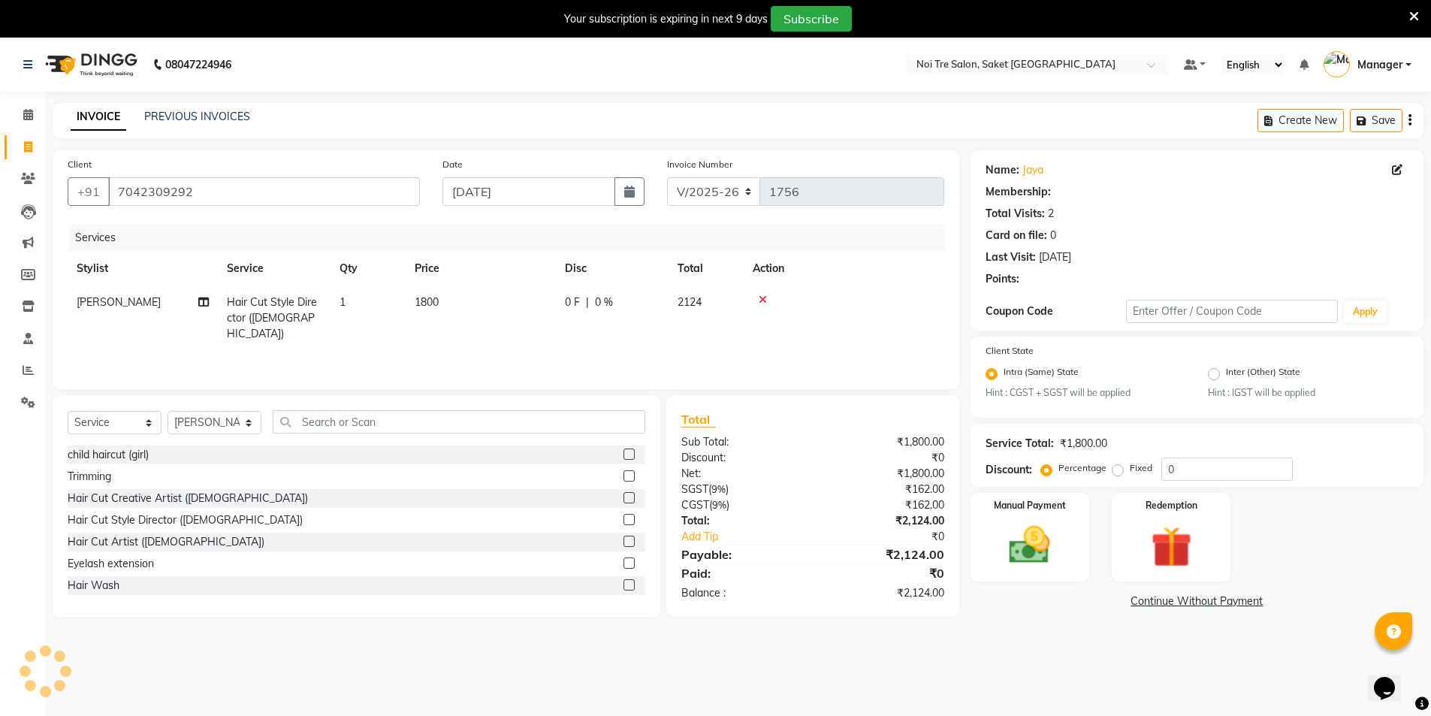
select select "1: Object"
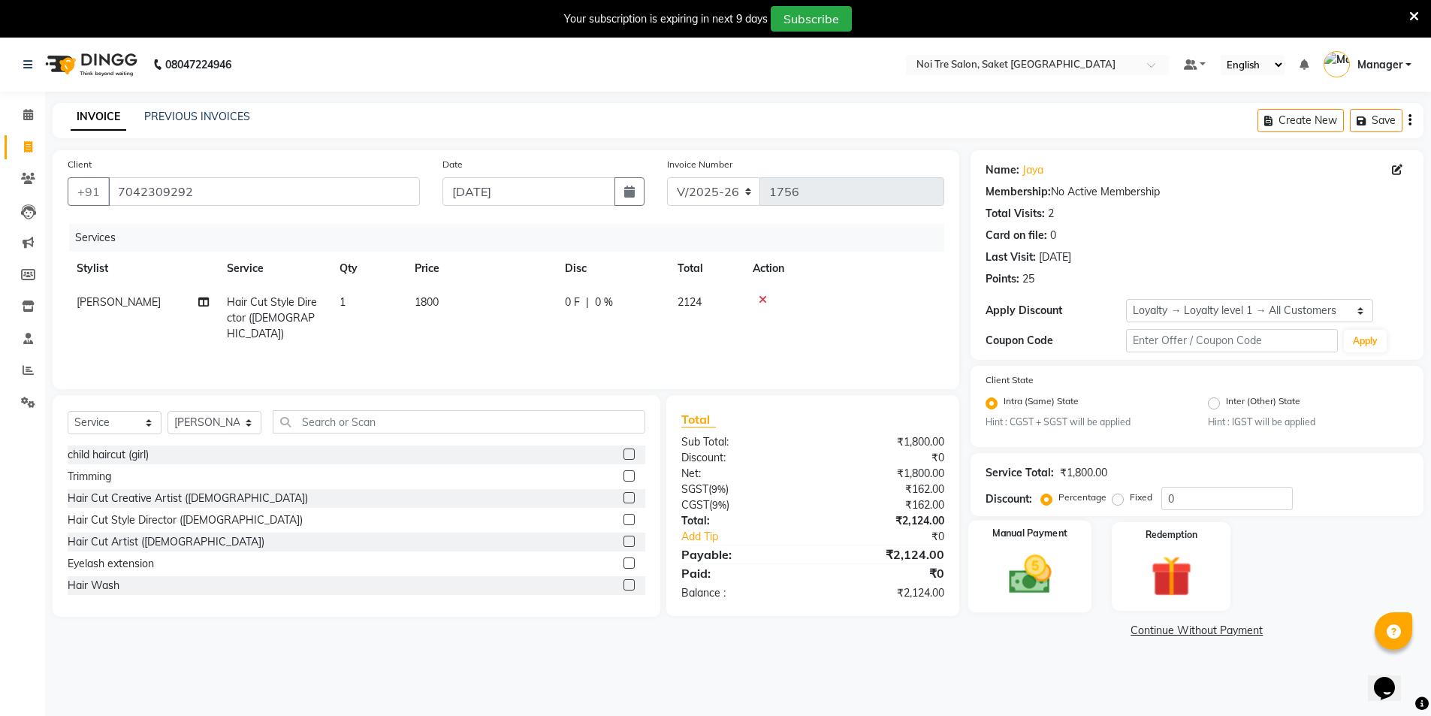
click at [1035, 590] on img at bounding box center [1030, 575] width 69 height 49
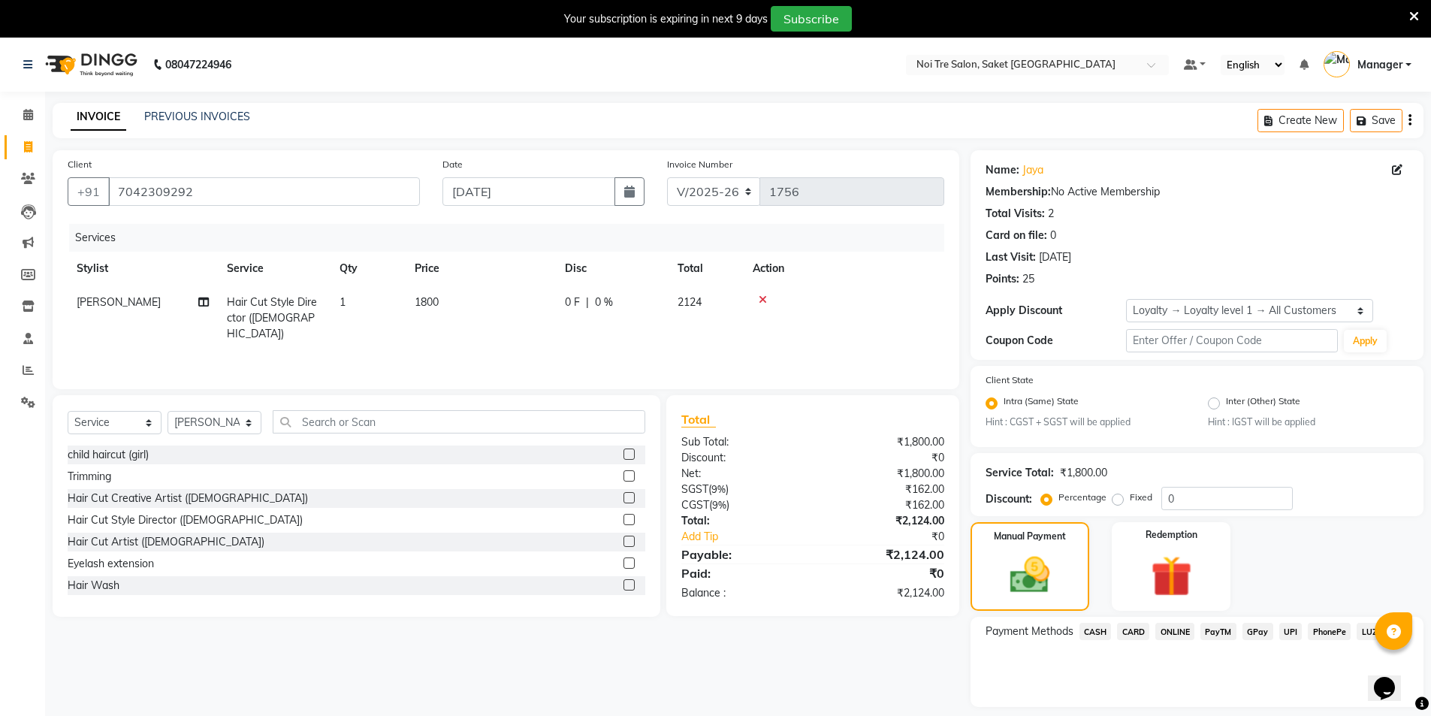
click at [1131, 635] on span "CARD" at bounding box center [1133, 631] width 32 height 17
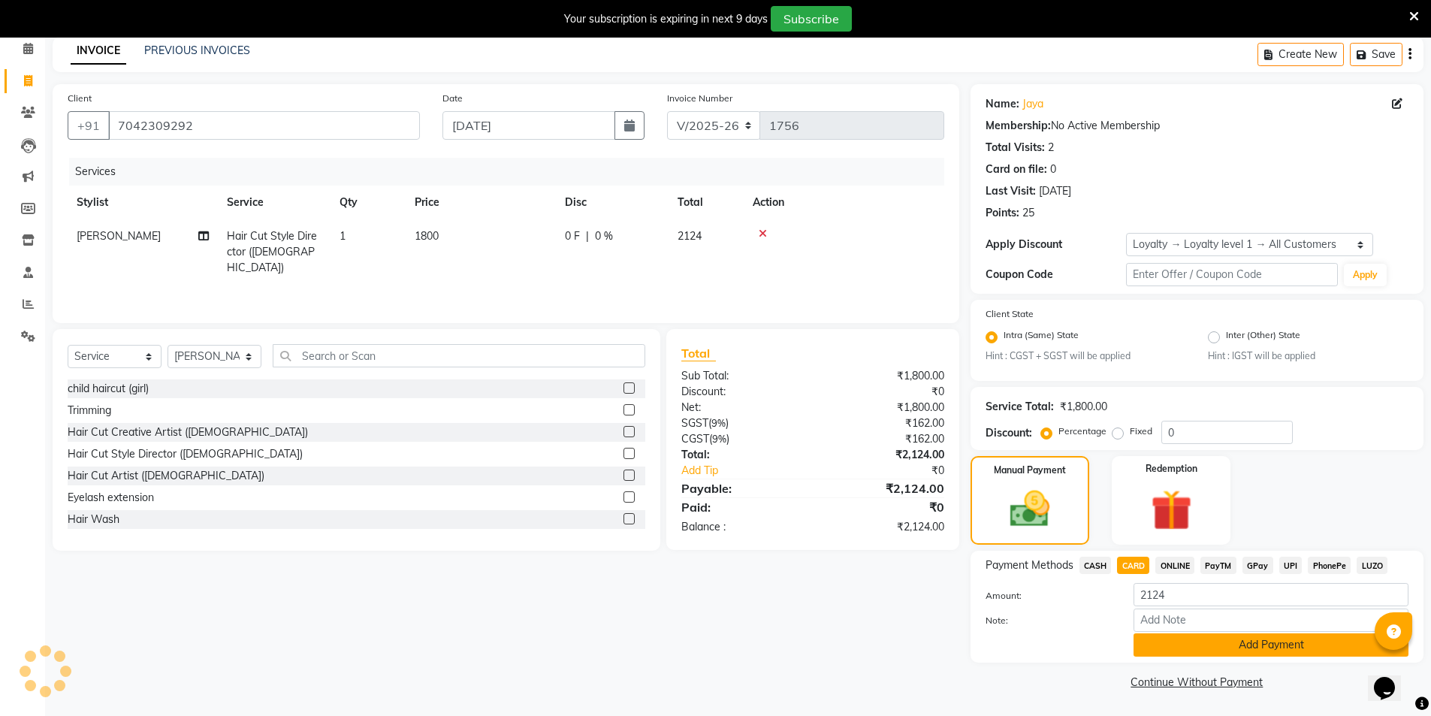
click at [1157, 633] on button "Add Payment" at bounding box center [1271, 644] width 275 height 23
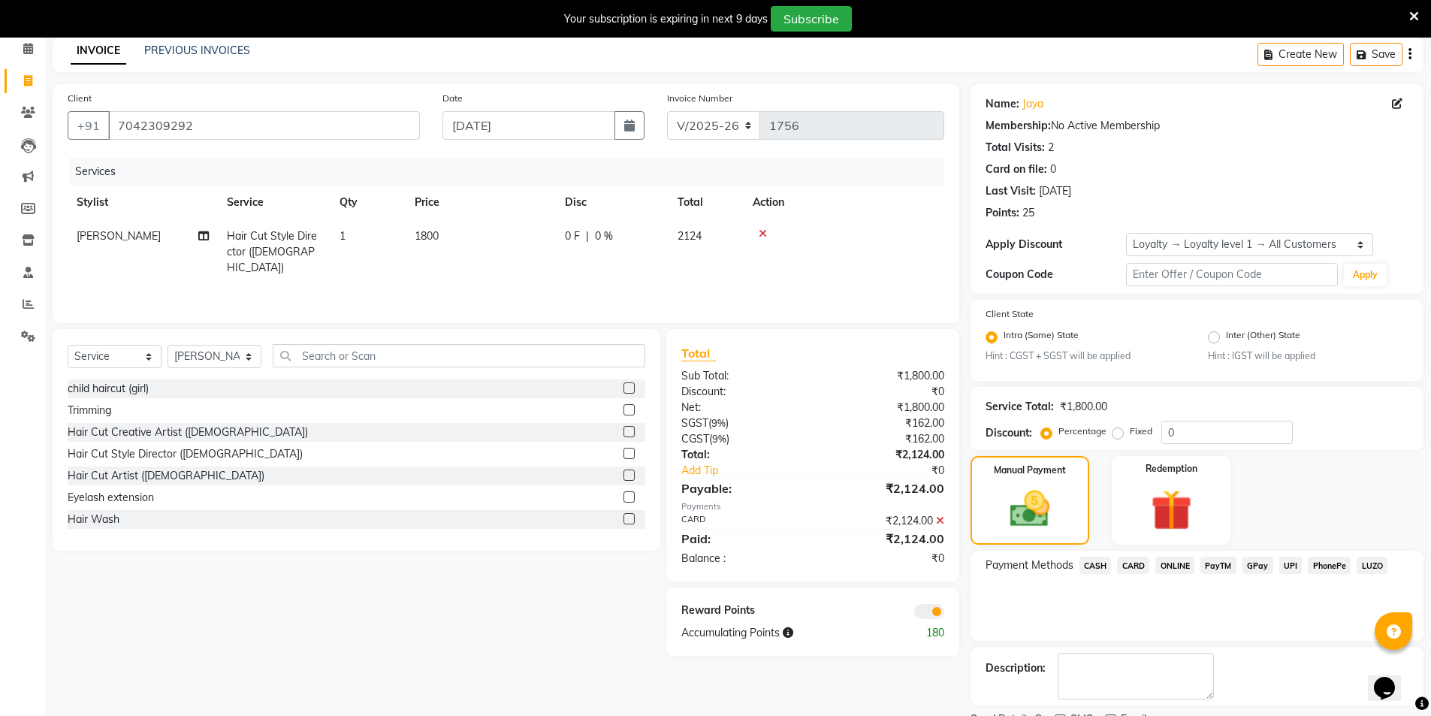
scroll to position [129, 0]
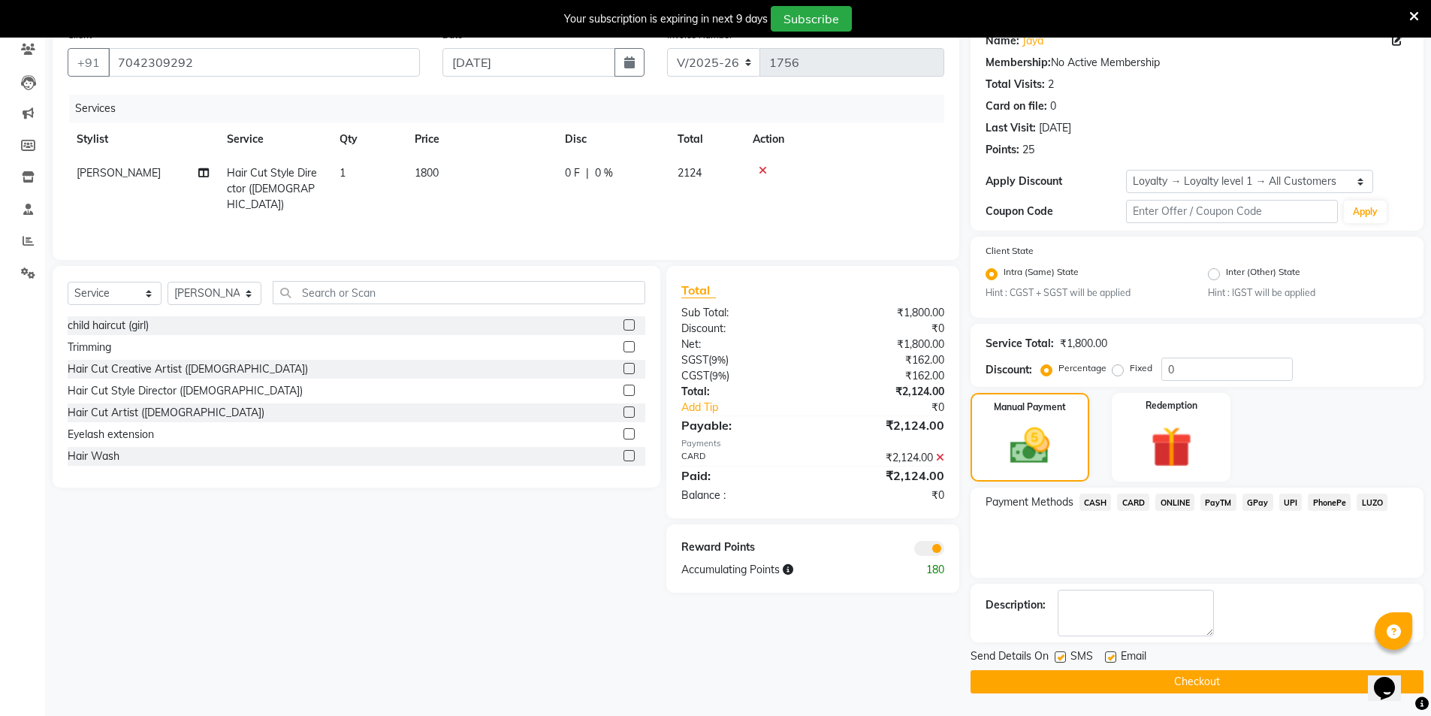
click at [1142, 683] on button "Checkout" at bounding box center [1197, 681] width 453 height 23
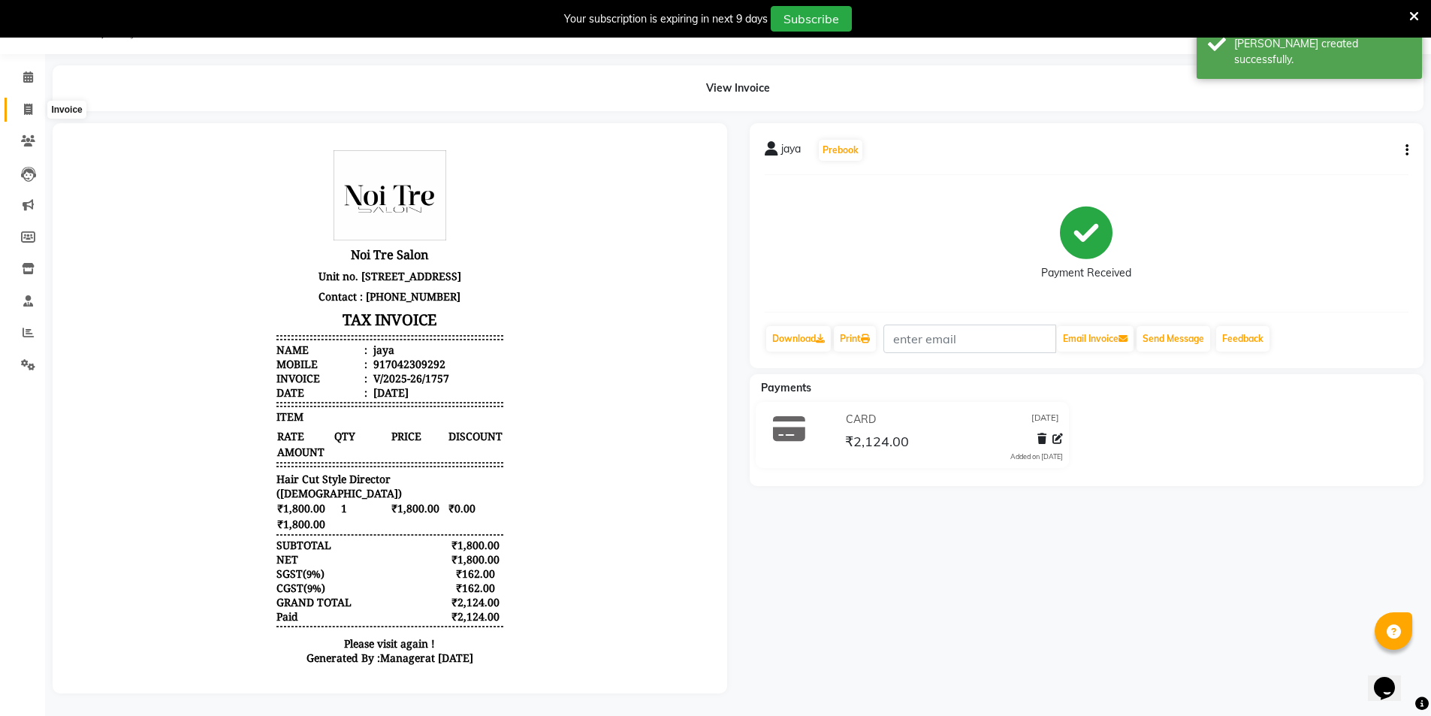
click at [20, 101] on span at bounding box center [28, 109] width 26 height 17
select select "service"
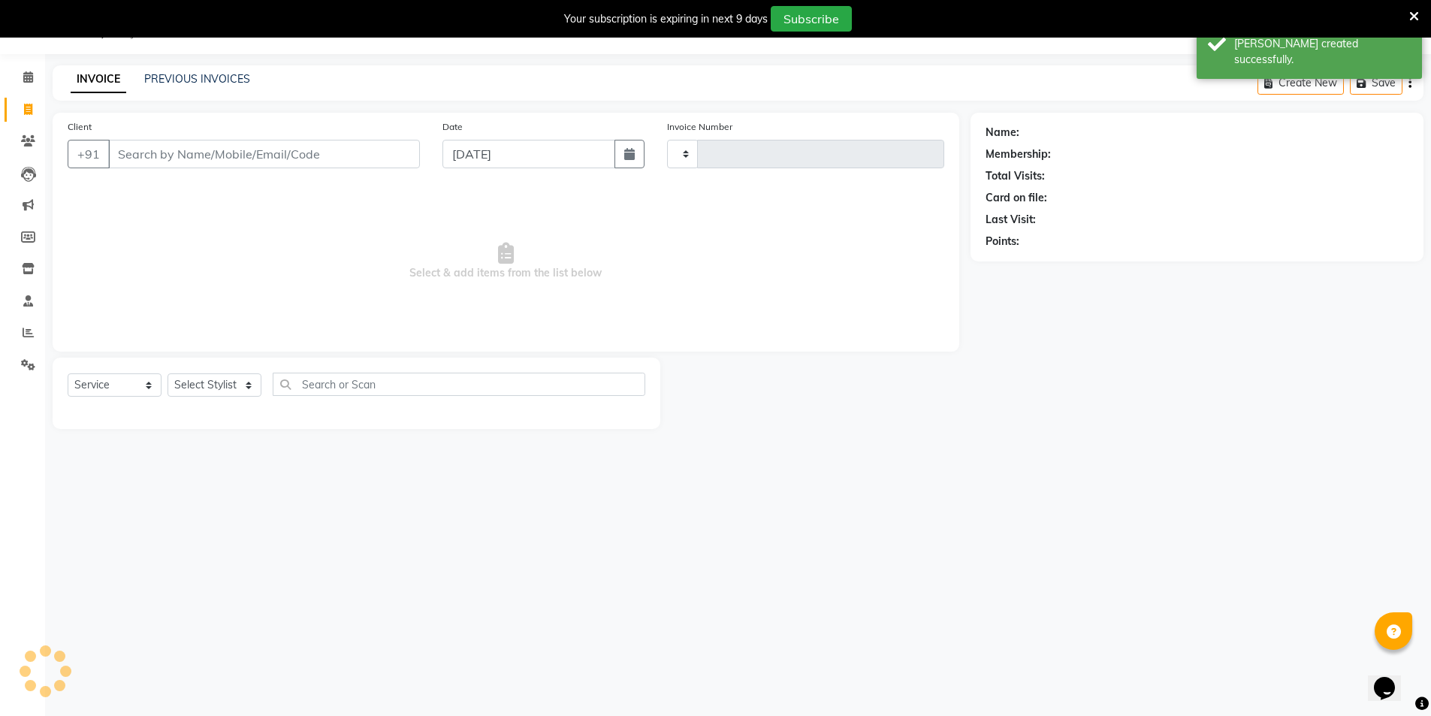
scroll to position [38, 0]
type input "1758"
select select "4899"
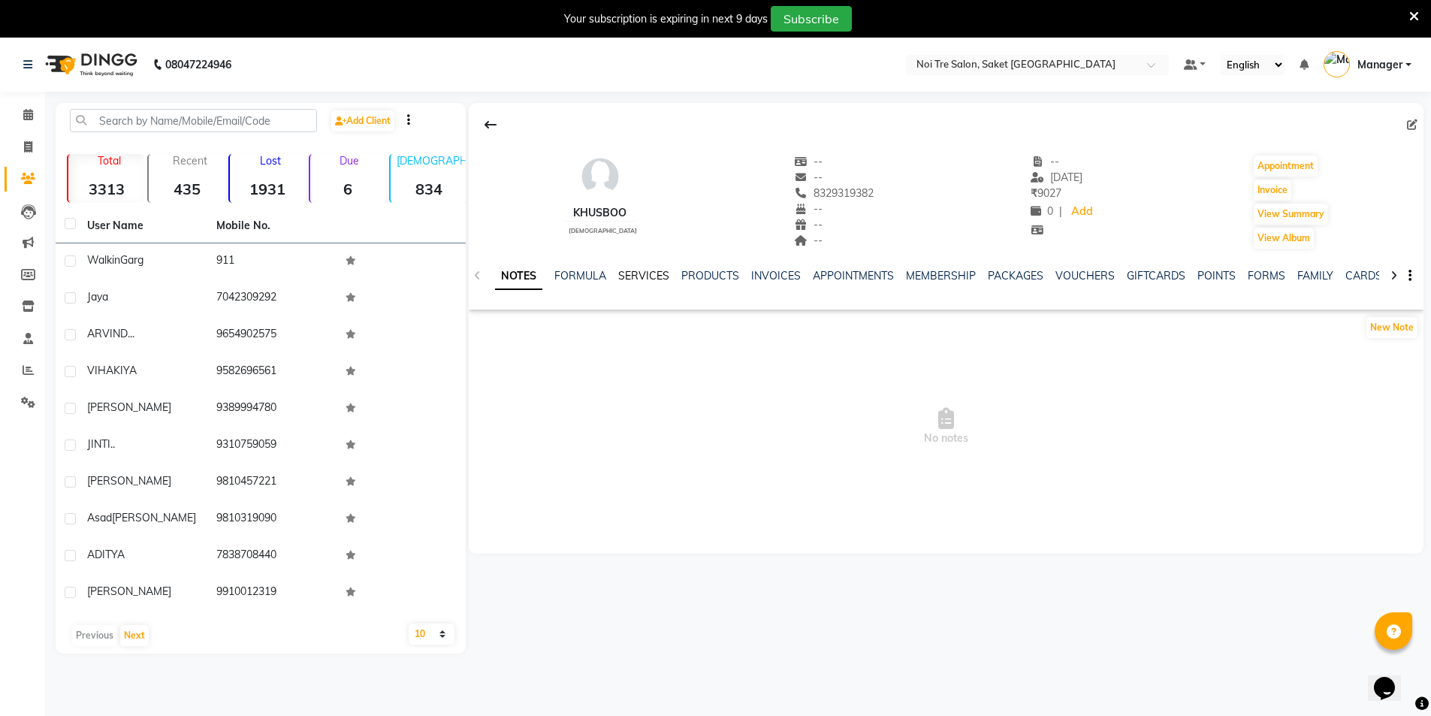
click at [642, 274] on link "SERVICES" at bounding box center [643, 276] width 51 height 14
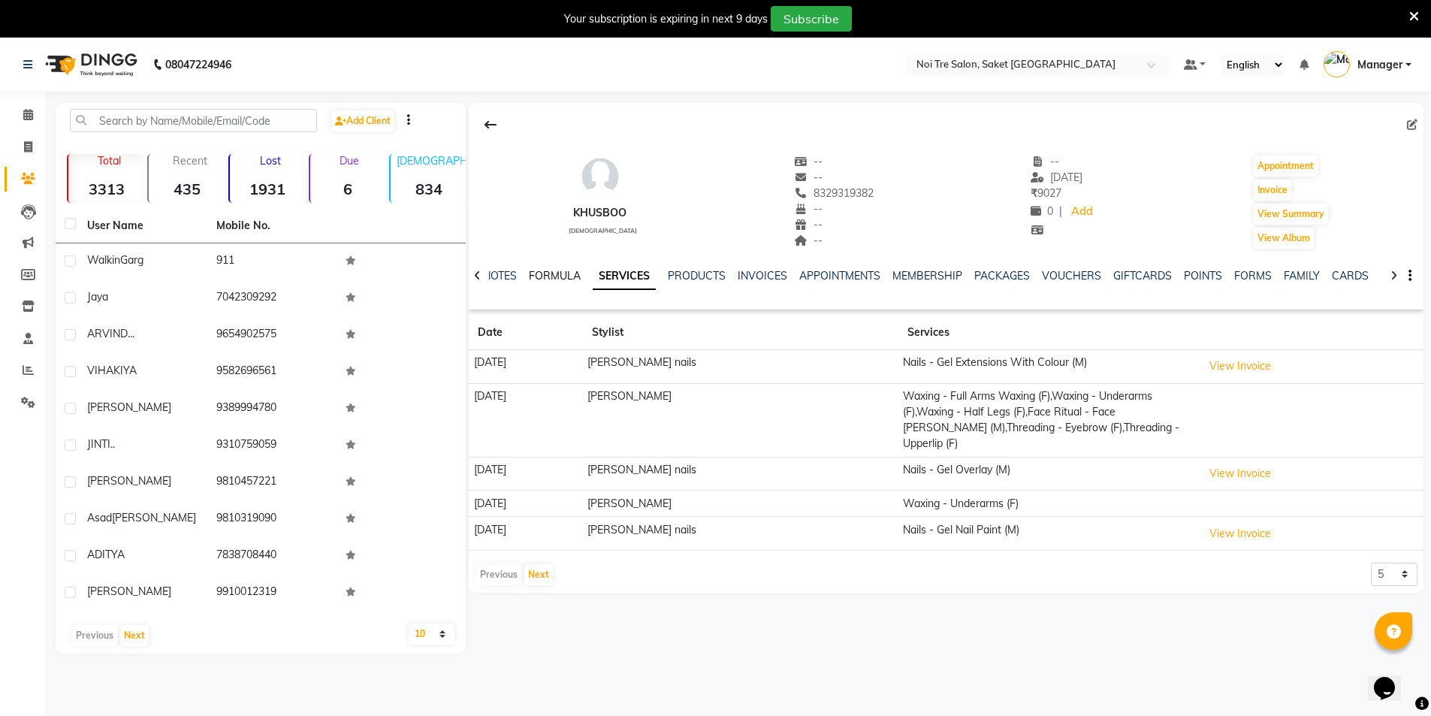
click at [564, 274] on link "FORMULA" at bounding box center [555, 276] width 52 height 14
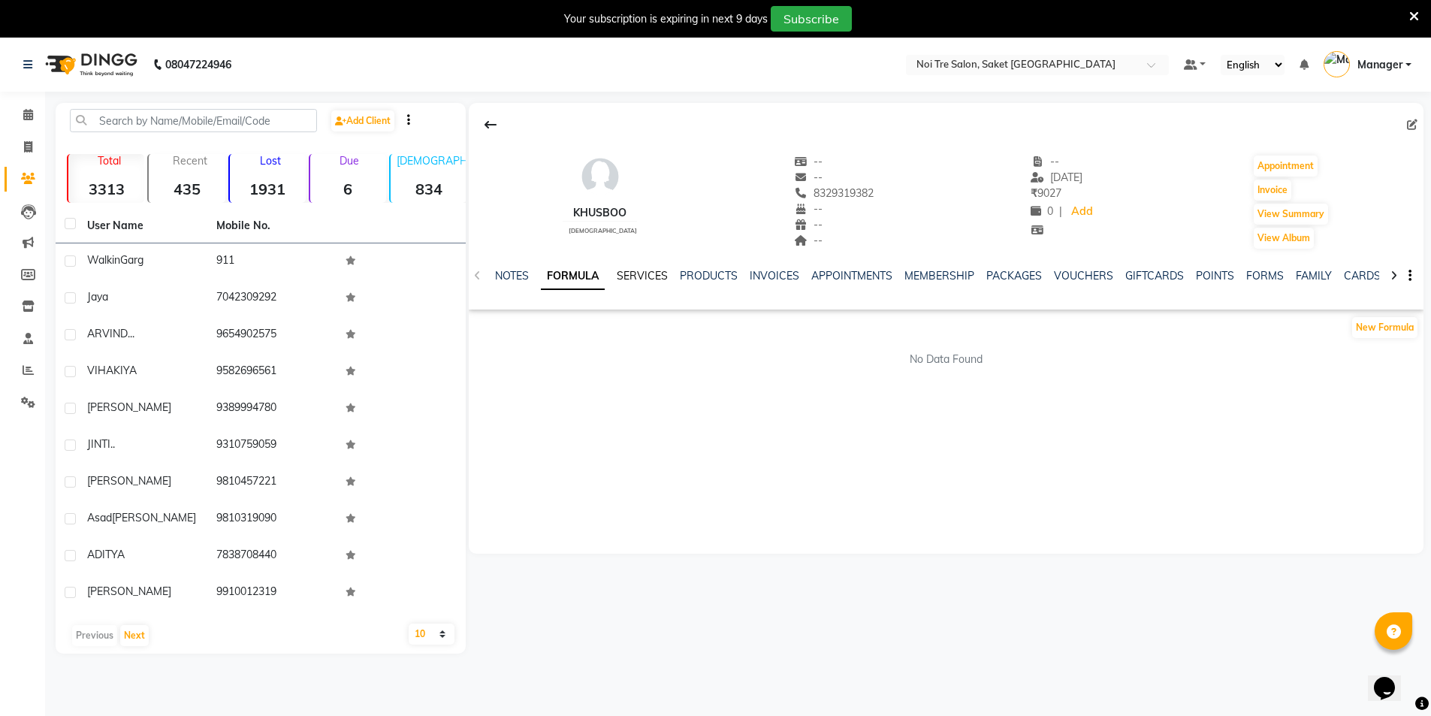
click at [636, 280] on link "SERVICES" at bounding box center [642, 276] width 51 height 14
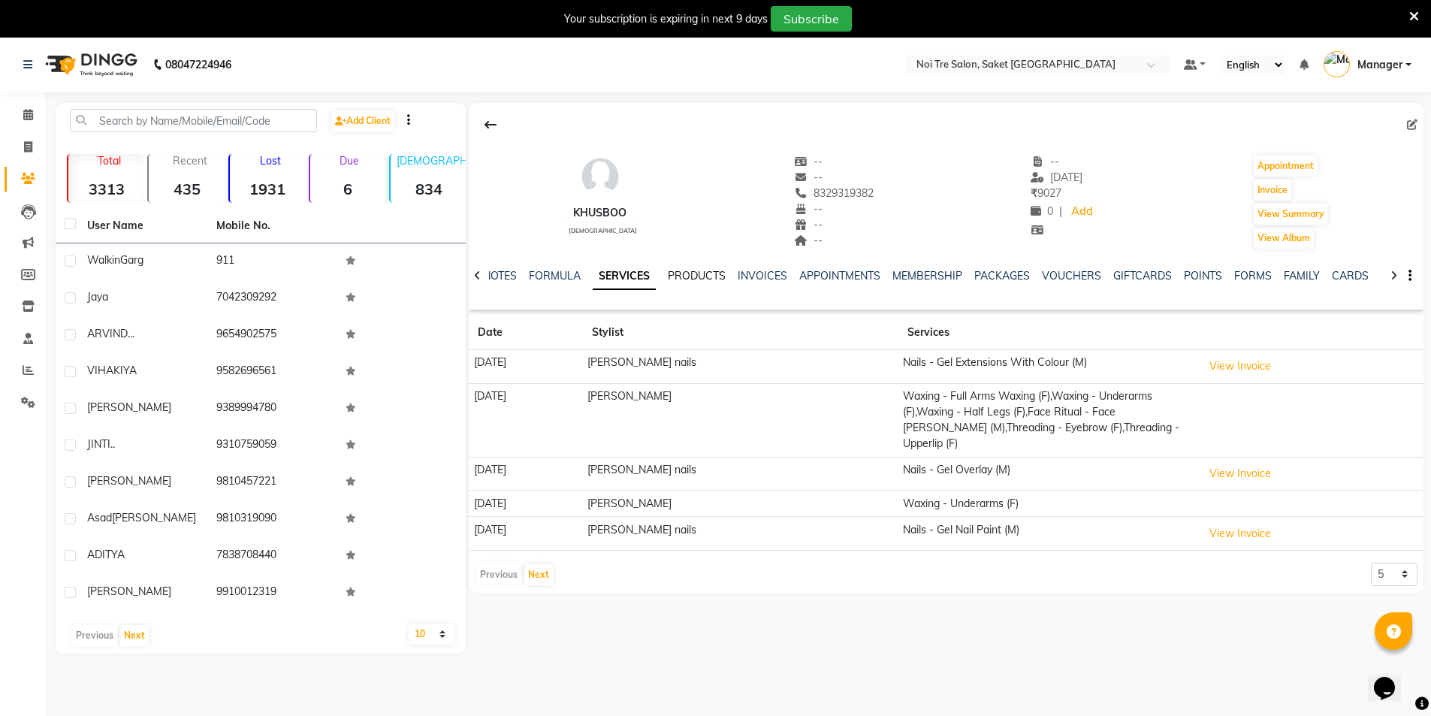
click at [698, 272] on link "PRODUCTS" at bounding box center [697, 276] width 58 height 14
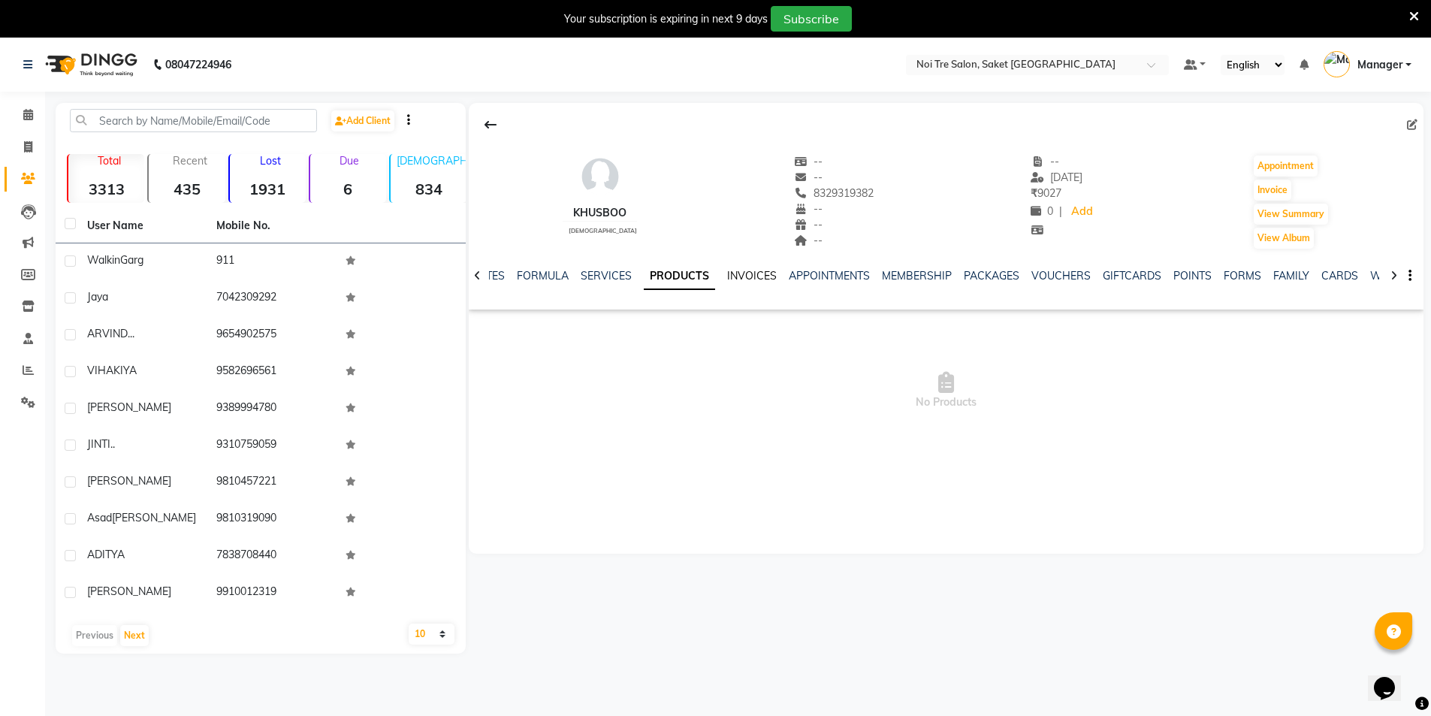
click at [748, 277] on link "INVOICES" at bounding box center [752, 276] width 50 height 14
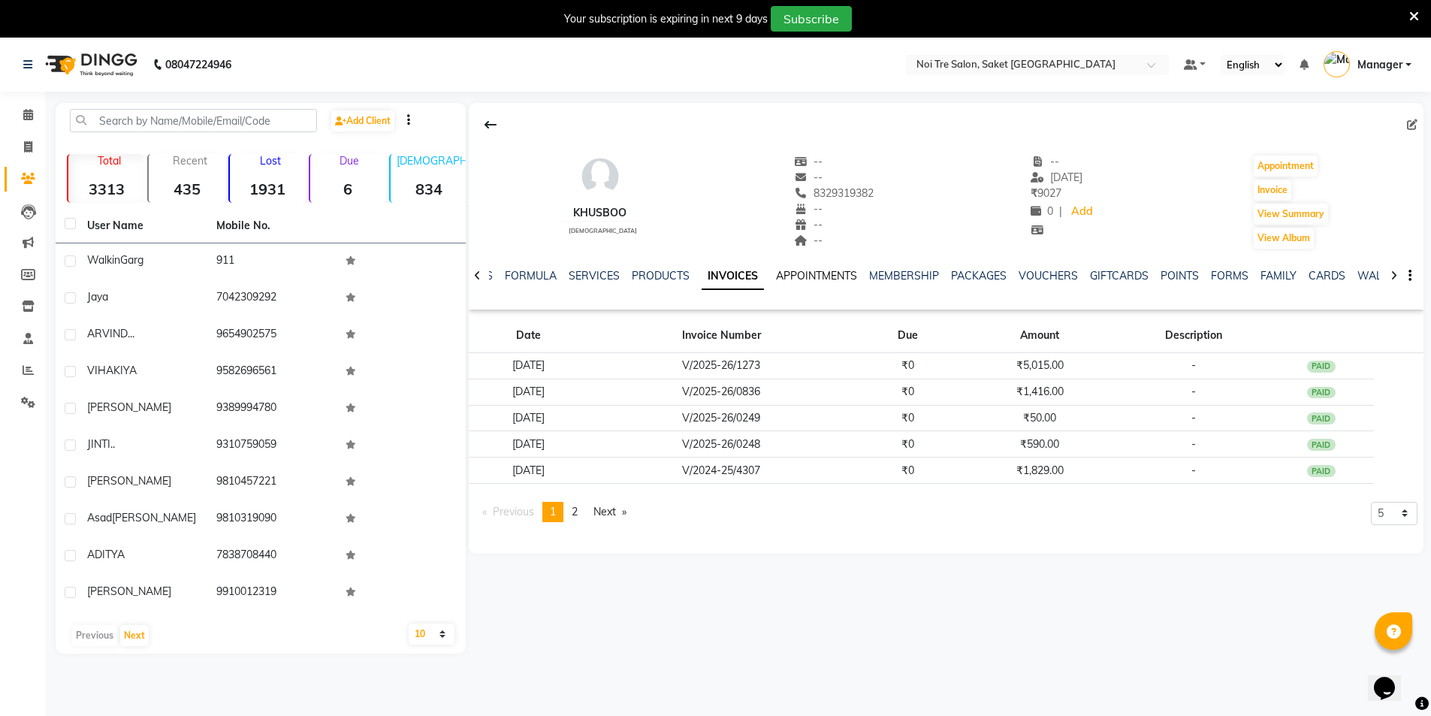
click at [798, 269] on link "APPOINTMENTS" at bounding box center [816, 276] width 81 height 14
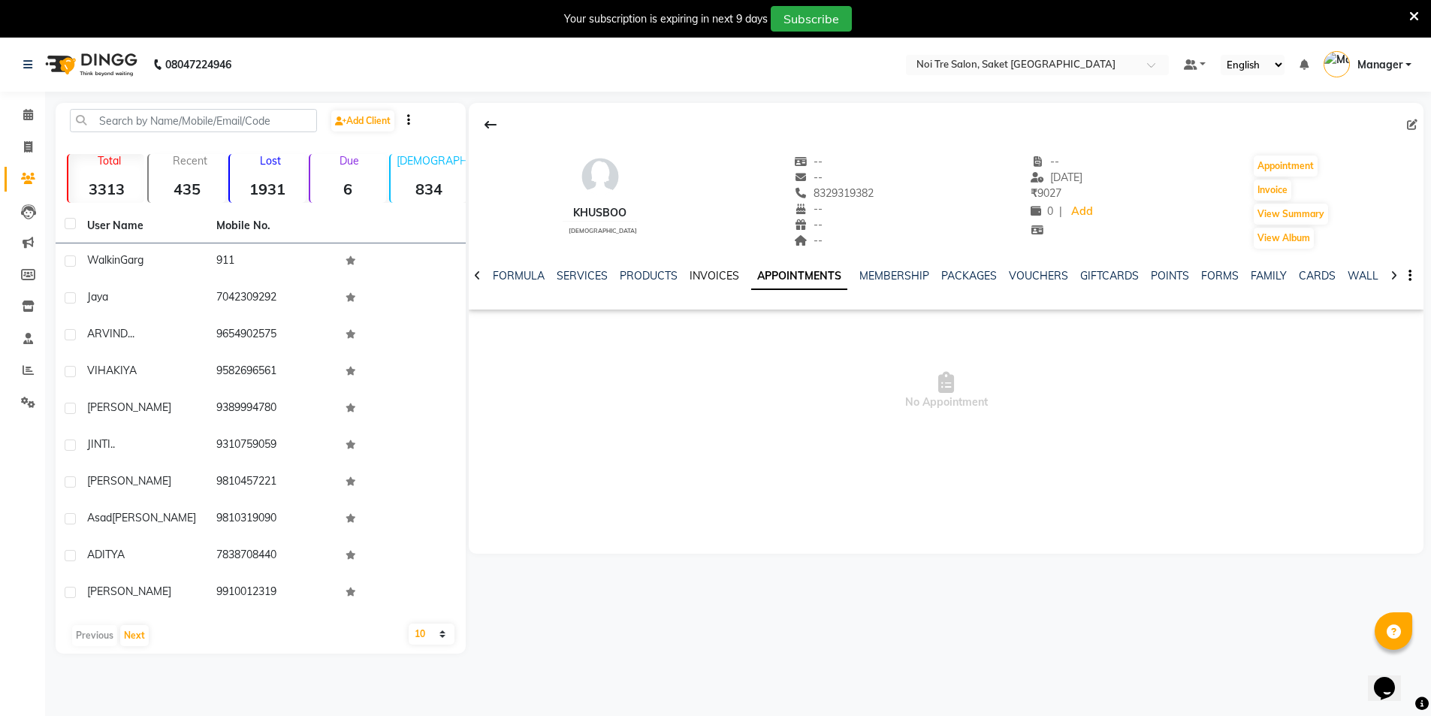
click at [725, 276] on link "INVOICES" at bounding box center [715, 276] width 50 height 14
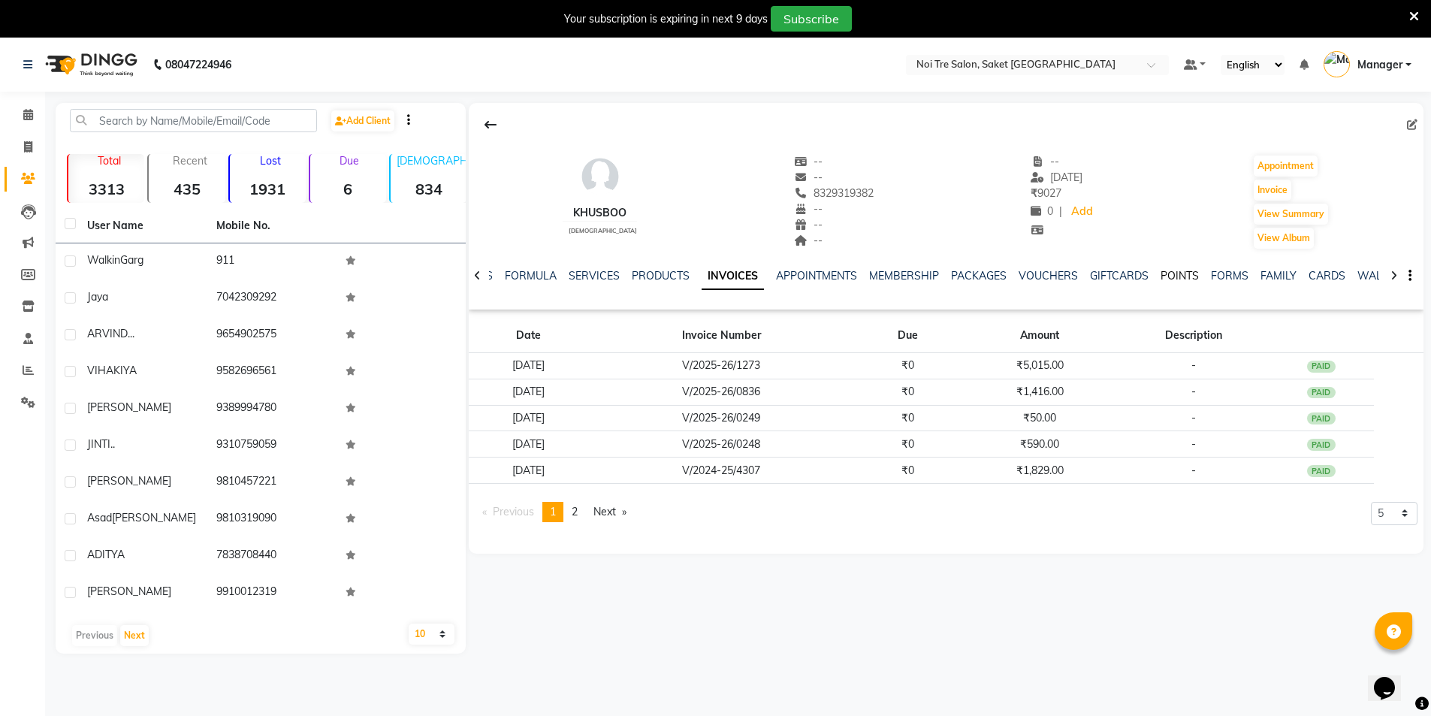
click at [1171, 278] on link "POINTS" at bounding box center [1180, 276] width 38 height 14
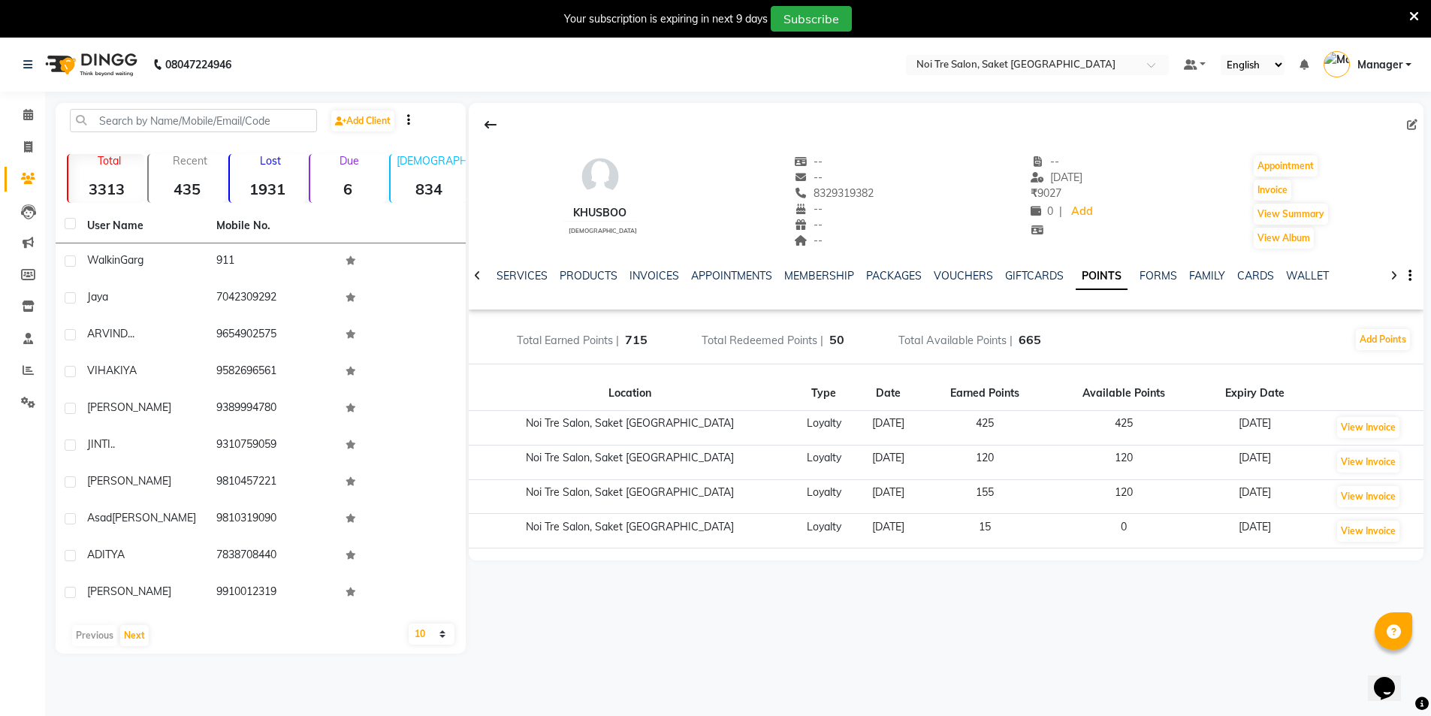
scroll to position [38, 0]
